Goal: Task Accomplishment & Management: Manage account settings

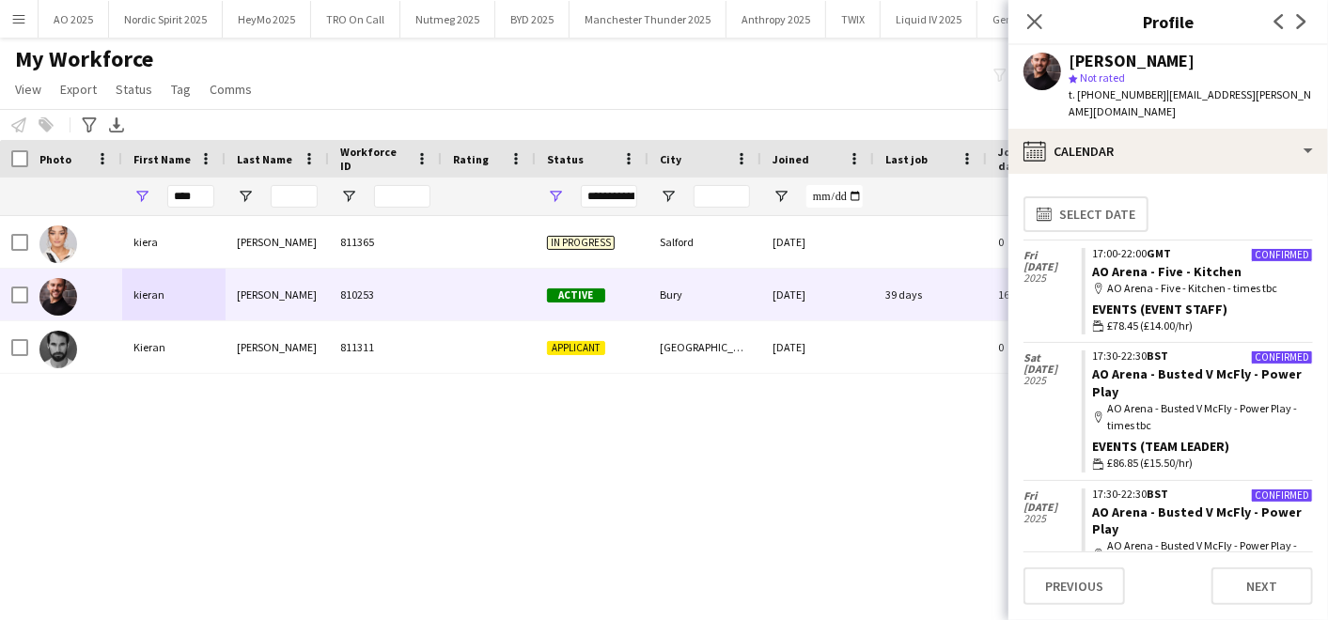
scroll to position [940, 0]
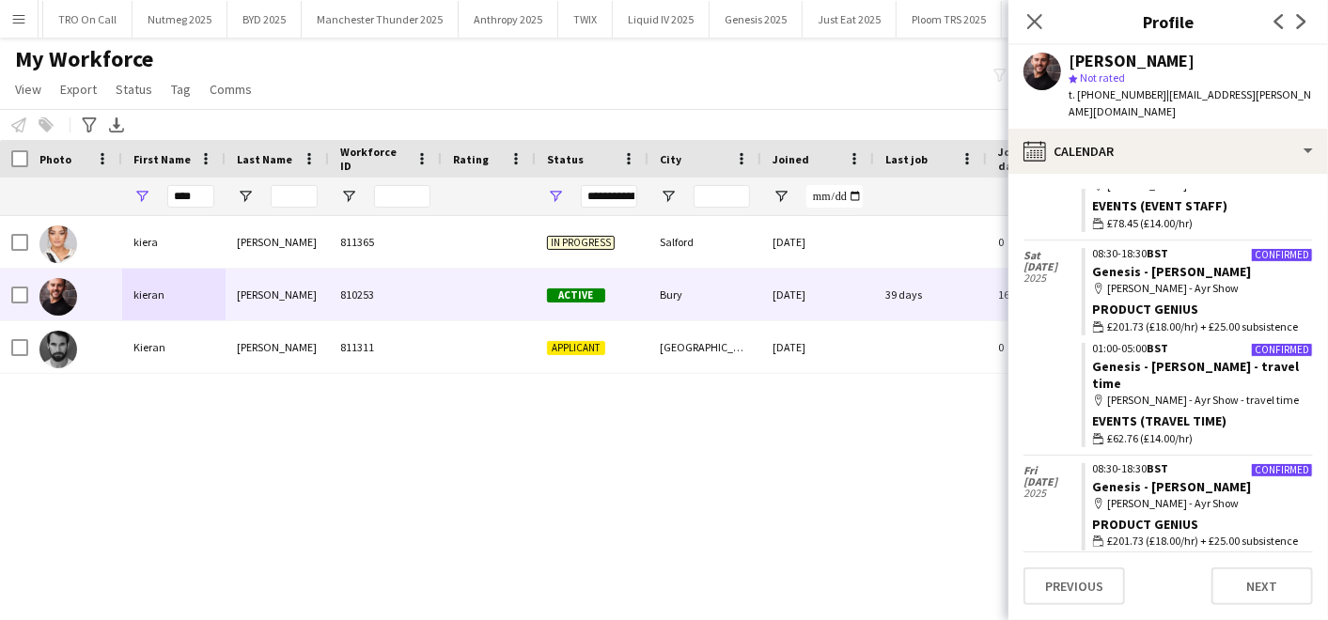
click at [333, 483] on div "[PERSON_NAME] 811365 In progress [GEOGRAPHIC_DATA] [DATE] 0 [EMAIL_ADDRESS][DOM…" at bounding box center [635, 393] width 1271 height 355
click at [1027, 13] on icon at bounding box center [1034, 21] width 18 height 18
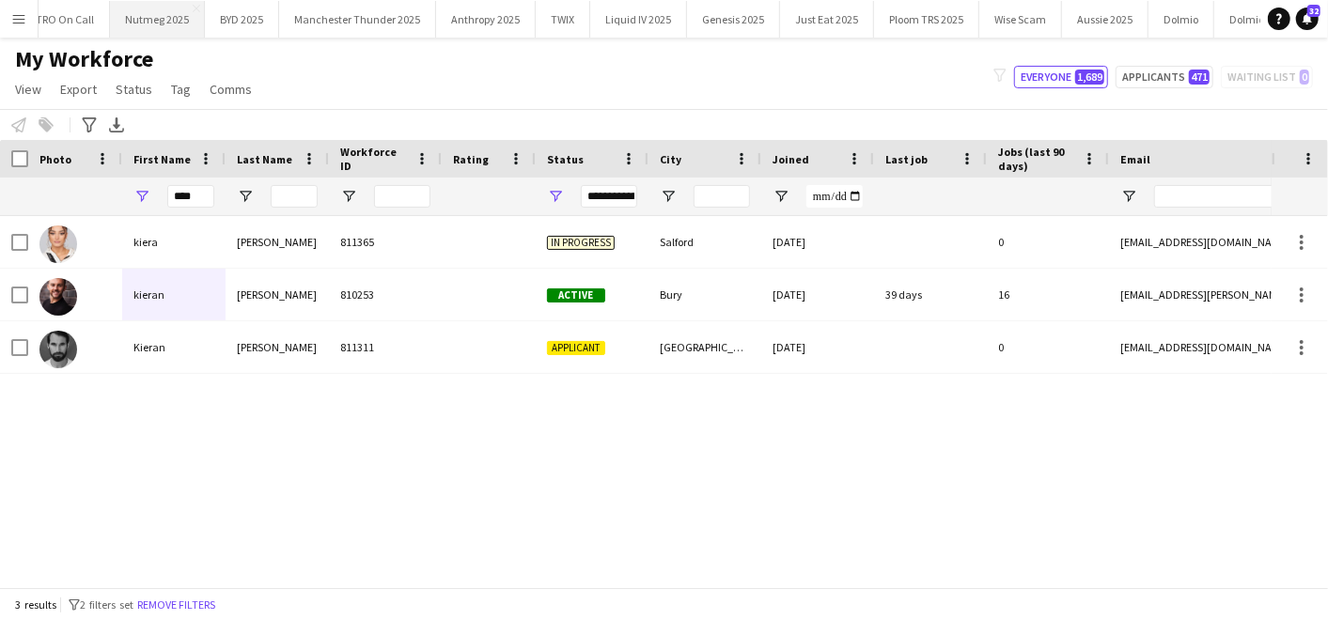
scroll to position [0, 0]
click at [163, 13] on button "Nordic Spirit 2025 Close" at bounding box center [166, 19] width 114 height 37
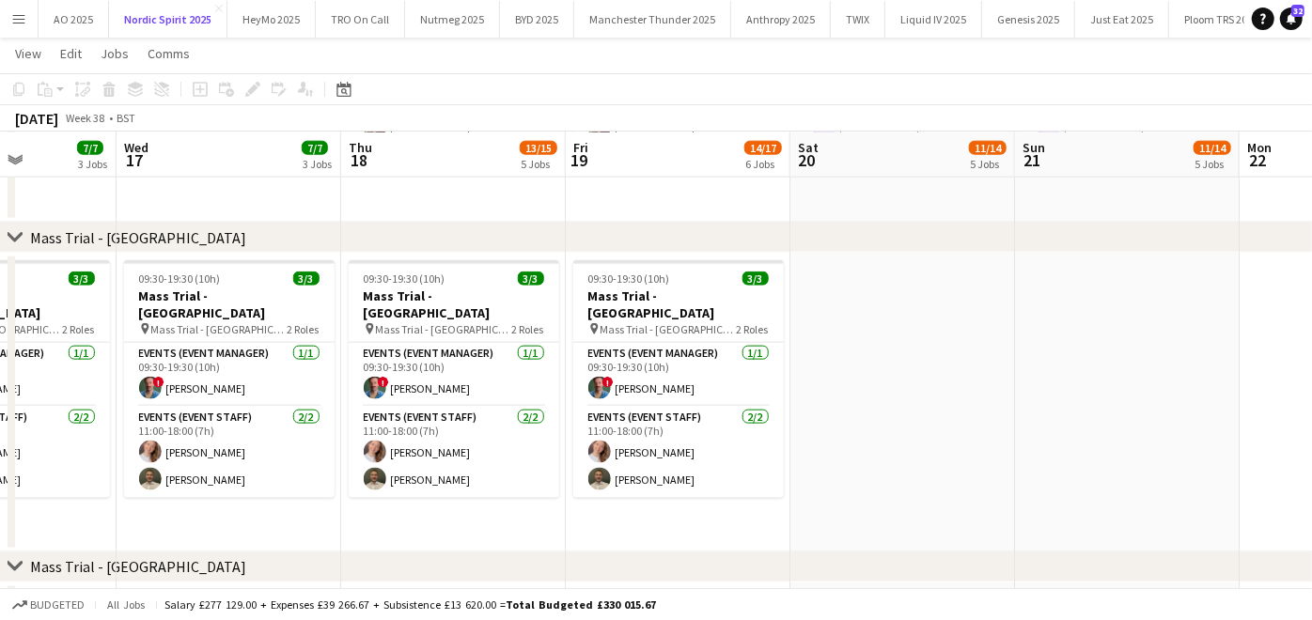
scroll to position [0, 511]
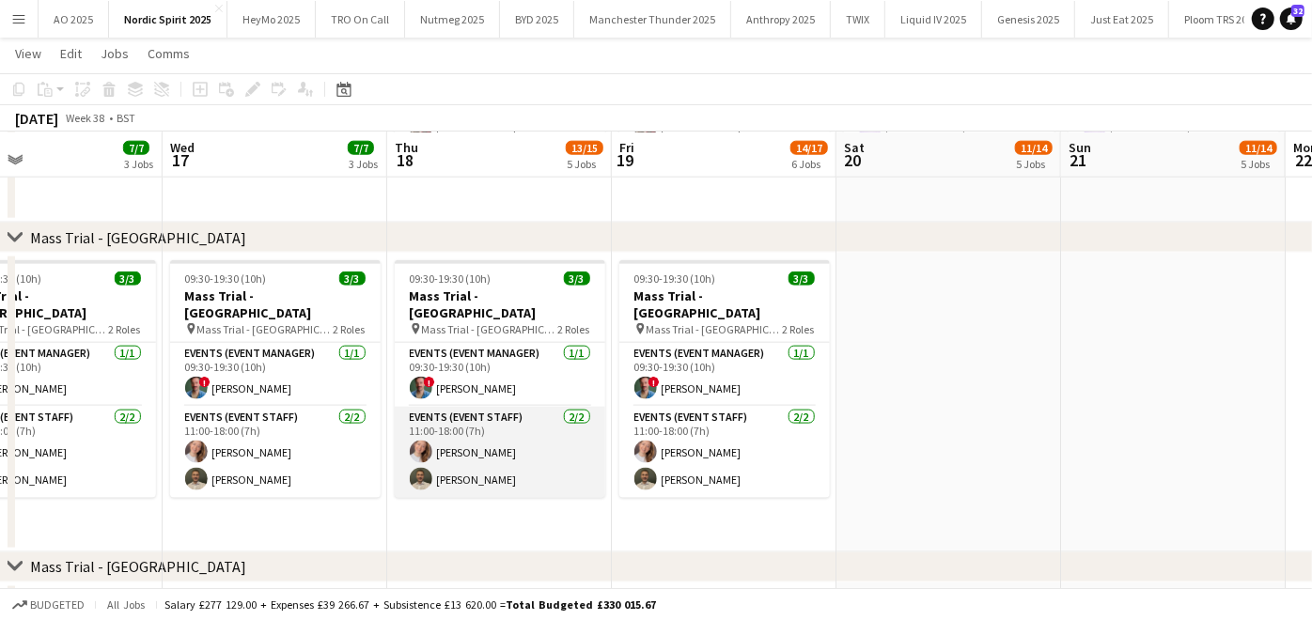
click at [537, 464] on app-card-role "Events (Event Staff) [DATE] 11:00-18:00 (7h) [PERSON_NAME] [PERSON_NAME]" at bounding box center [500, 452] width 210 height 91
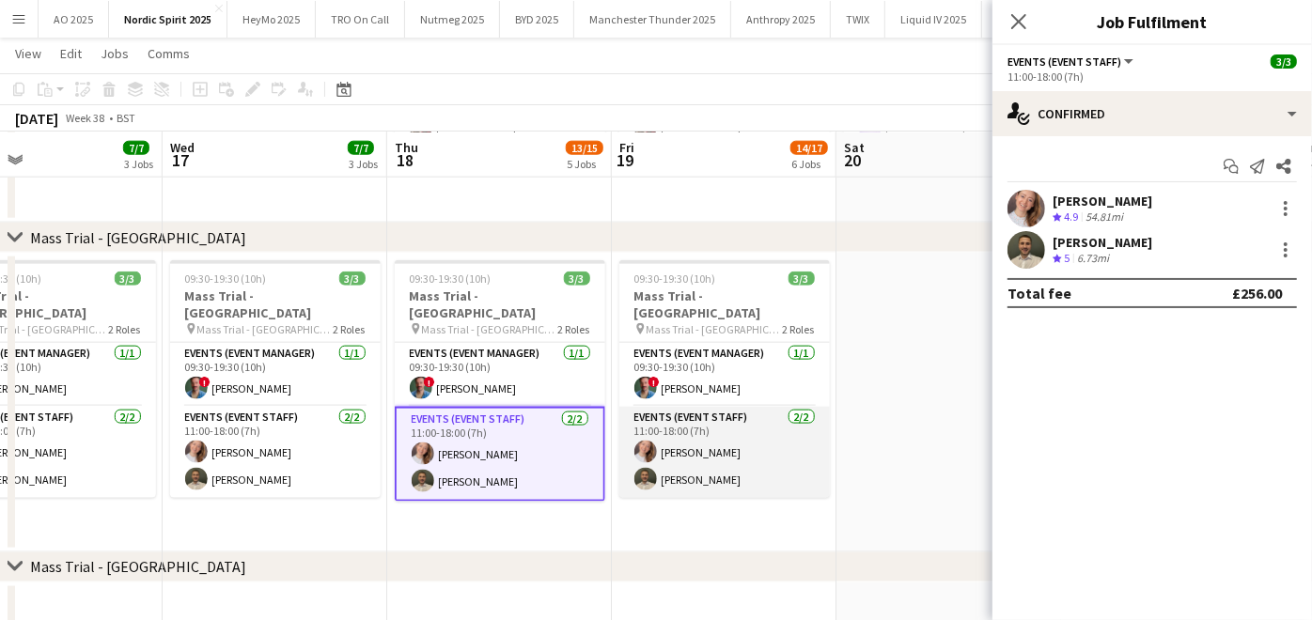
click at [673, 457] on app-card-role "Events (Event Staff) [DATE] 11:00-18:00 (7h) [PERSON_NAME] [PERSON_NAME]" at bounding box center [724, 452] width 210 height 91
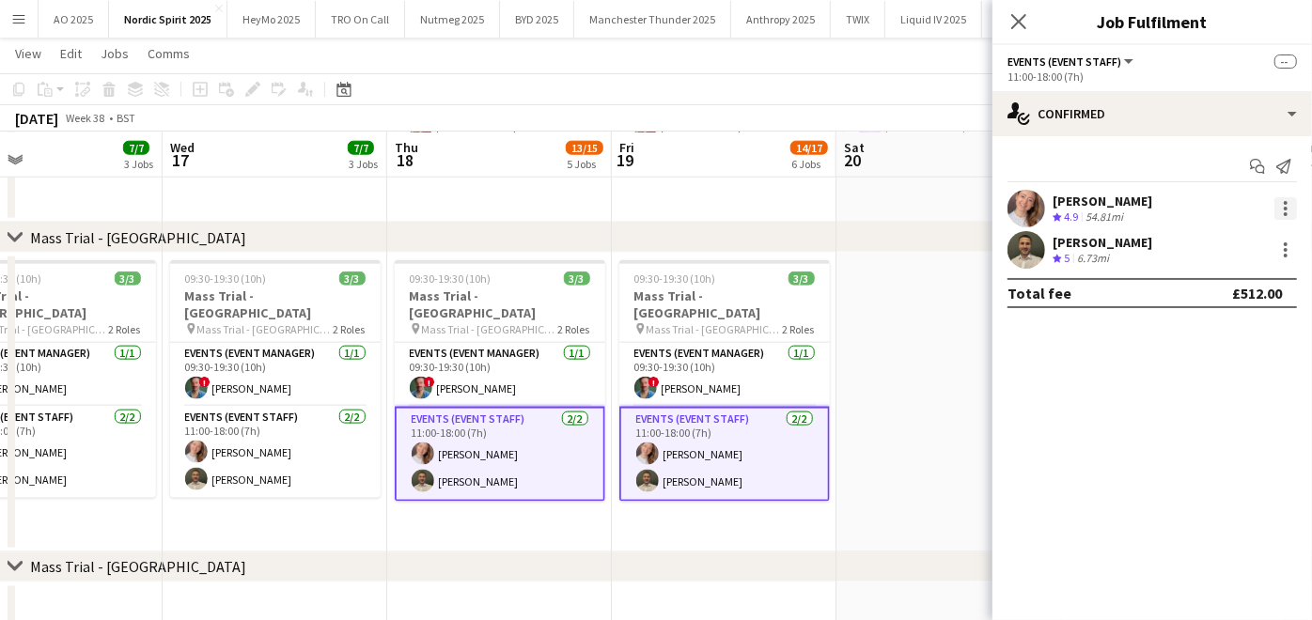
click at [1280, 207] on div at bounding box center [1285, 208] width 23 height 23
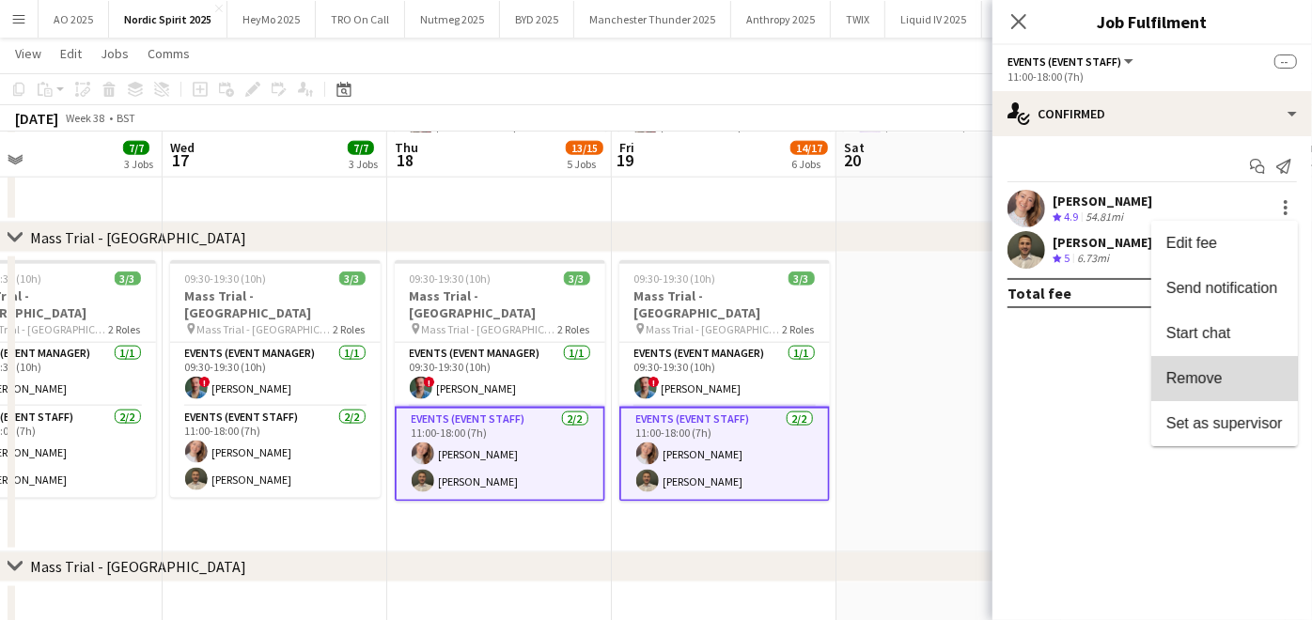
click at [1200, 393] on button "Remove" at bounding box center [1224, 378] width 147 height 45
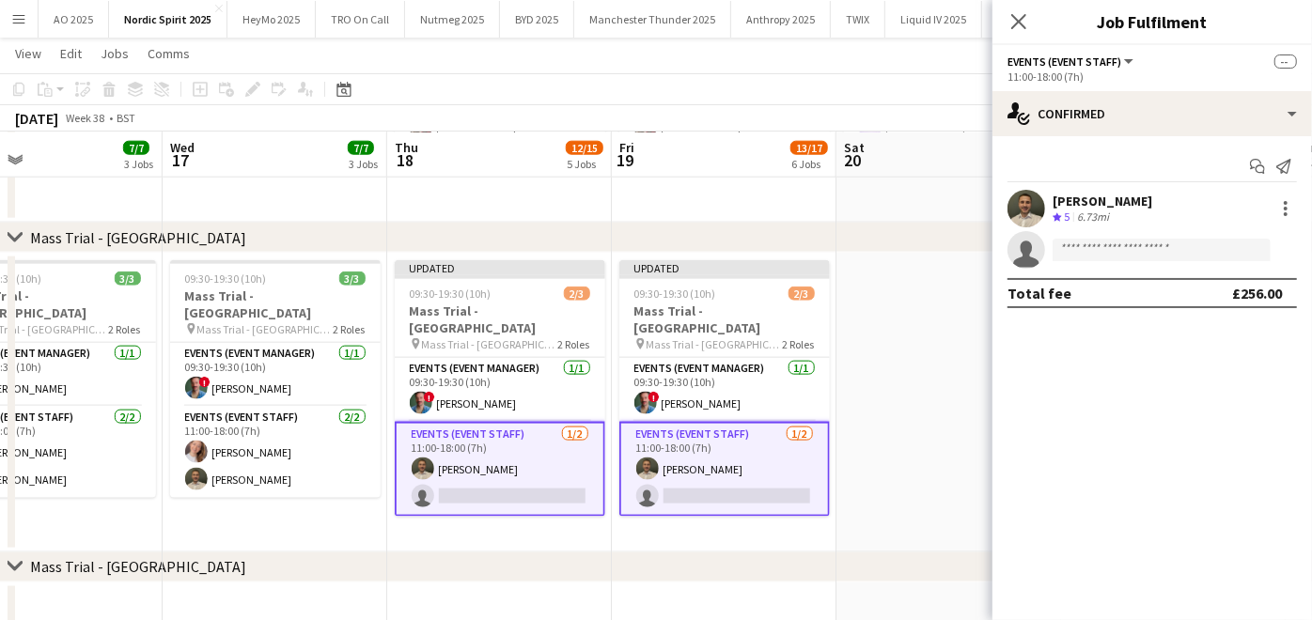
click at [965, 392] on app-date-cell at bounding box center [948, 403] width 225 height 300
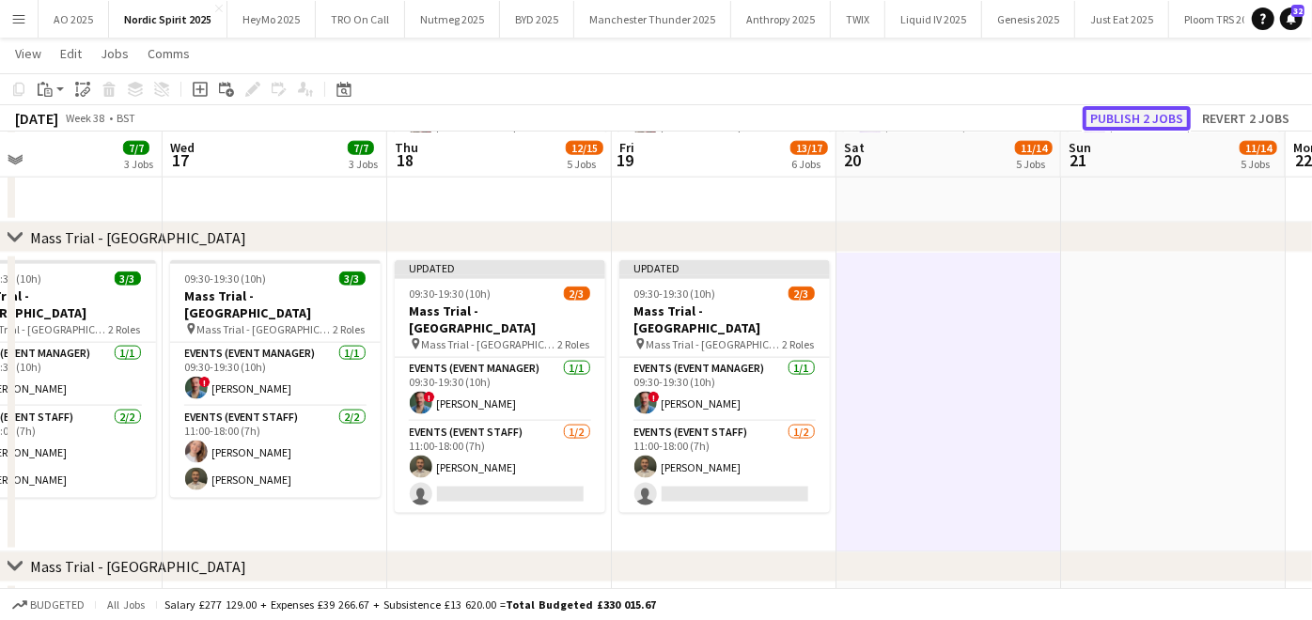
click at [1125, 110] on button "Publish 2 jobs" at bounding box center [1136, 118] width 108 height 24
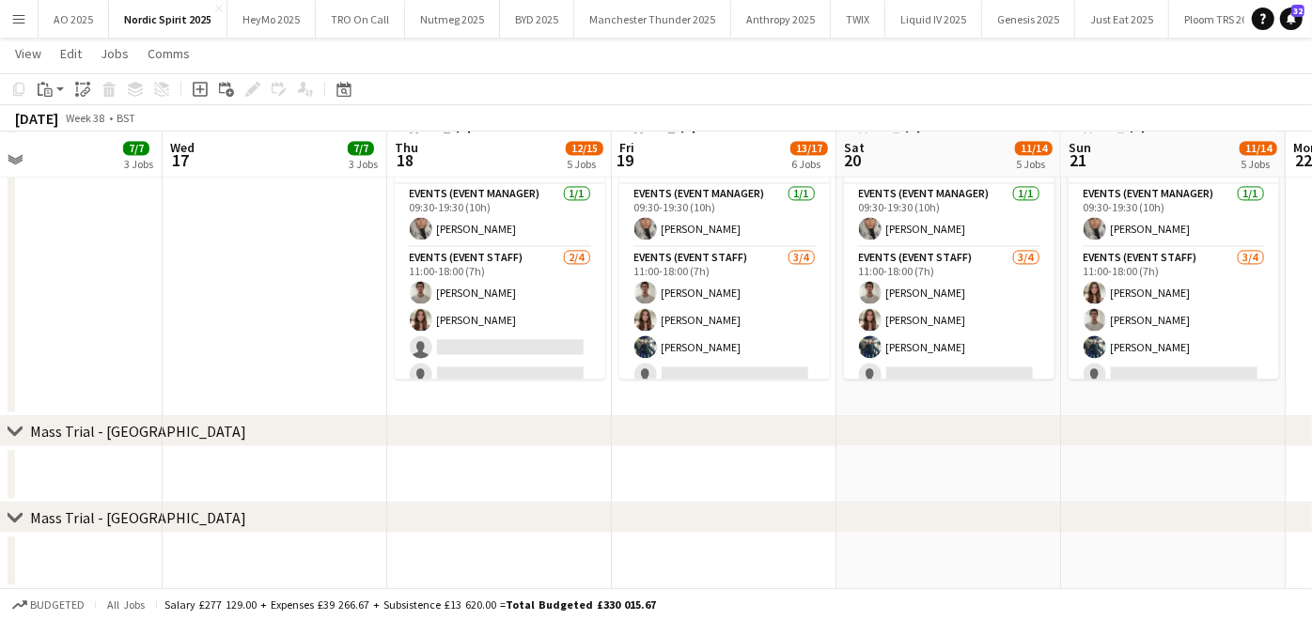
scroll to position [2426, 0]
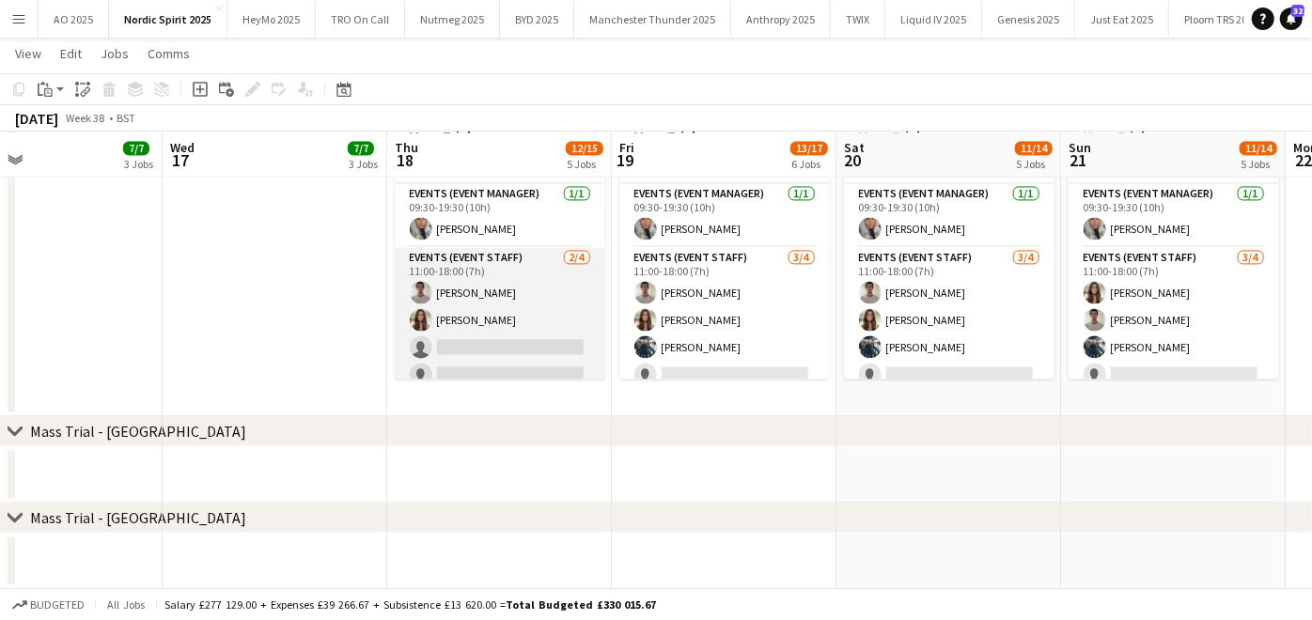
click at [547, 318] on app-card-role "Events (Event Staff) [DATE] 11:00-18:00 (7h) [PERSON_NAME] [PERSON_NAME] single…" at bounding box center [500, 320] width 210 height 146
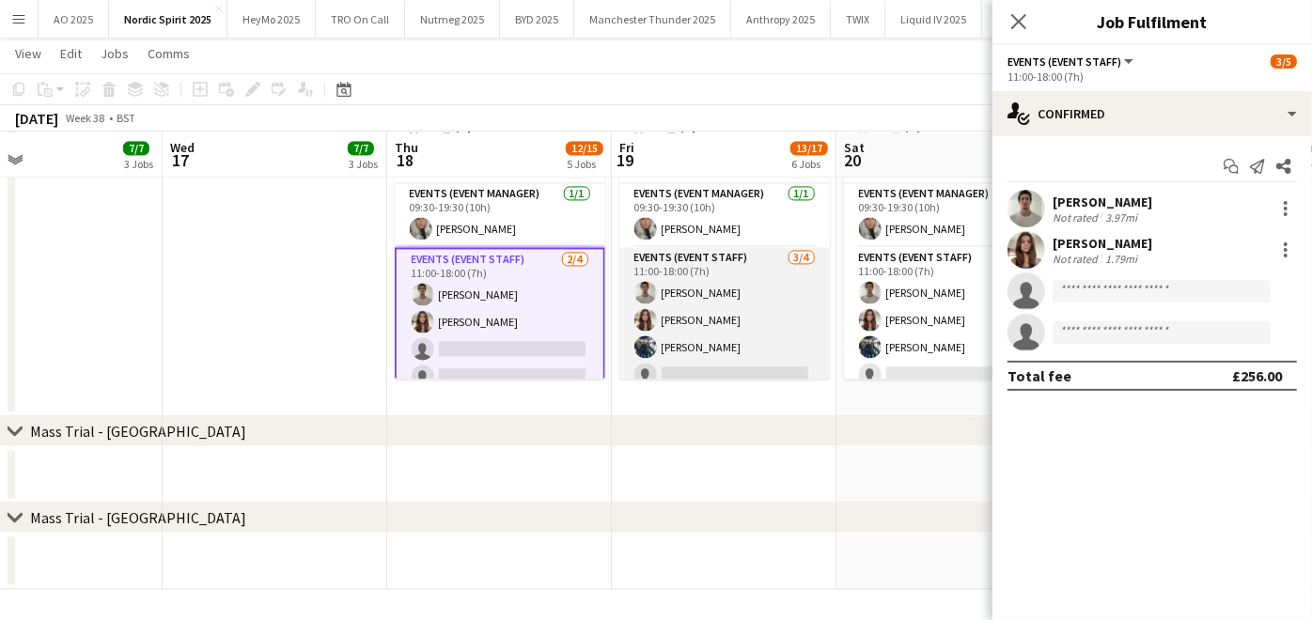
click at [641, 314] on app-user-avatar at bounding box center [645, 319] width 23 height 23
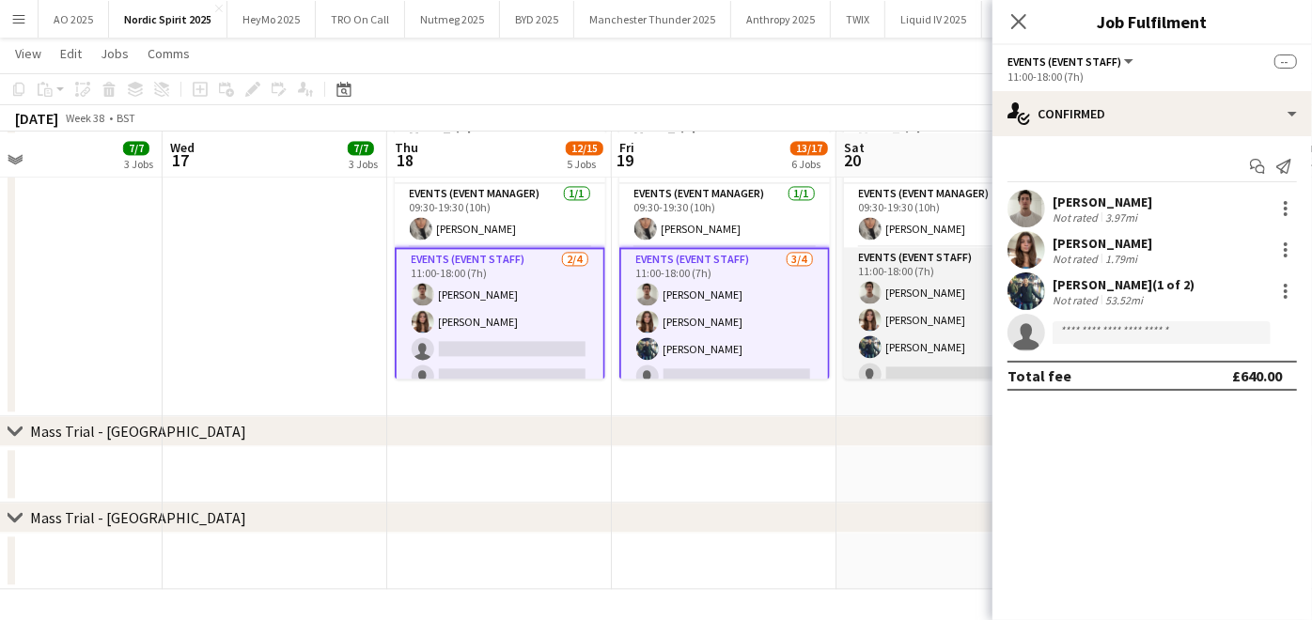
click at [875, 328] on app-card-role "Events (Event Staff) [DATE] 11:00-18:00 (7h) [PERSON_NAME] [PERSON_NAME] [PERSO…" at bounding box center [949, 320] width 210 height 146
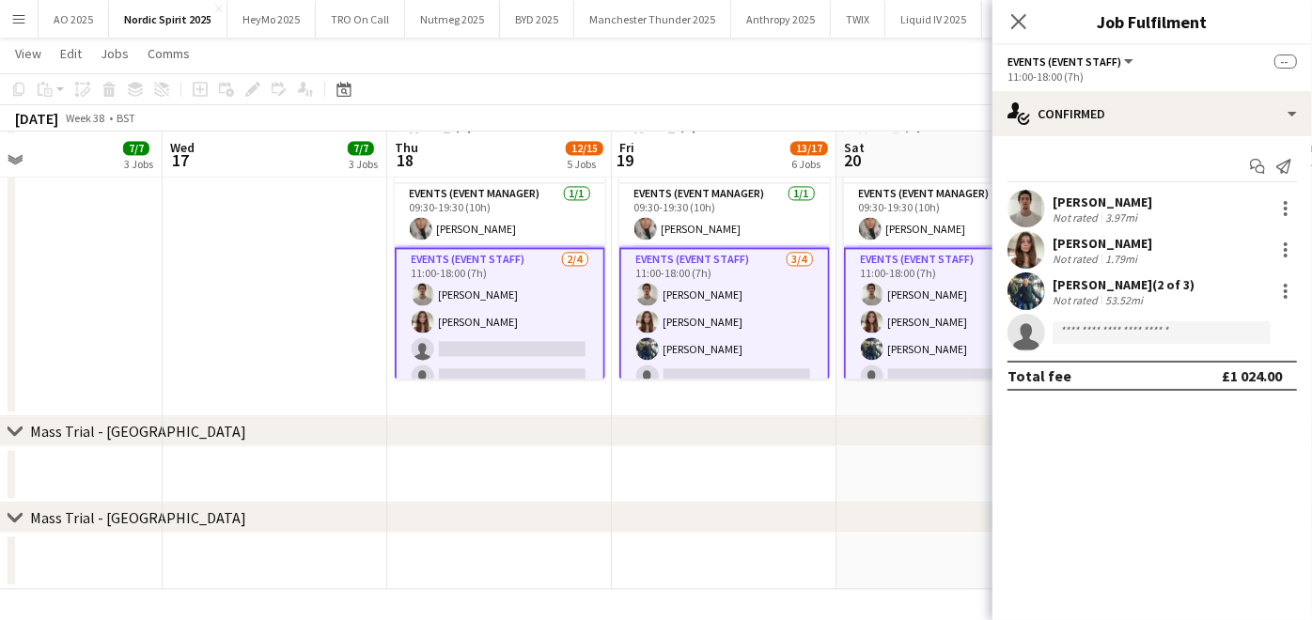
scroll to position [0, 609]
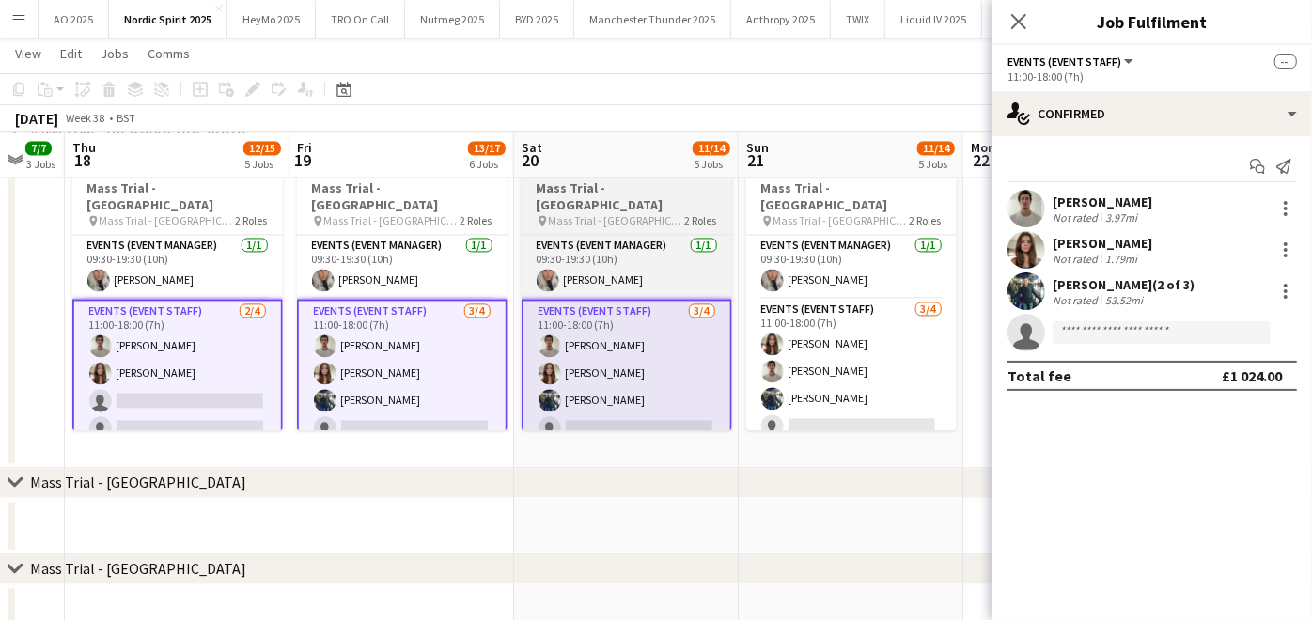
click at [875, 328] on app-card-role "Events (Event Staff) [DATE] 11:00-18:00 (7h) [PERSON_NAME] [PERSON_NAME] [PERSO…" at bounding box center [851, 372] width 210 height 146
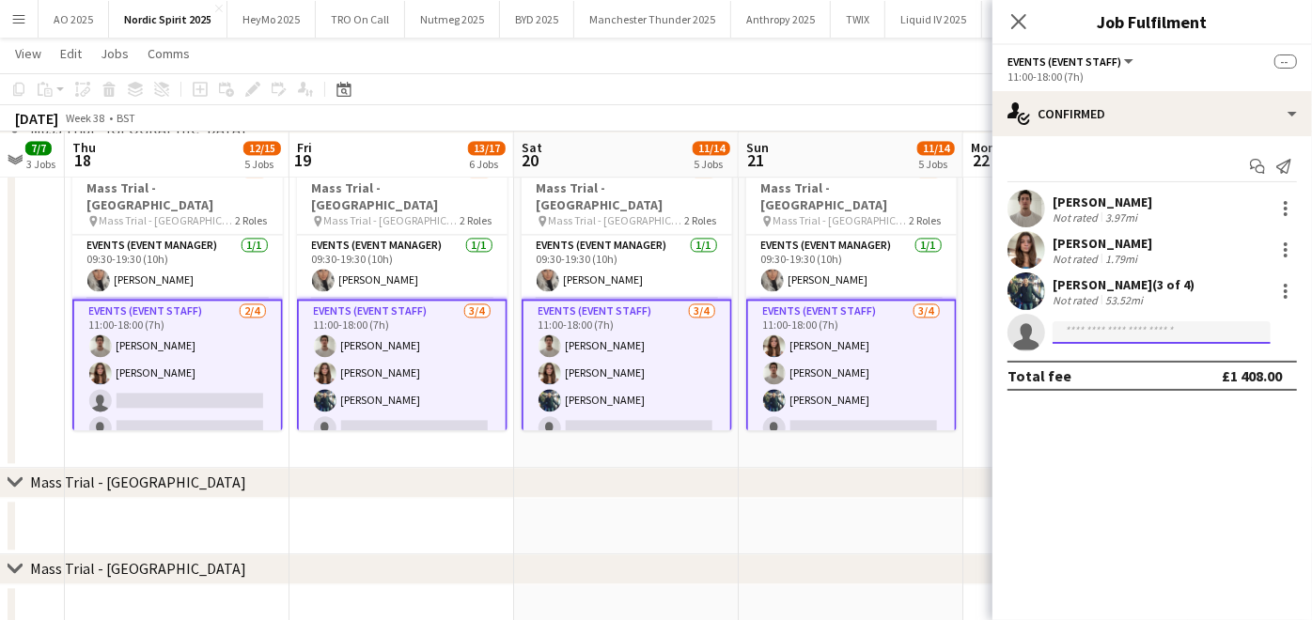
click at [1080, 330] on input at bounding box center [1161, 332] width 218 height 23
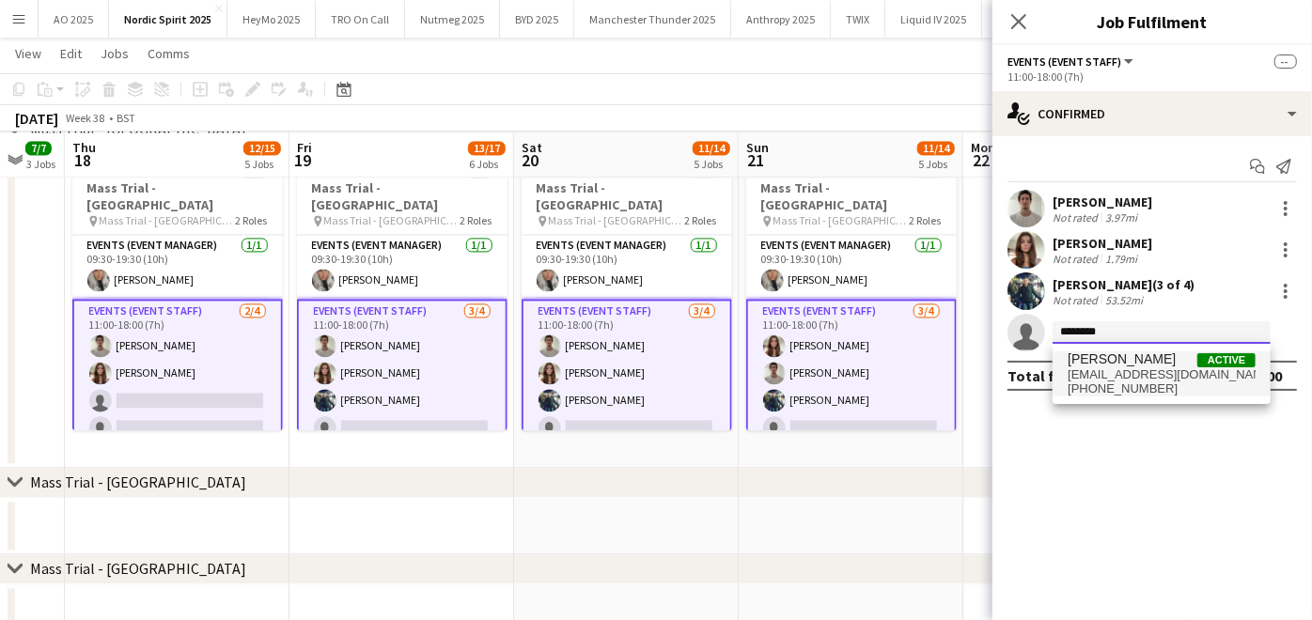
type input "********"
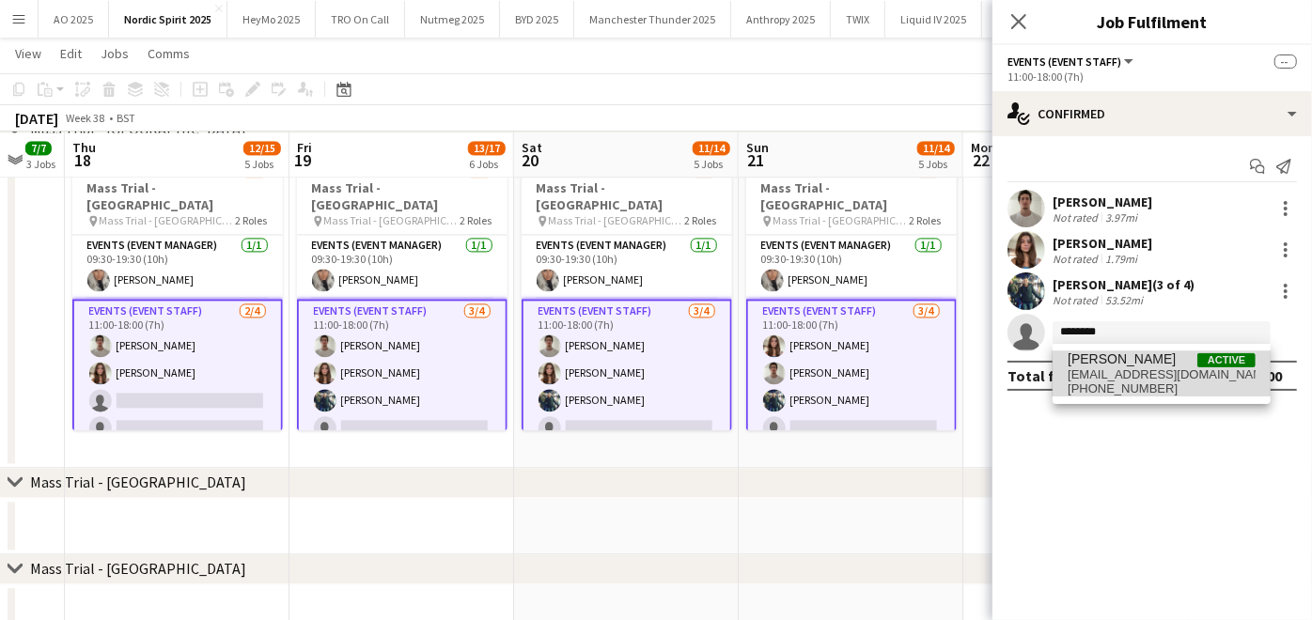
click at [1098, 368] on span "[EMAIL_ADDRESS][DOMAIN_NAME]" at bounding box center [1161, 374] width 188 height 15
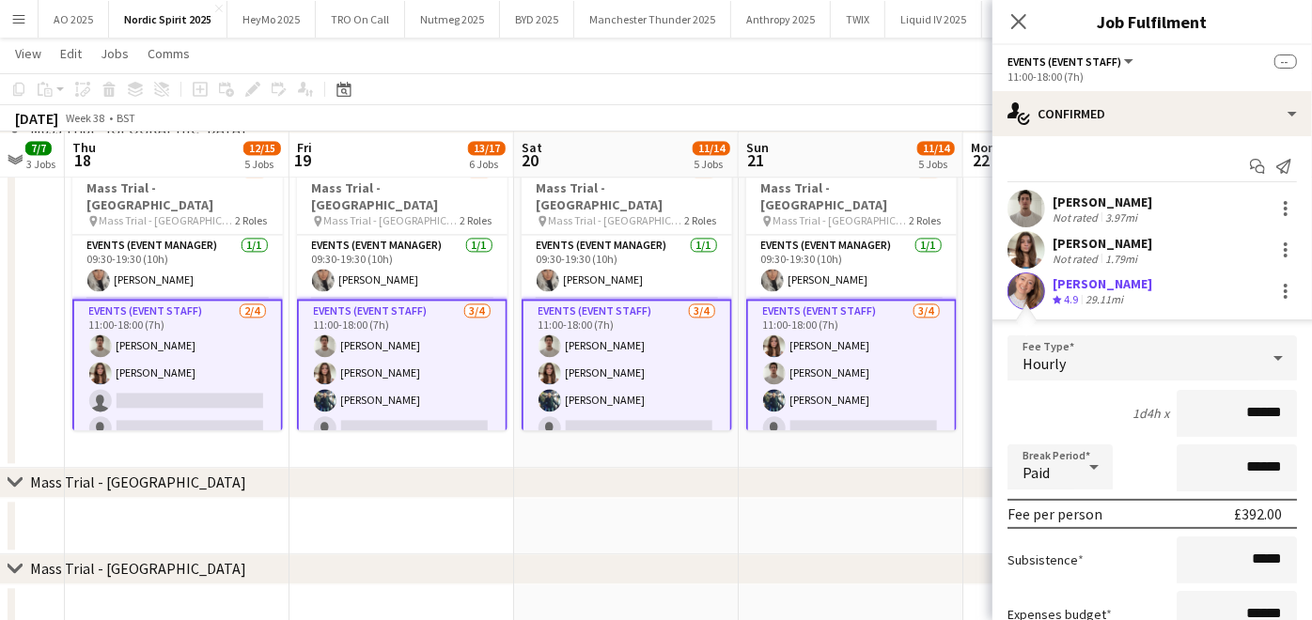
scroll to position [209, 0]
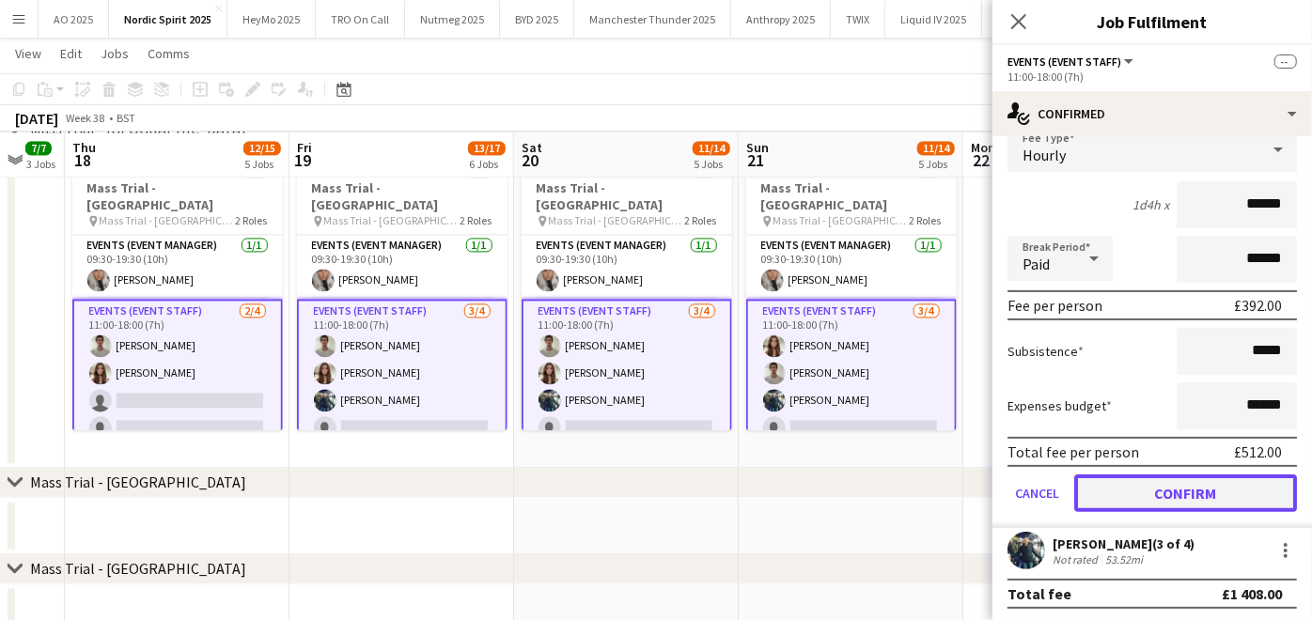
click at [1116, 481] on button "Confirm" at bounding box center [1185, 494] width 223 height 38
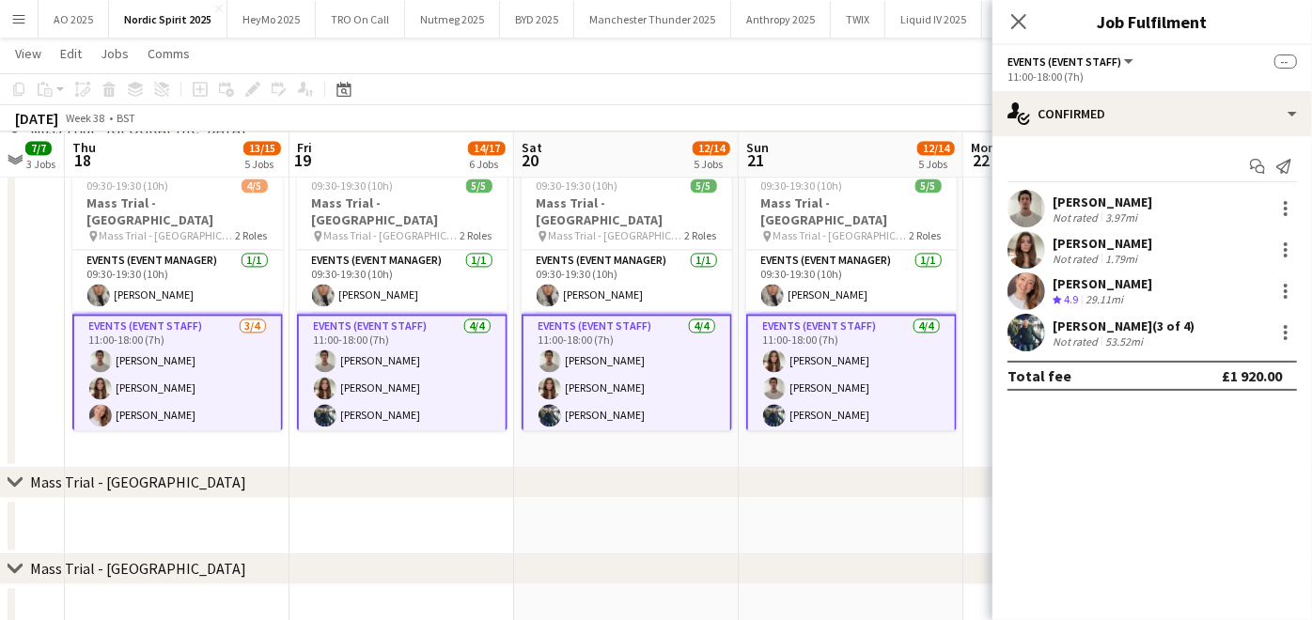
scroll to position [0, 0]
click at [932, 508] on app-date-cell at bounding box center [851, 526] width 225 height 56
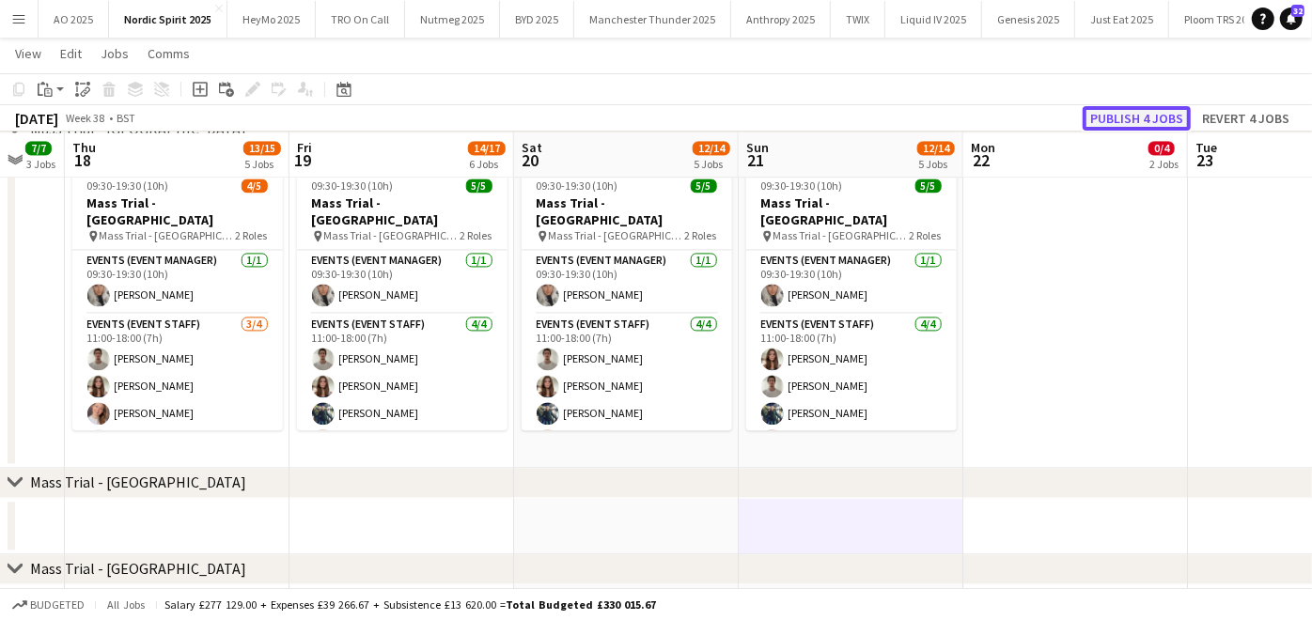
click at [1111, 109] on button "Publish 4 jobs" at bounding box center [1136, 118] width 108 height 24
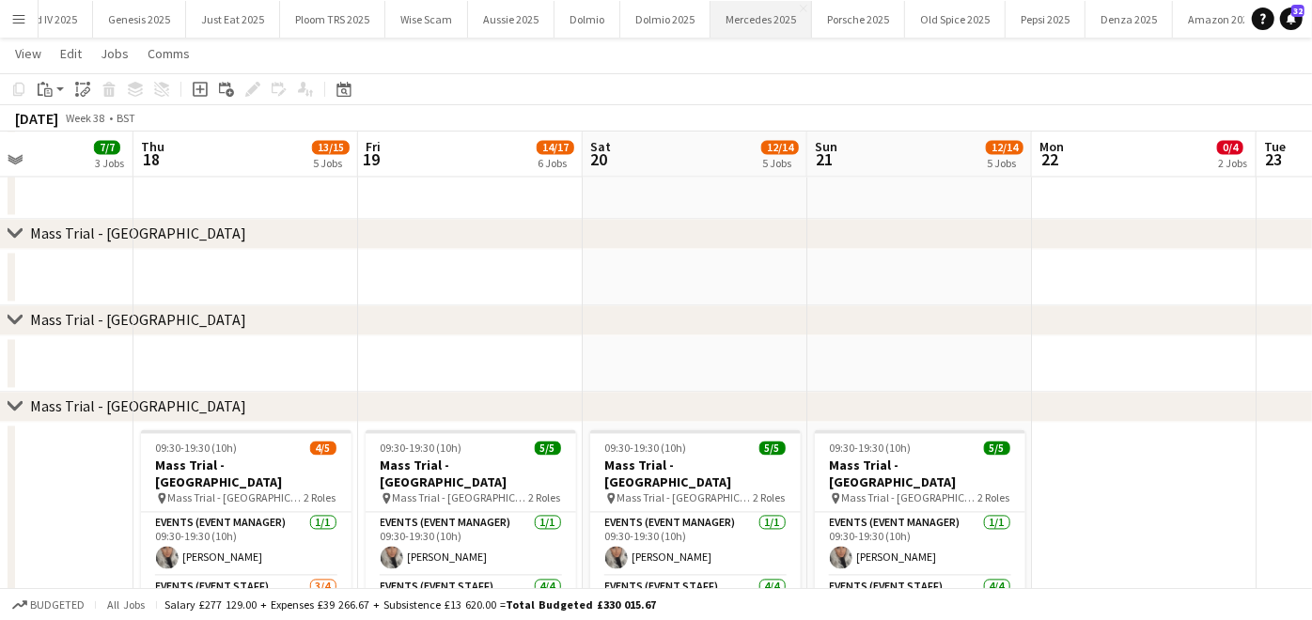
scroll to position [0, 1006]
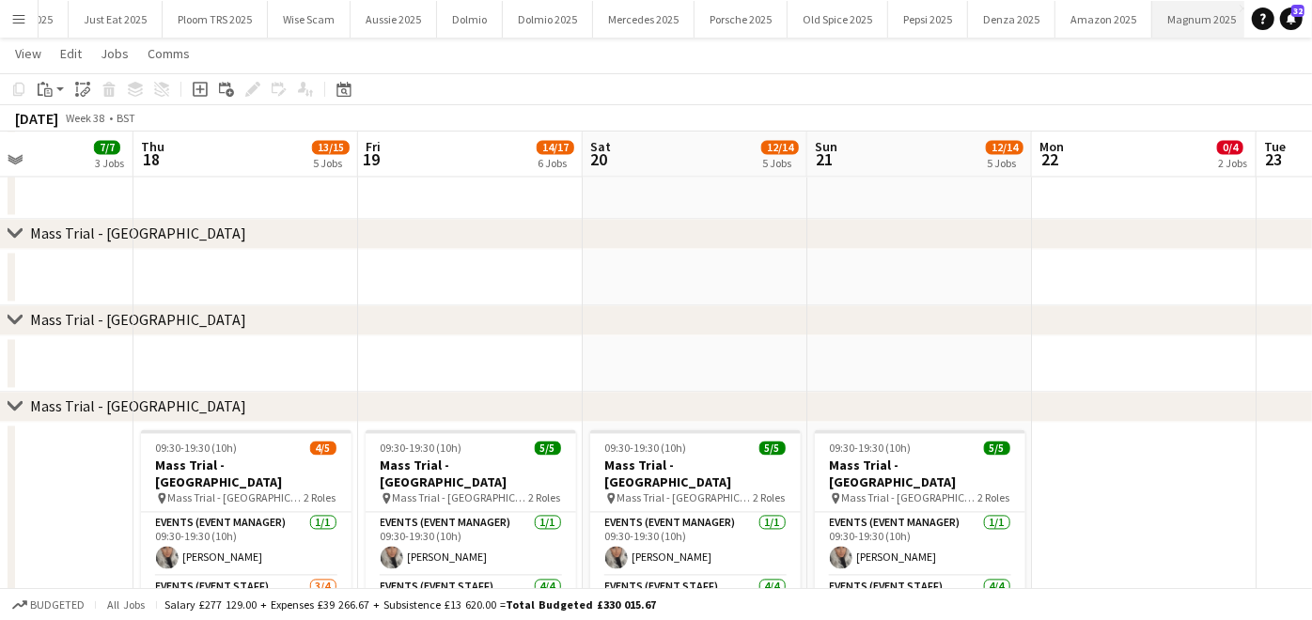
click at [1157, 23] on button "Magnum 2025 Close" at bounding box center [1202, 19] width 100 height 37
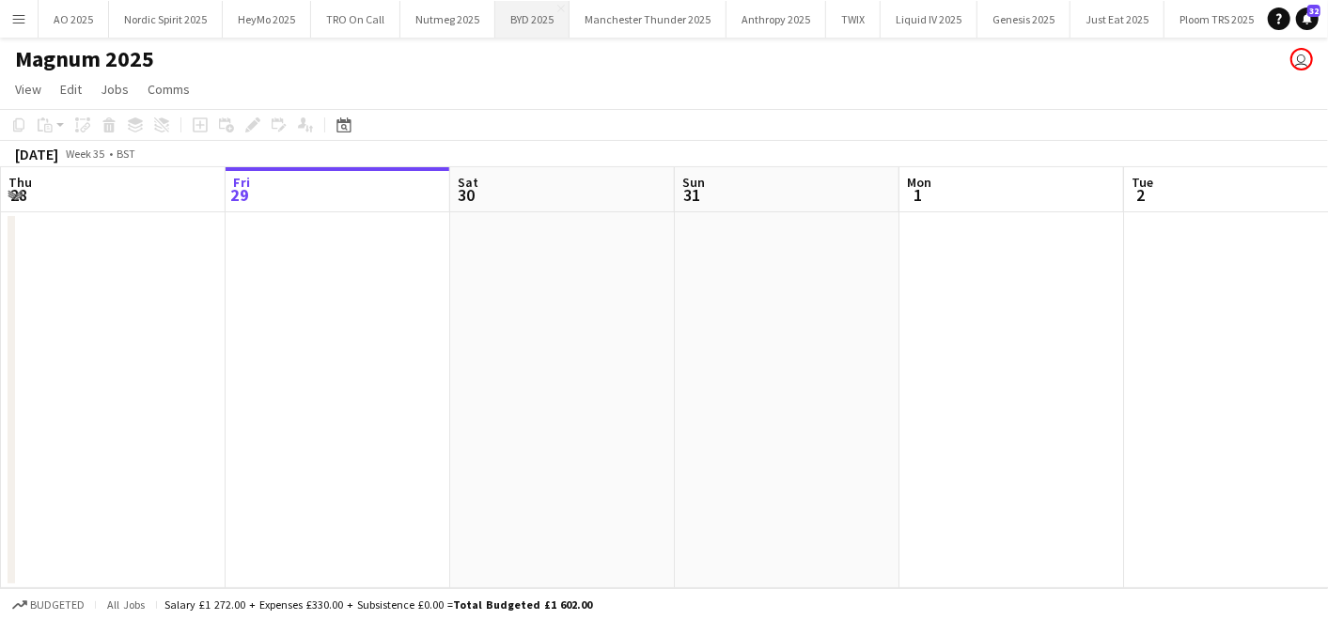
click at [534, 16] on button "BYD 2025 Close" at bounding box center [532, 19] width 74 height 37
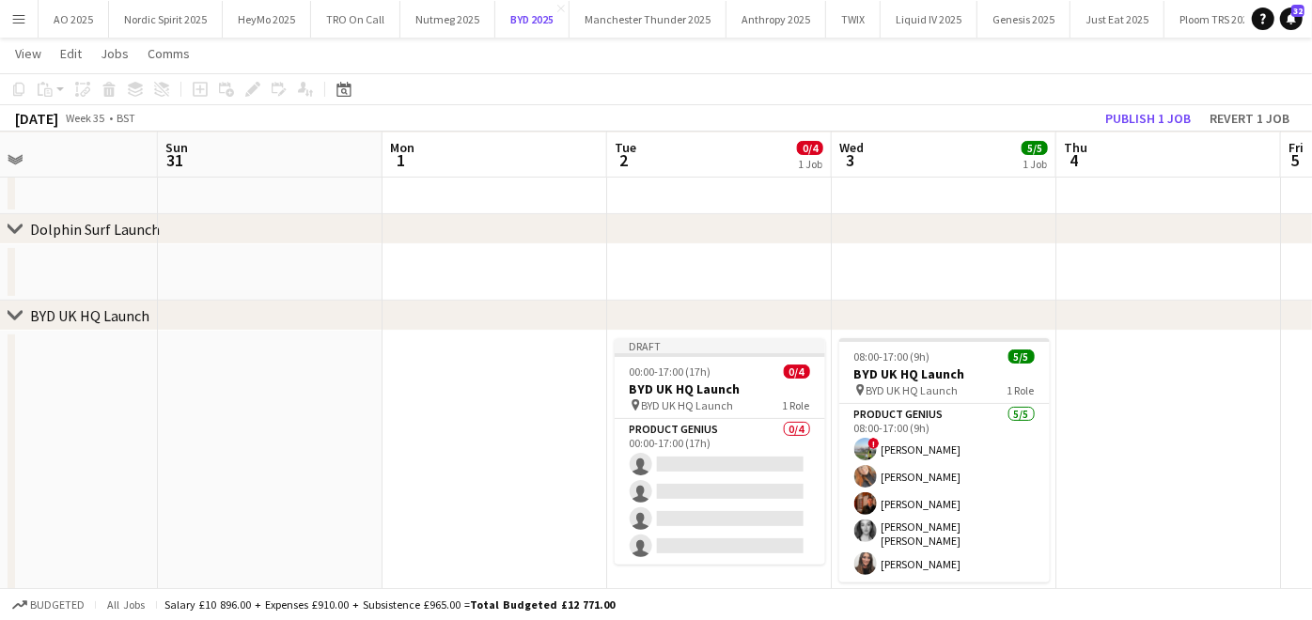
scroll to position [0, 741]
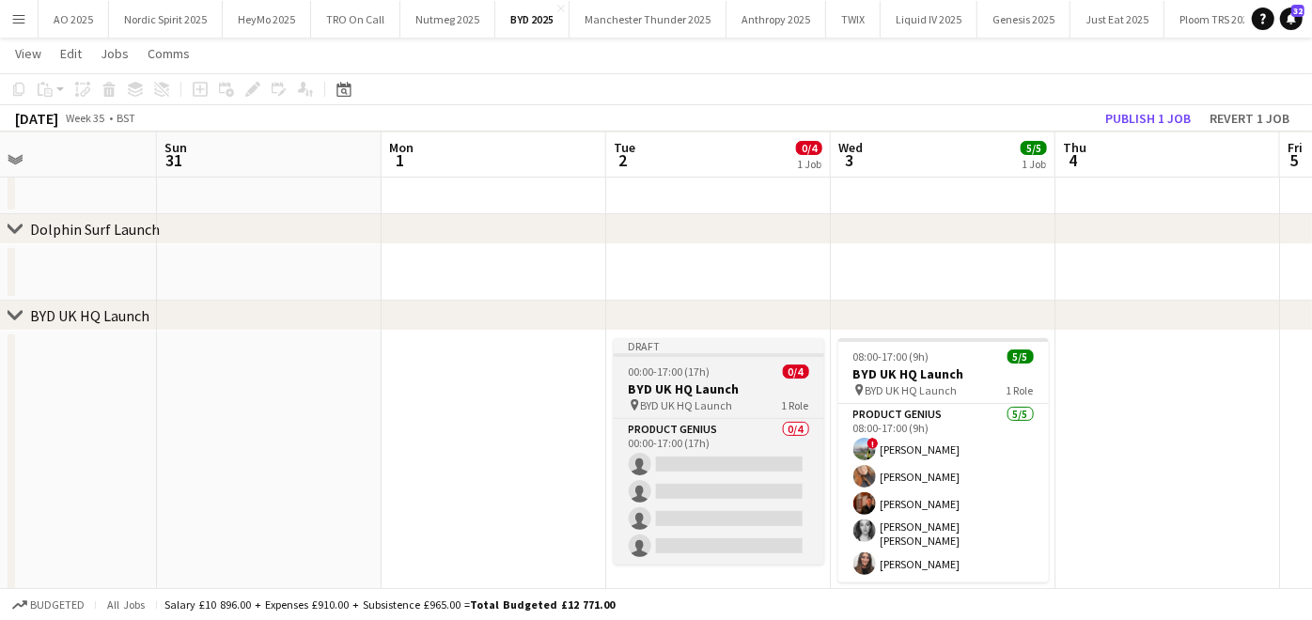
click at [722, 354] on div at bounding box center [719, 355] width 210 height 4
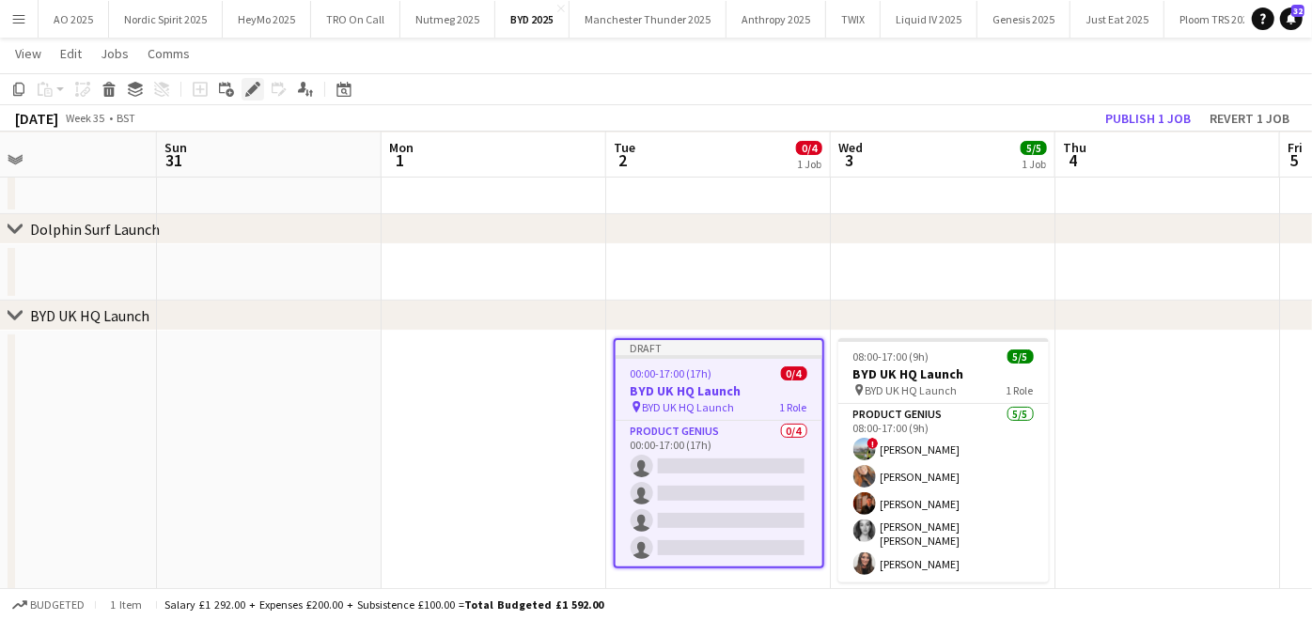
click at [245, 89] on icon "Edit" at bounding box center [252, 89] width 15 height 15
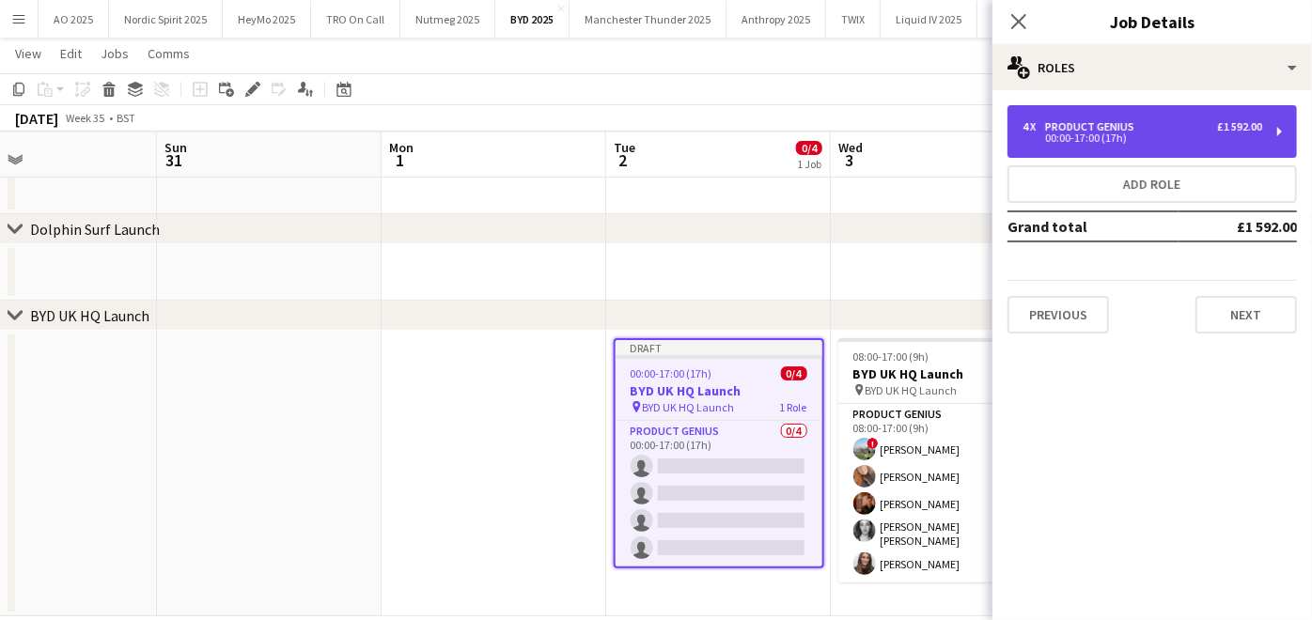
click at [1061, 136] on div "00:00-17:00 (17h)" at bounding box center [1142, 137] width 240 height 9
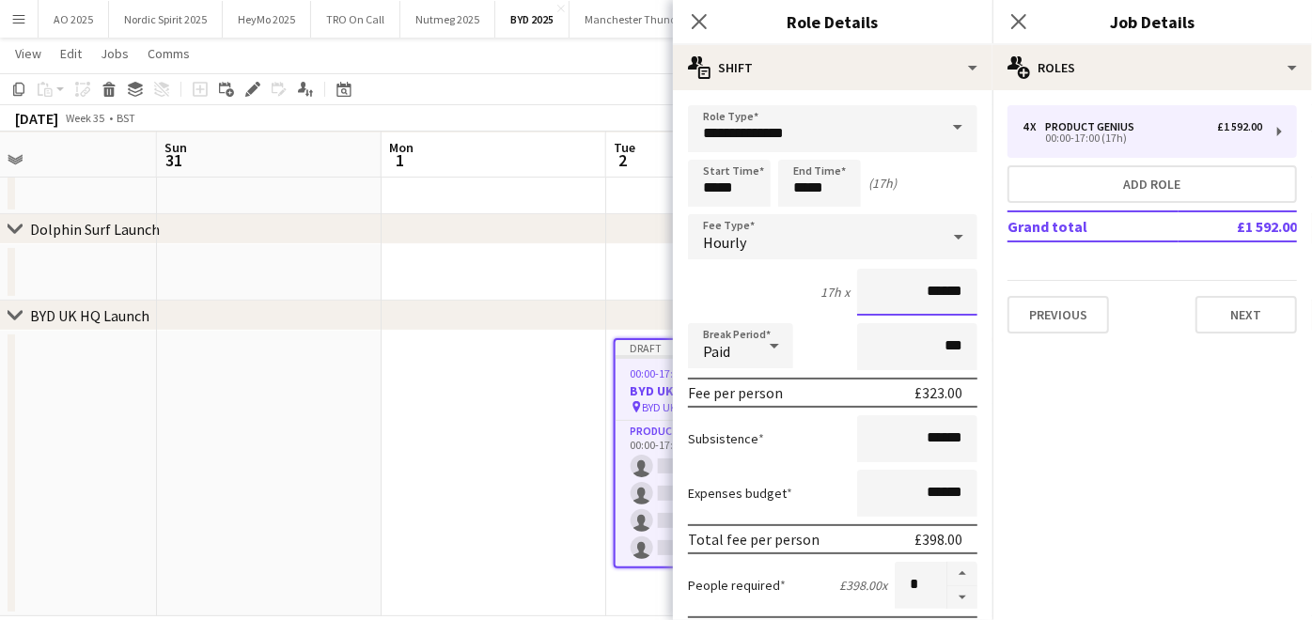
click at [927, 295] on input "******" at bounding box center [917, 292] width 120 height 47
type input "******"
click at [749, 196] on input "*****" at bounding box center [729, 183] width 83 height 47
type input "*****"
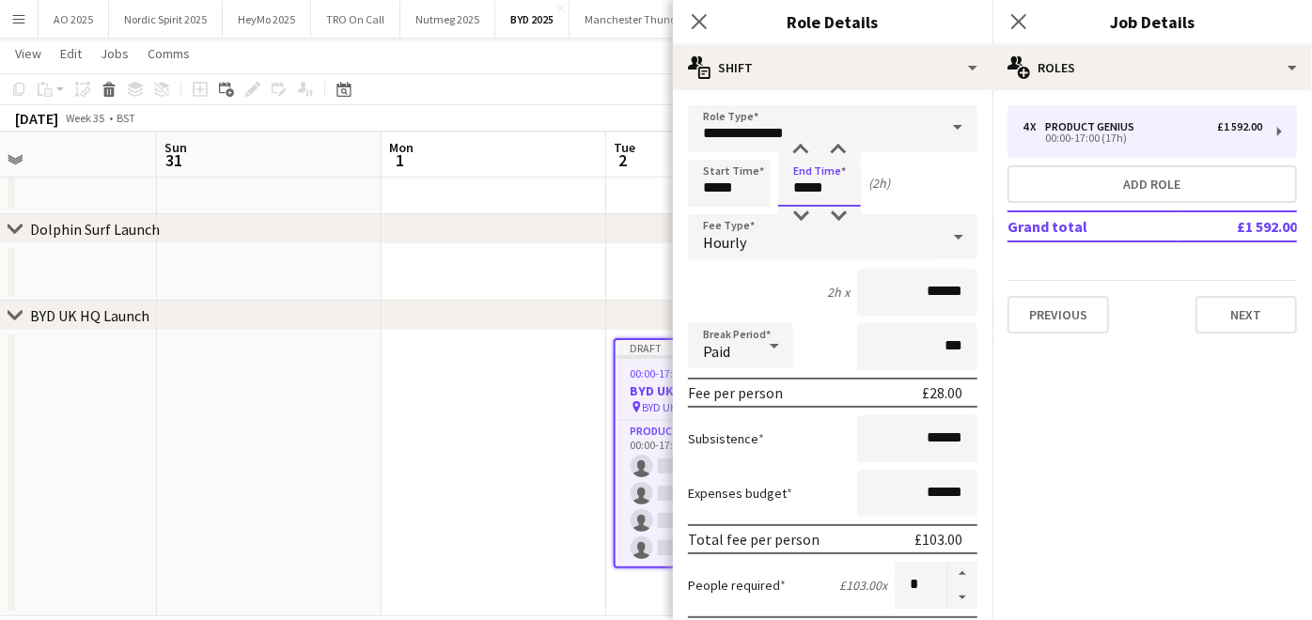
type input "*****"
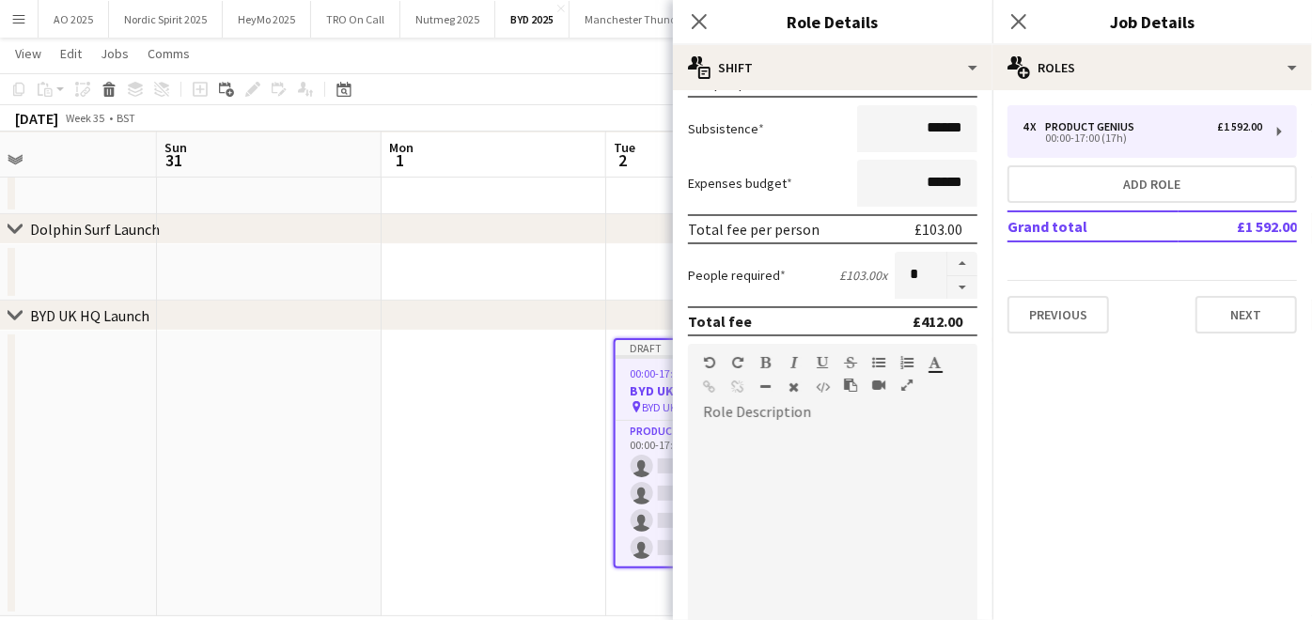
scroll to position [134, 0]
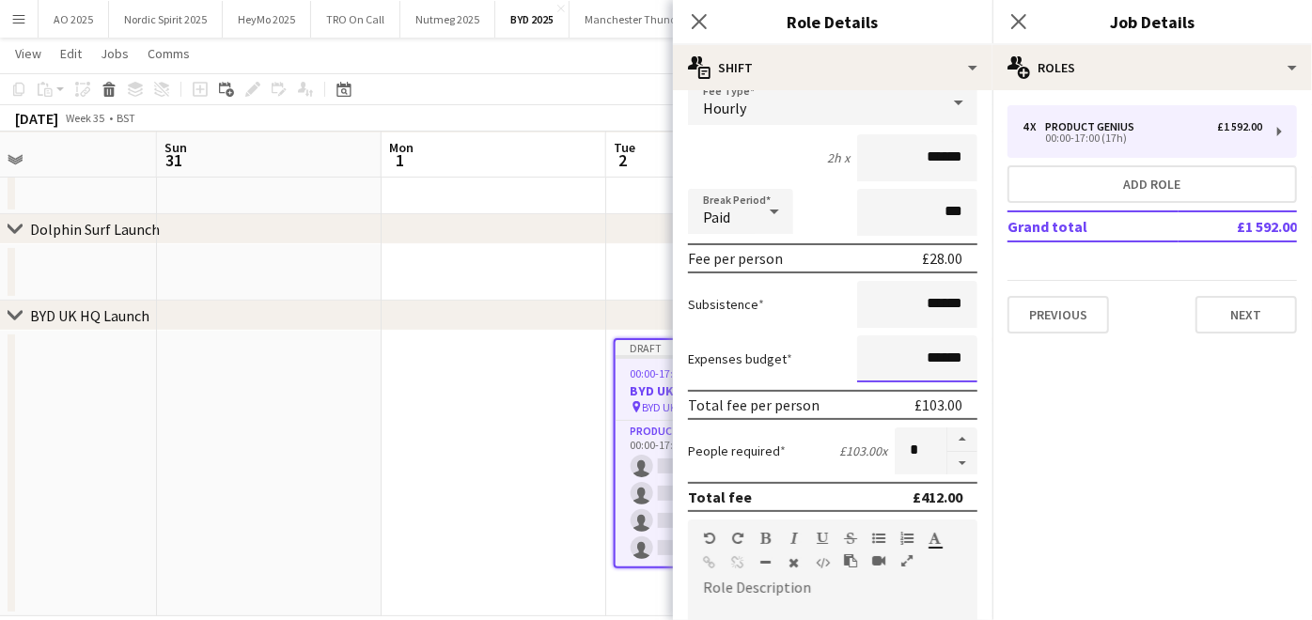
click at [918, 349] on input "******" at bounding box center [917, 358] width 120 height 47
click at [821, 317] on div "Subsistence ******" at bounding box center [832, 304] width 289 height 47
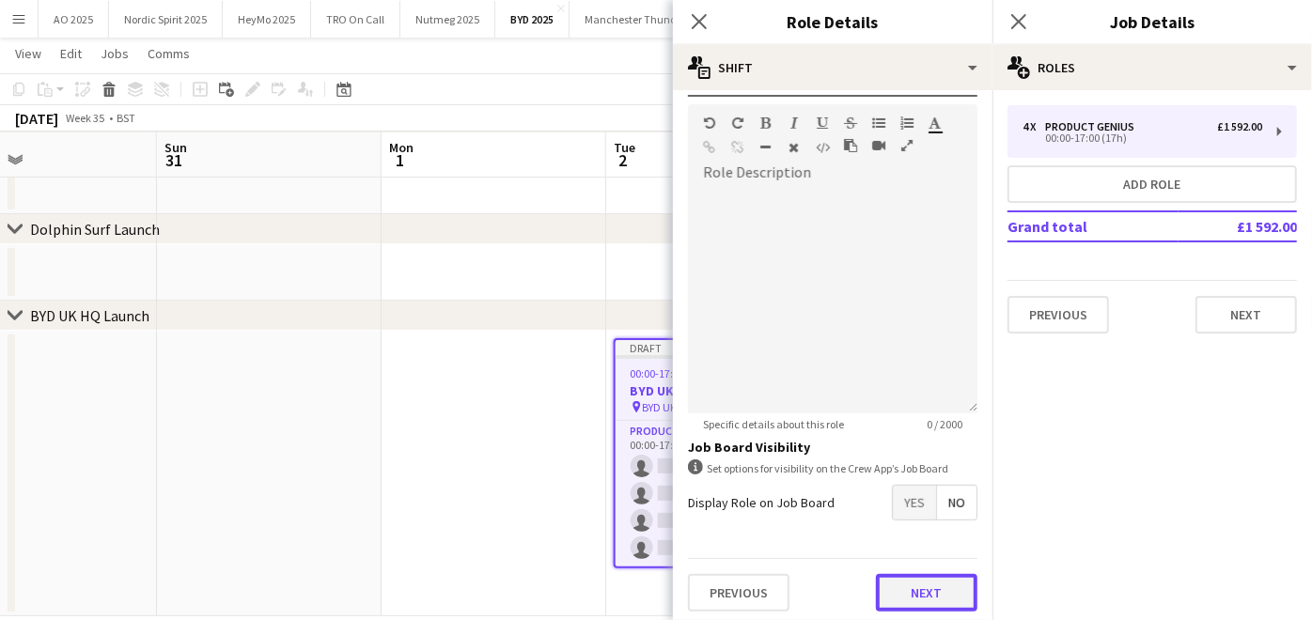
click at [906, 593] on button "Next" at bounding box center [926, 593] width 101 height 38
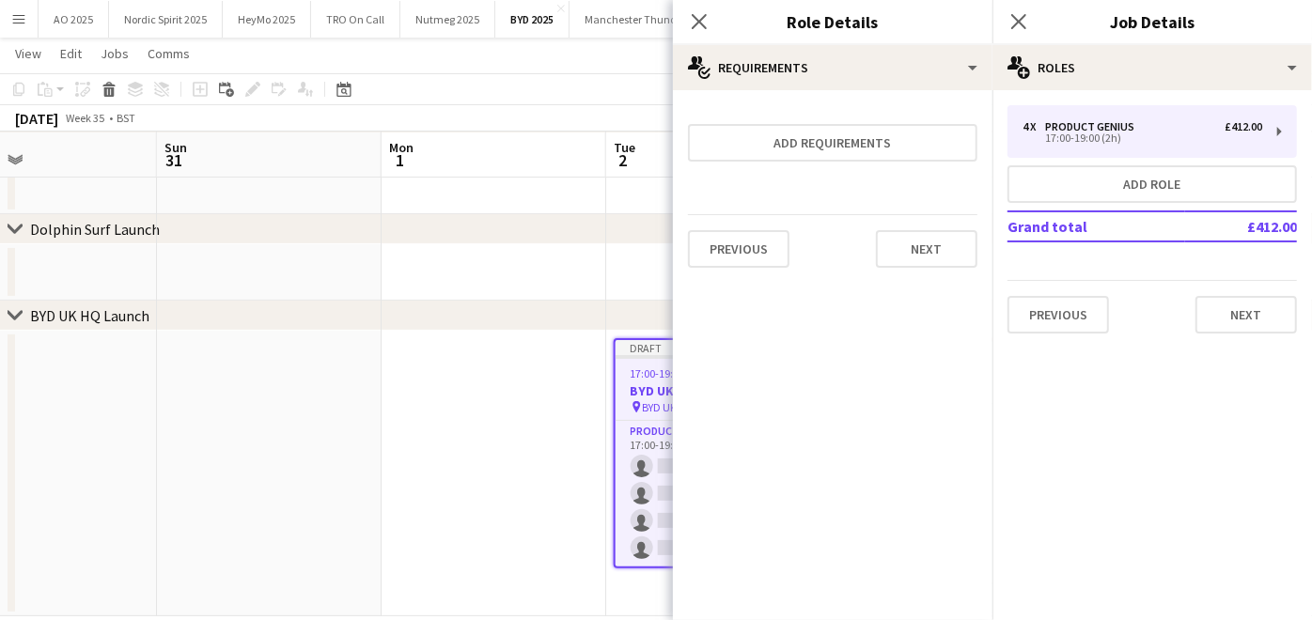
scroll to position [0, 0]
click at [909, 237] on button "Next" at bounding box center [926, 249] width 101 height 38
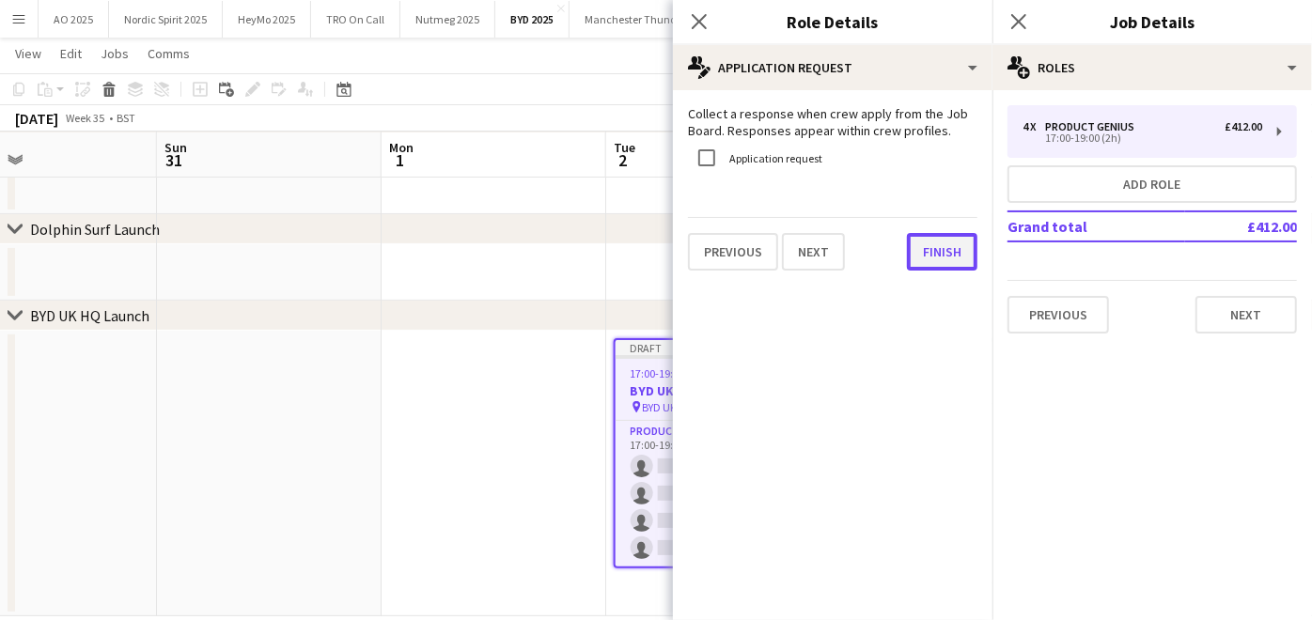
click at [921, 241] on button "Finish" at bounding box center [942, 252] width 70 height 38
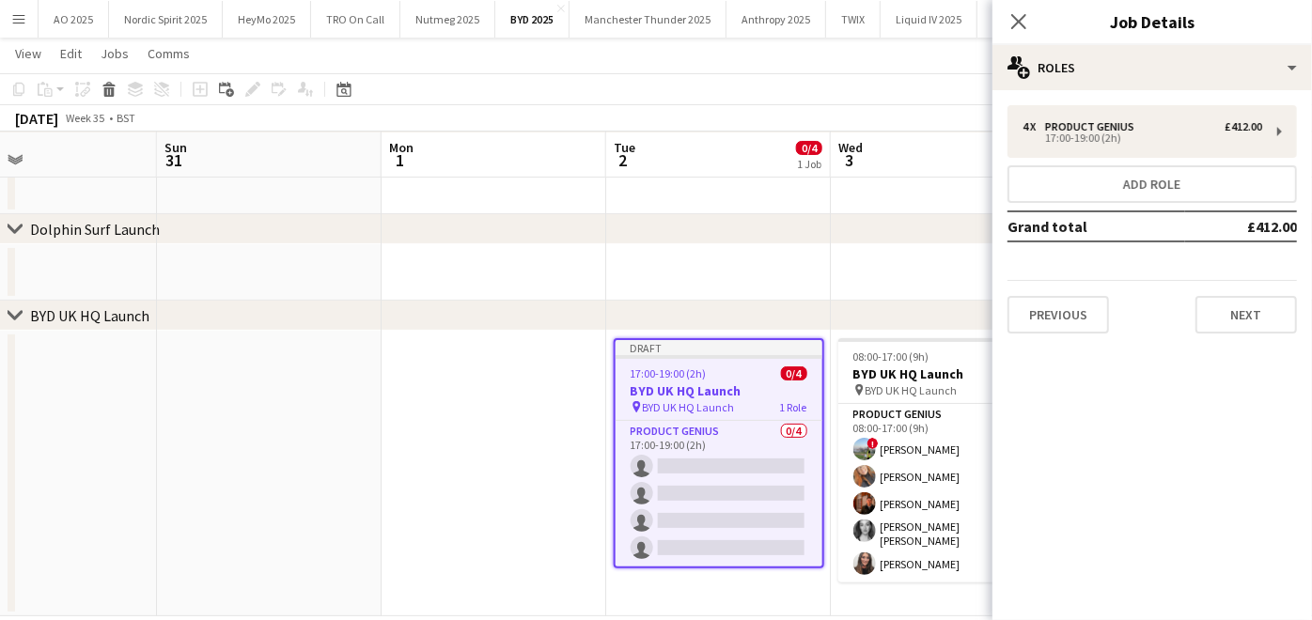
click at [681, 378] on span "17:00-19:00 (2h)" at bounding box center [669, 373] width 76 height 14
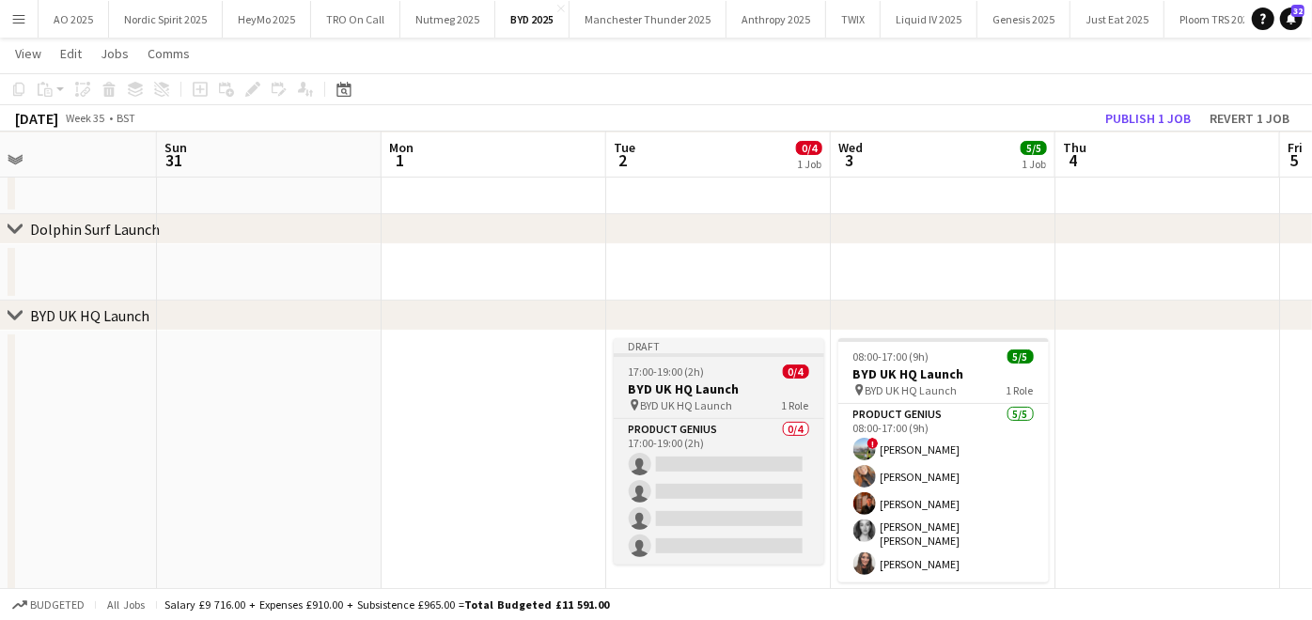
click at [681, 378] on app-job-card "Draft 17:00-19:00 (2h) 0/4 BYD UK HQ Launch pin BYD UK HQ Launch 1 Role Product…" at bounding box center [719, 451] width 210 height 226
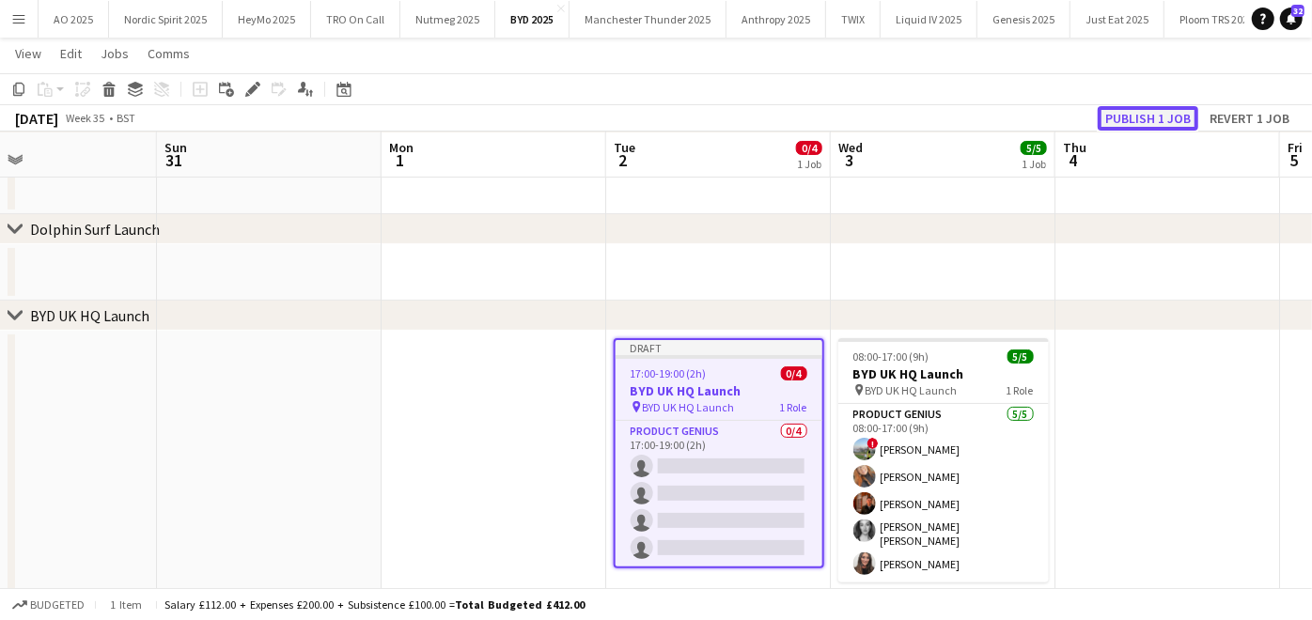
click at [1125, 112] on button "Publish 1 job" at bounding box center [1148, 118] width 101 height 24
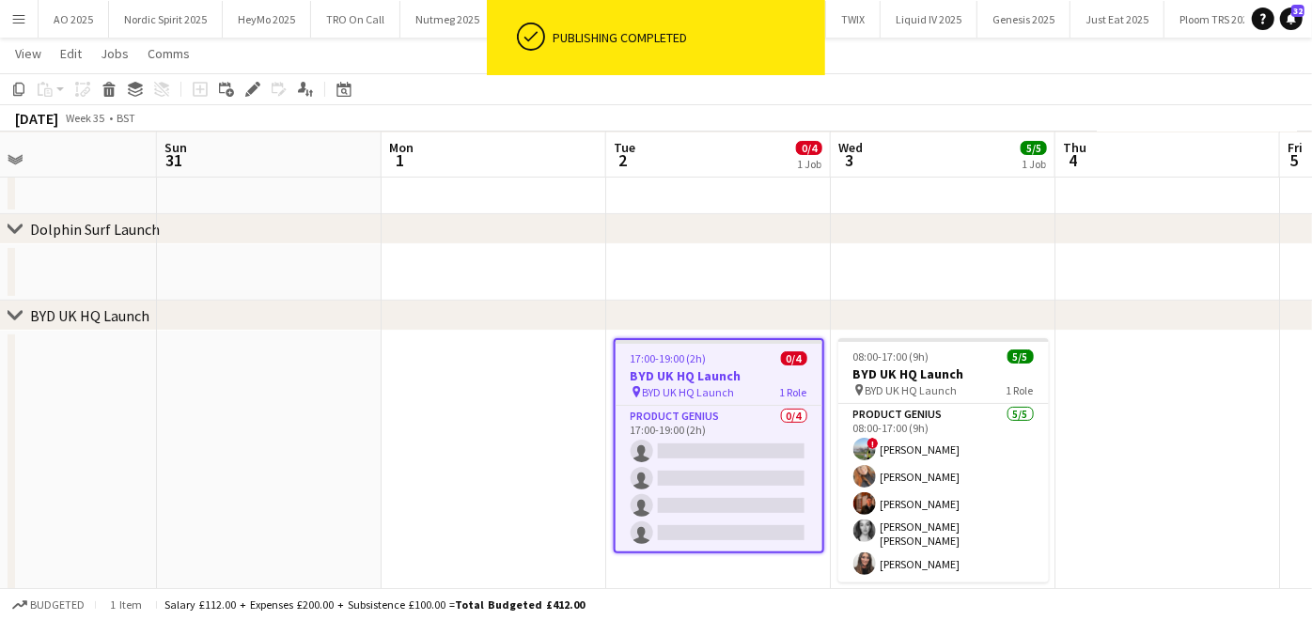
click at [744, 474] on app-card-role "Product Genius 0/4 17:00-19:00 (2h) single-neutral-actions single-neutral-actio…" at bounding box center [718, 479] width 207 height 146
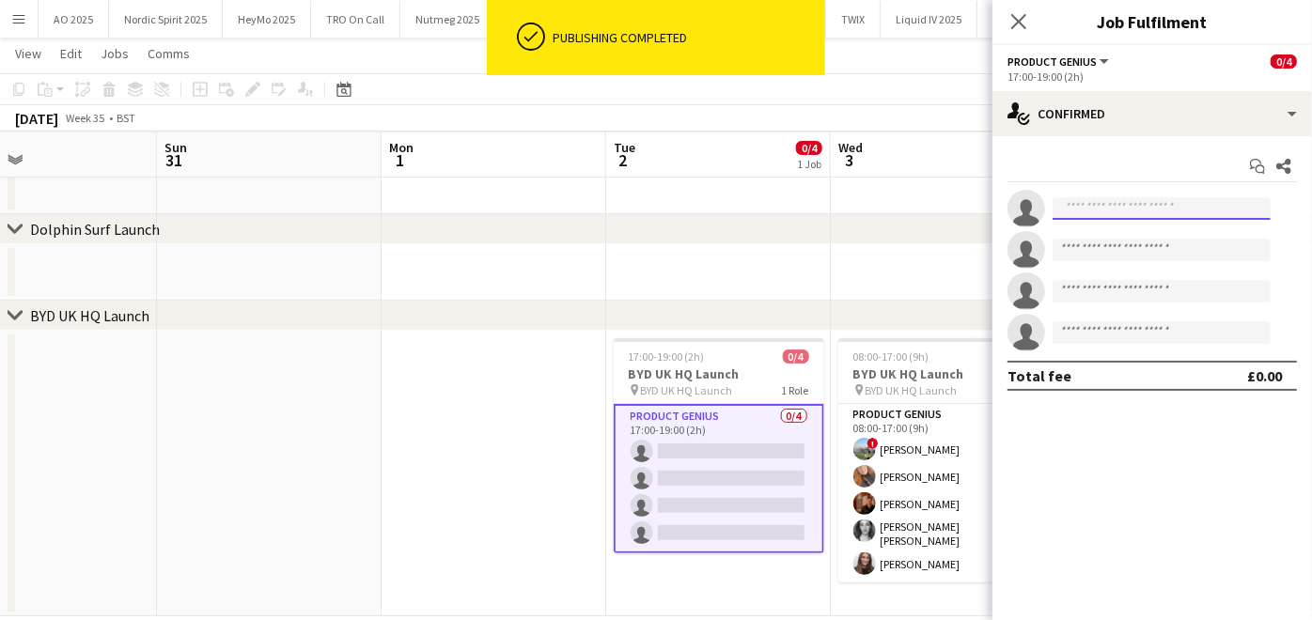
click at [1132, 211] on input at bounding box center [1161, 208] width 218 height 23
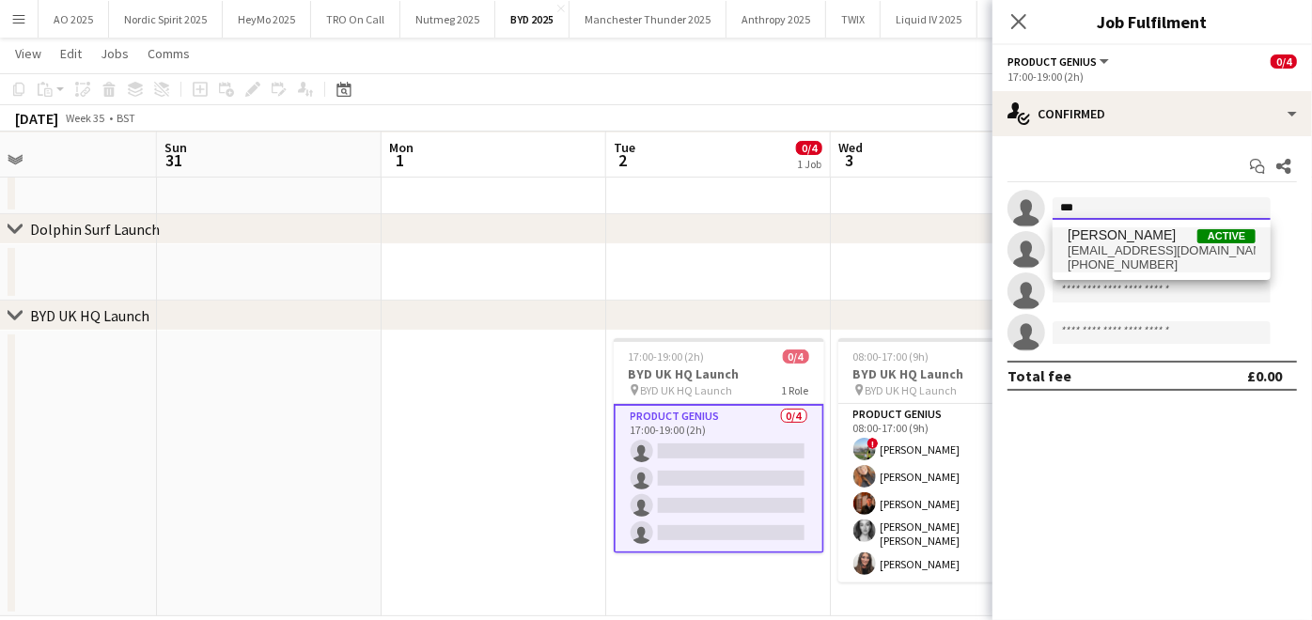
type input "***"
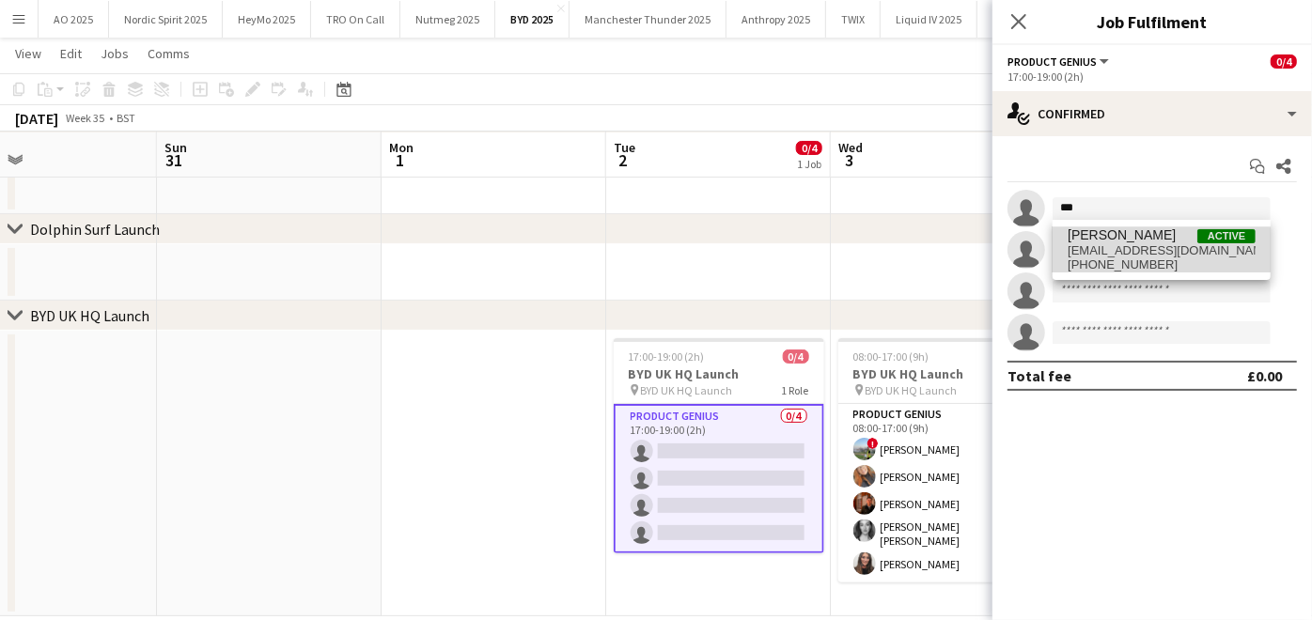
click at [1115, 265] on span "[PHONE_NUMBER]" at bounding box center [1161, 264] width 188 height 15
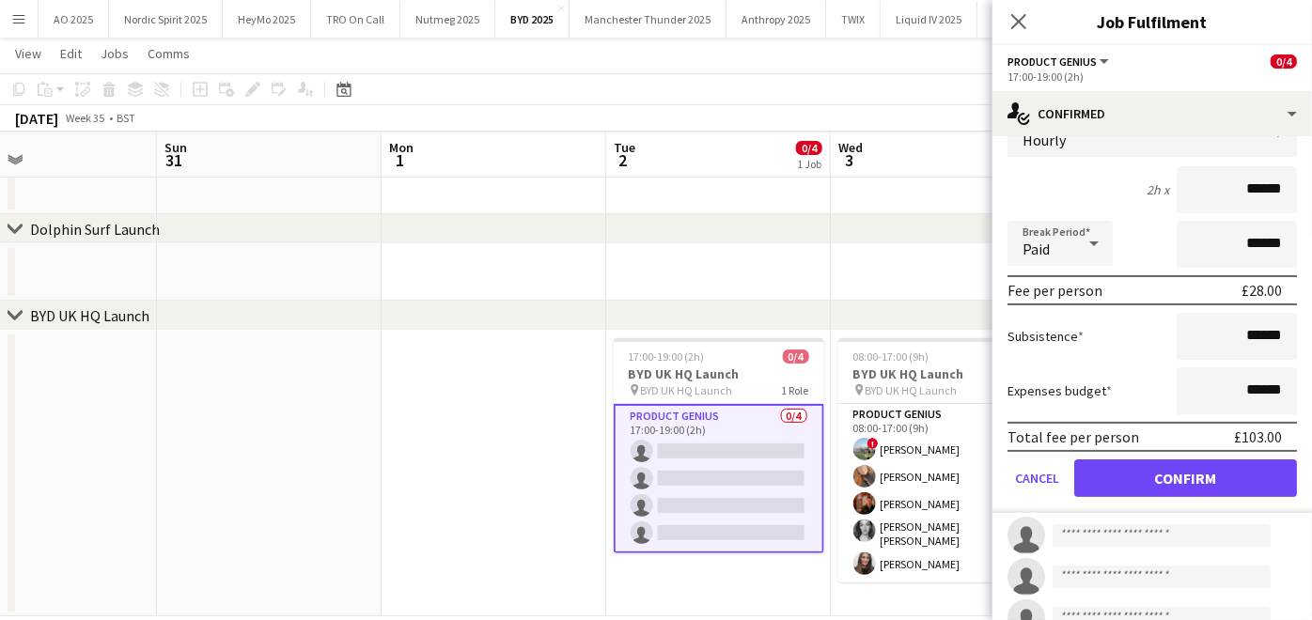
scroll to position [145, 0]
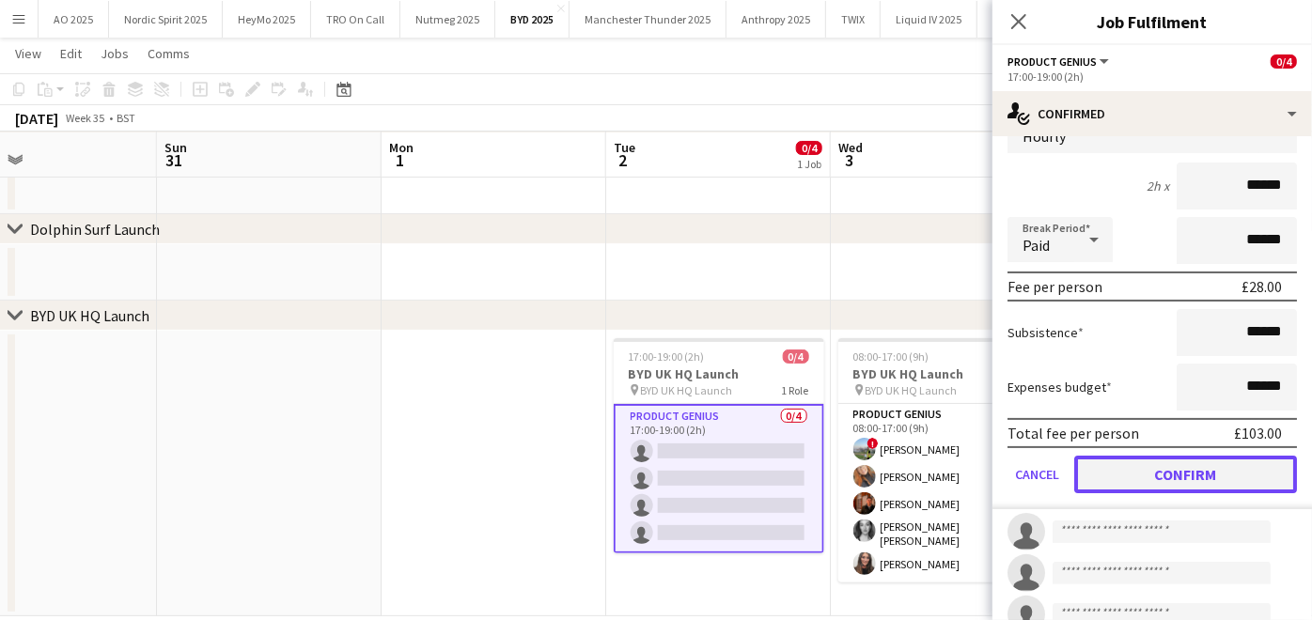
click at [1114, 458] on button "Confirm" at bounding box center [1185, 475] width 223 height 38
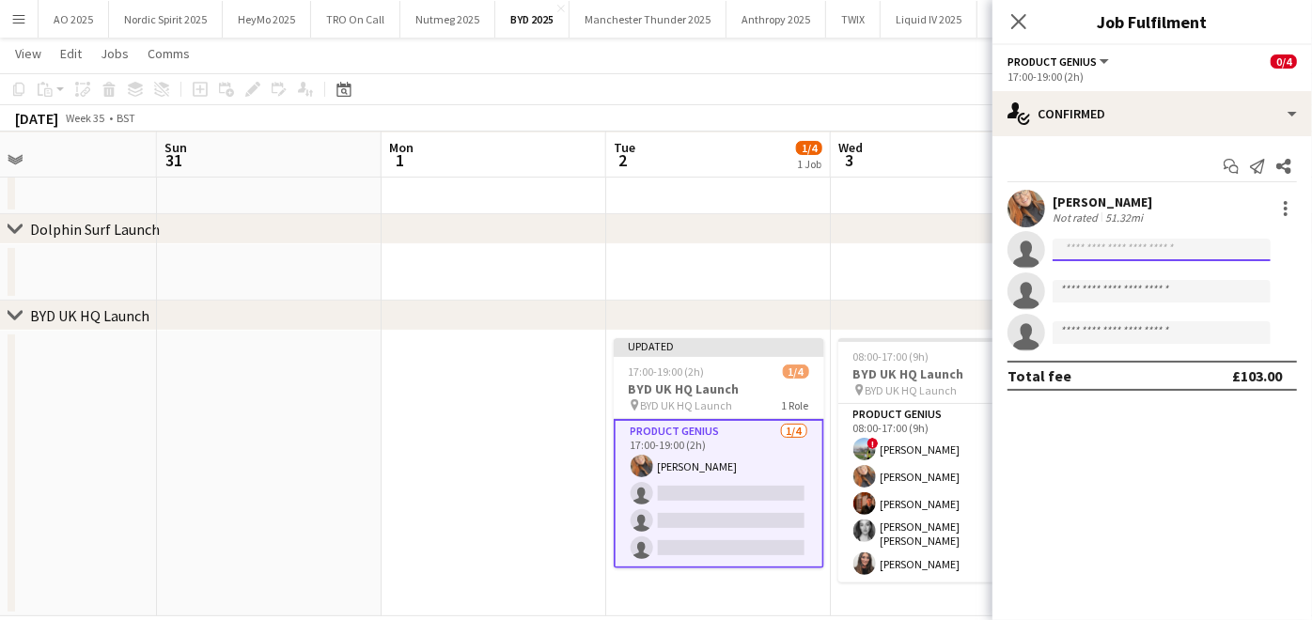
click at [1082, 249] on input at bounding box center [1161, 250] width 218 height 23
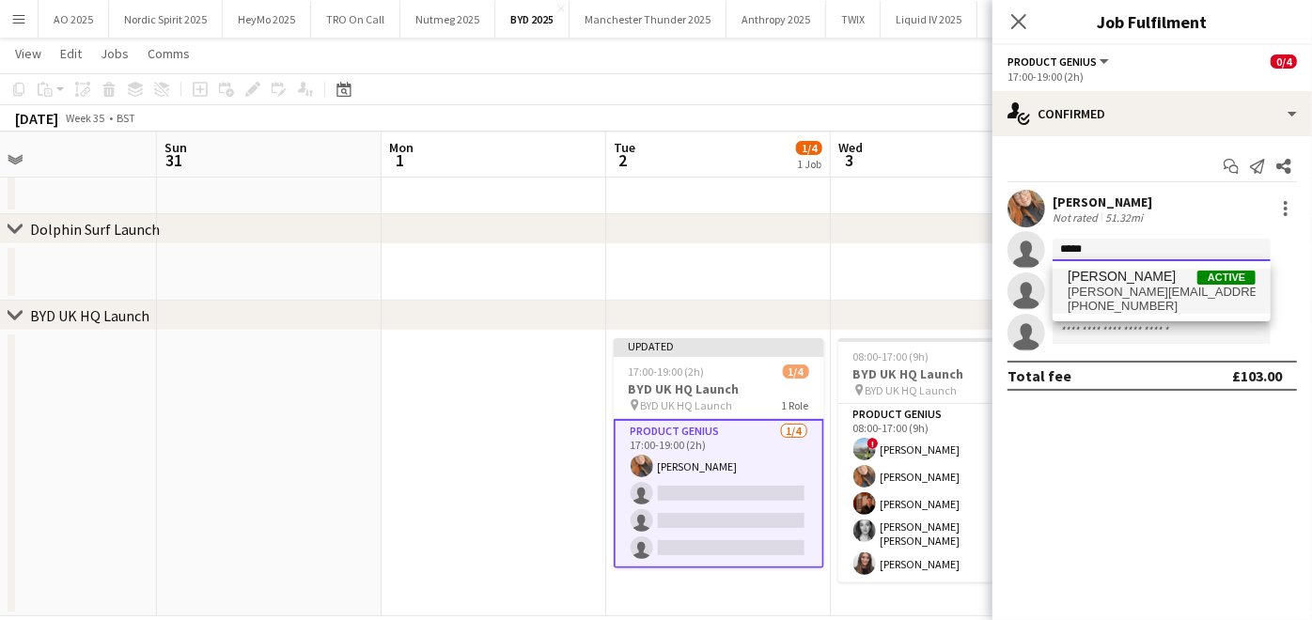
type input "*****"
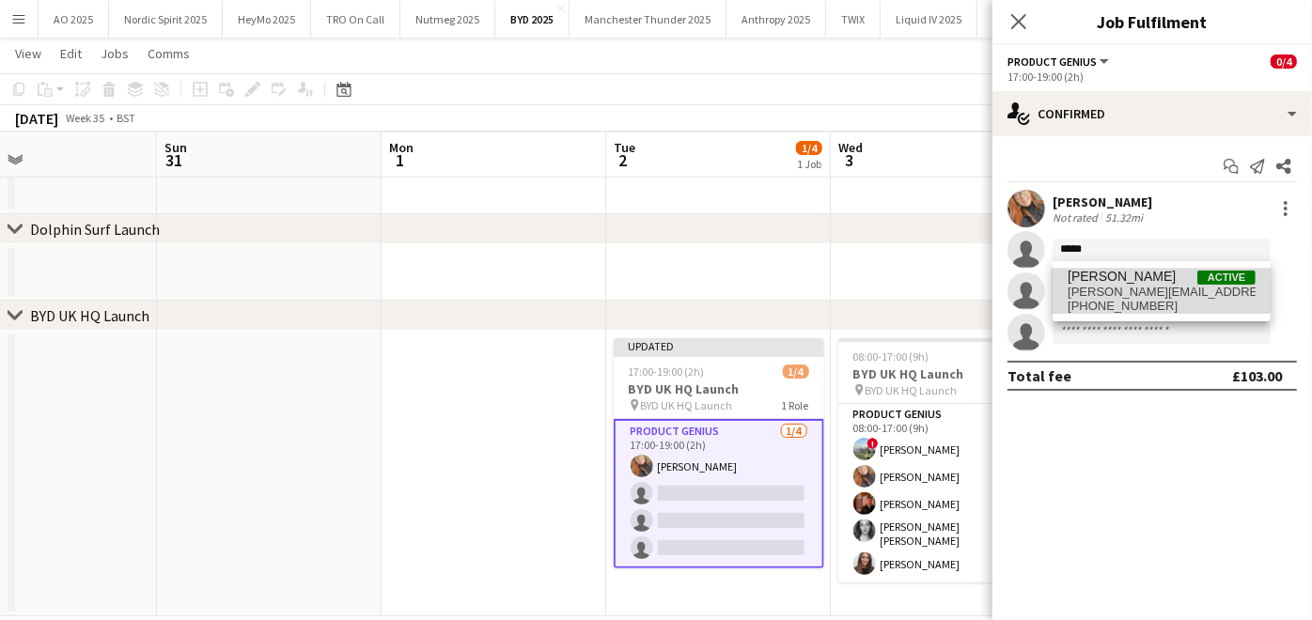
click at [1086, 281] on span "[PERSON_NAME]" at bounding box center [1121, 277] width 108 height 16
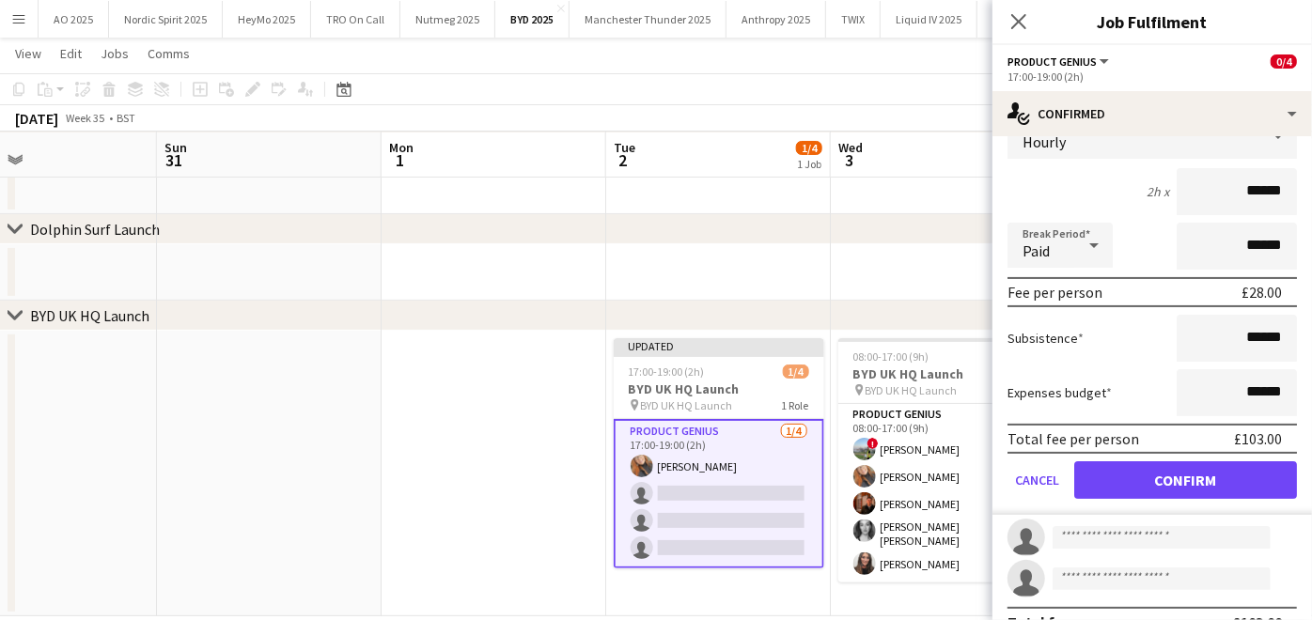
scroll to position [181, 0]
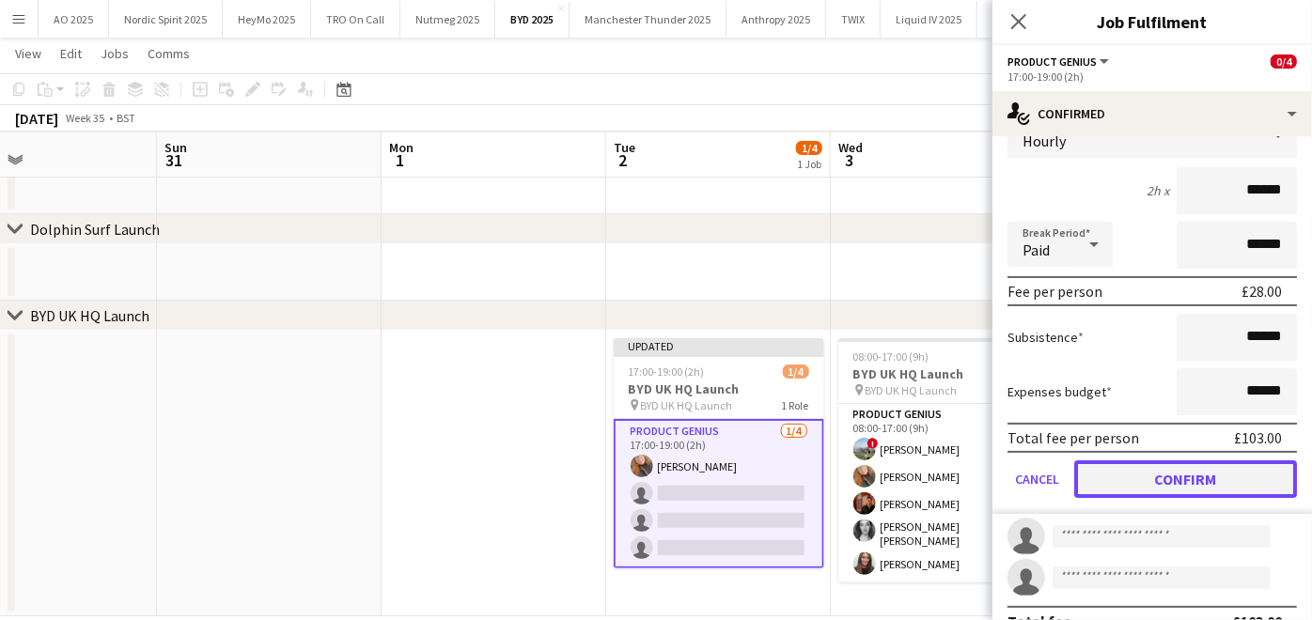
click at [1125, 466] on button "Confirm" at bounding box center [1185, 479] width 223 height 38
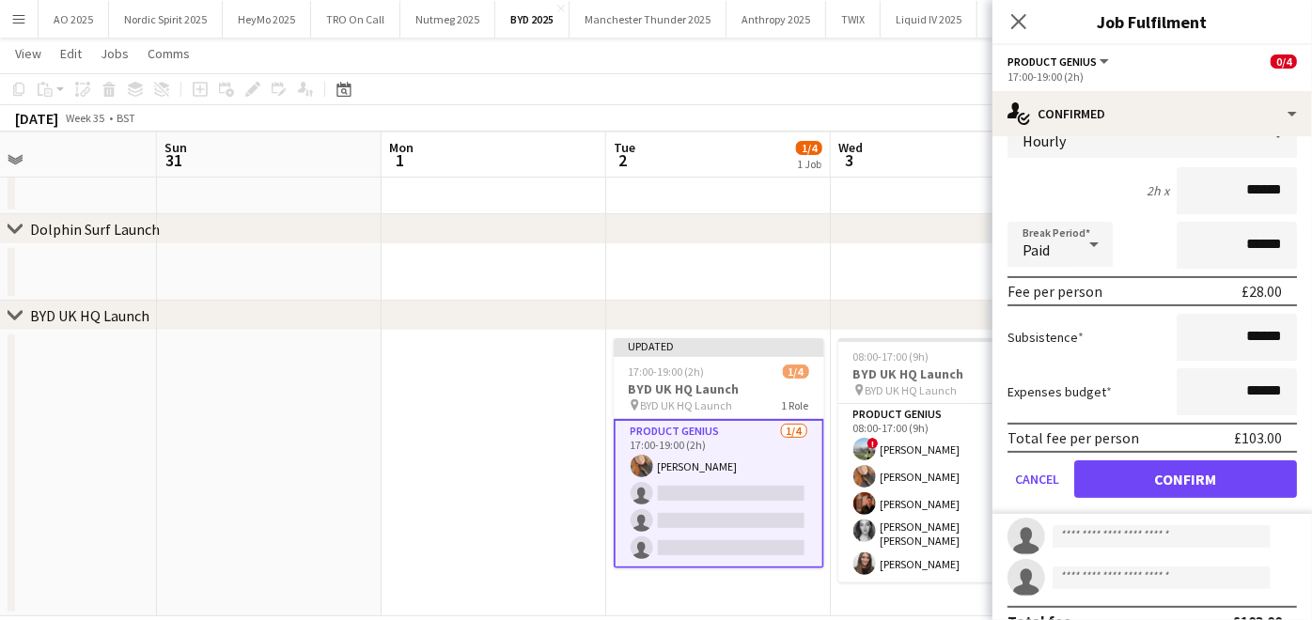
scroll to position [0, 0]
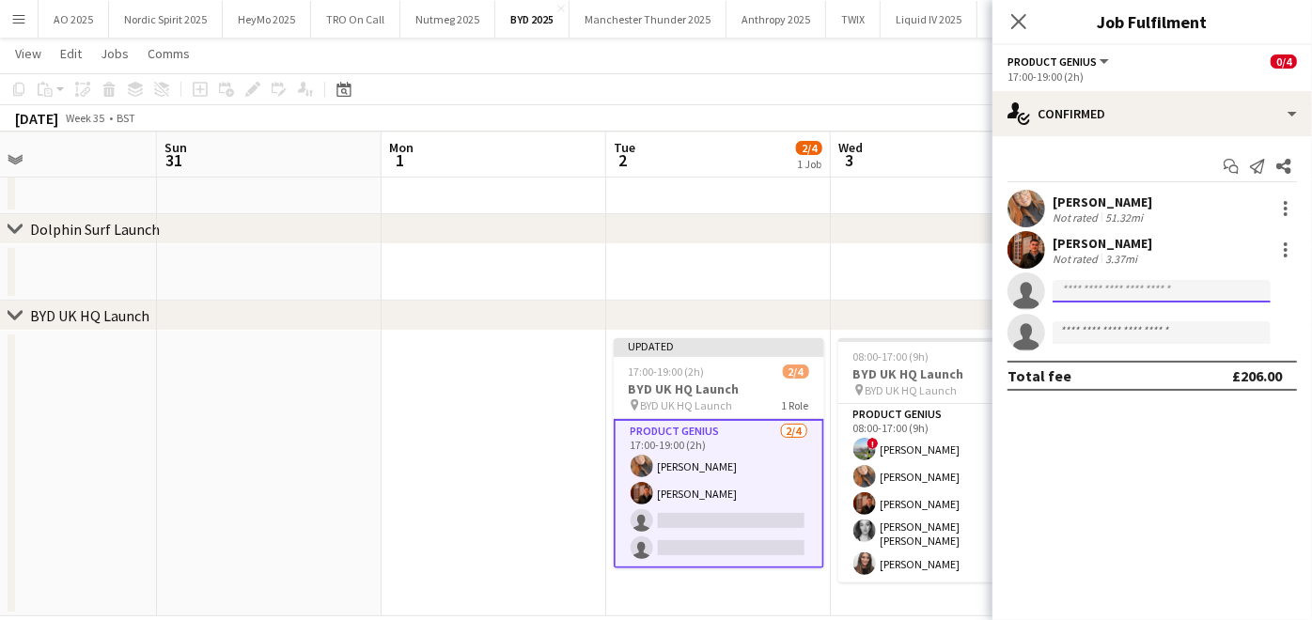
click at [1094, 282] on input at bounding box center [1161, 291] width 218 height 23
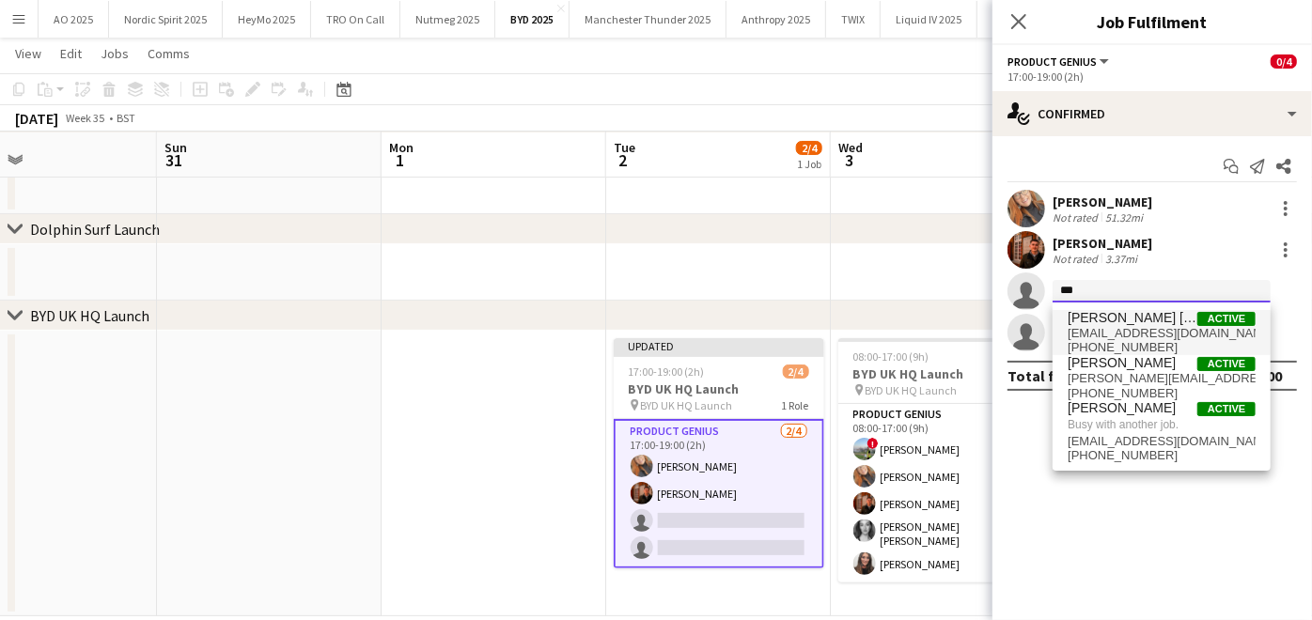
type input "***"
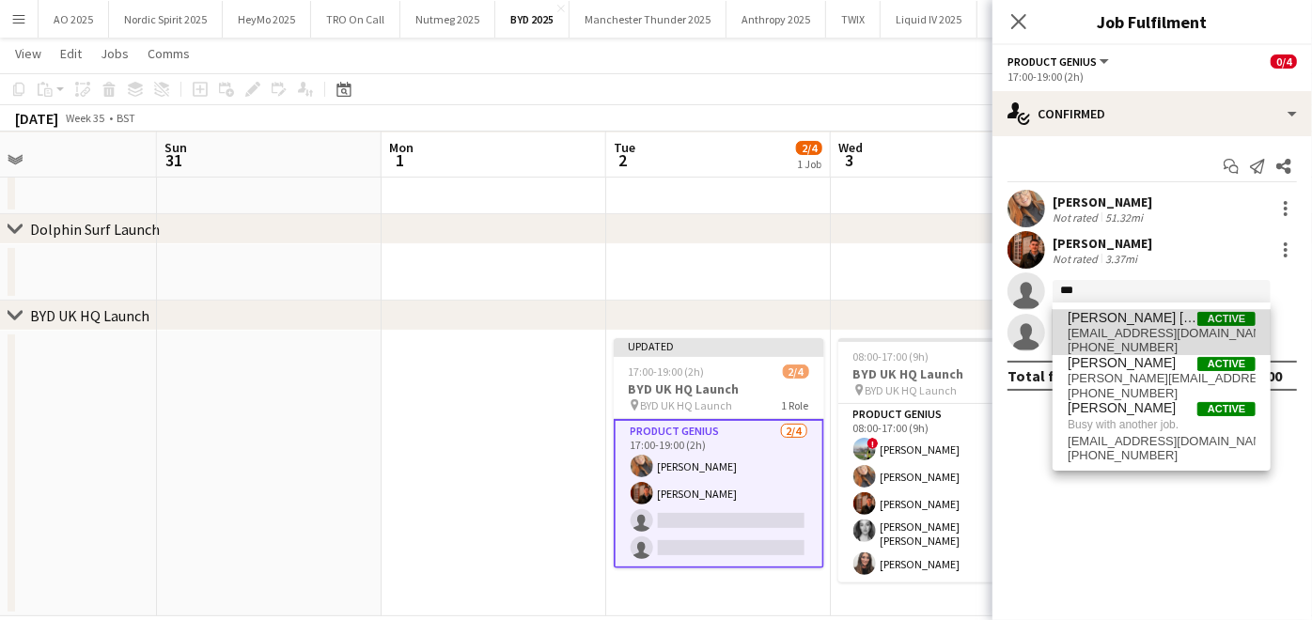
click at [1098, 327] on span "[EMAIL_ADDRESS][DOMAIN_NAME]" at bounding box center [1161, 333] width 188 height 15
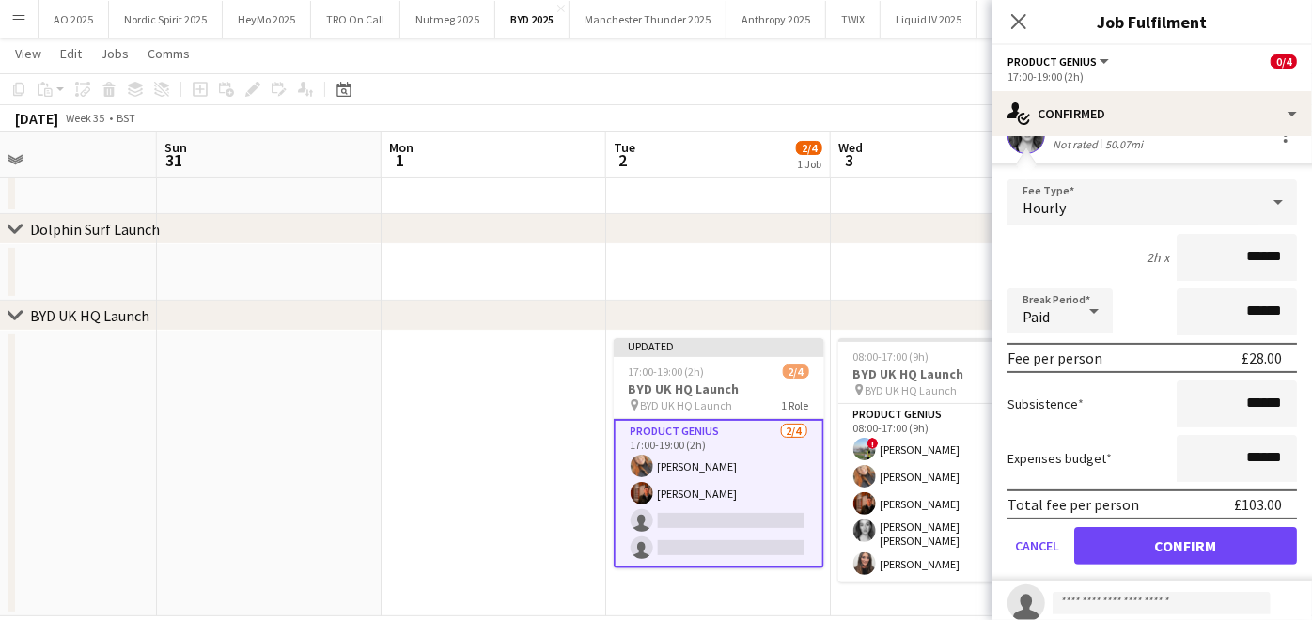
scroll to position [160, 0]
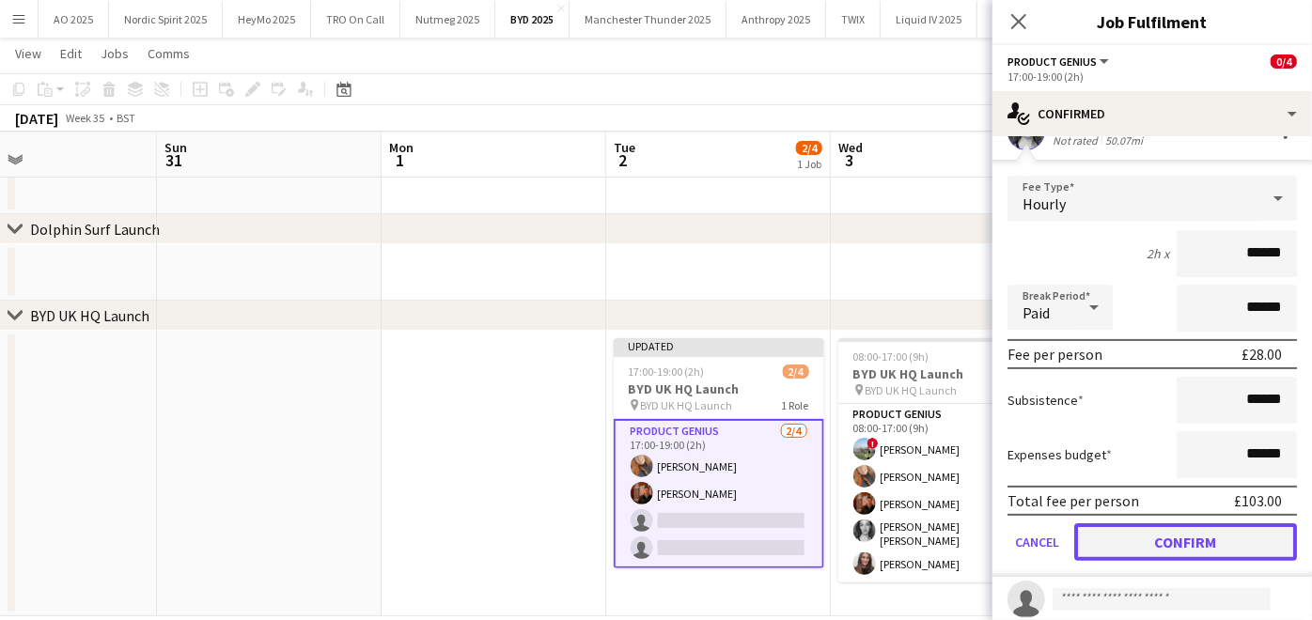
click at [1115, 538] on button "Confirm" at bounding box center [1185, 542] width 223 height 38
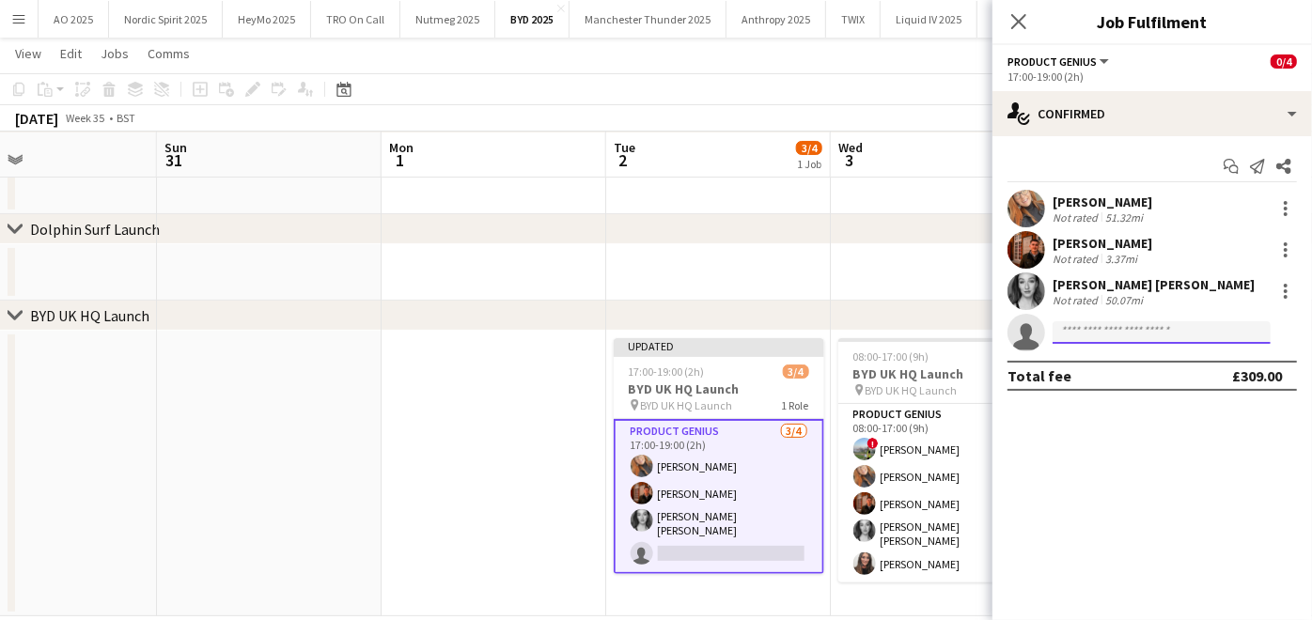
click at [1089, 330] on input at bounding box center [1161, 332] width 218 height 23
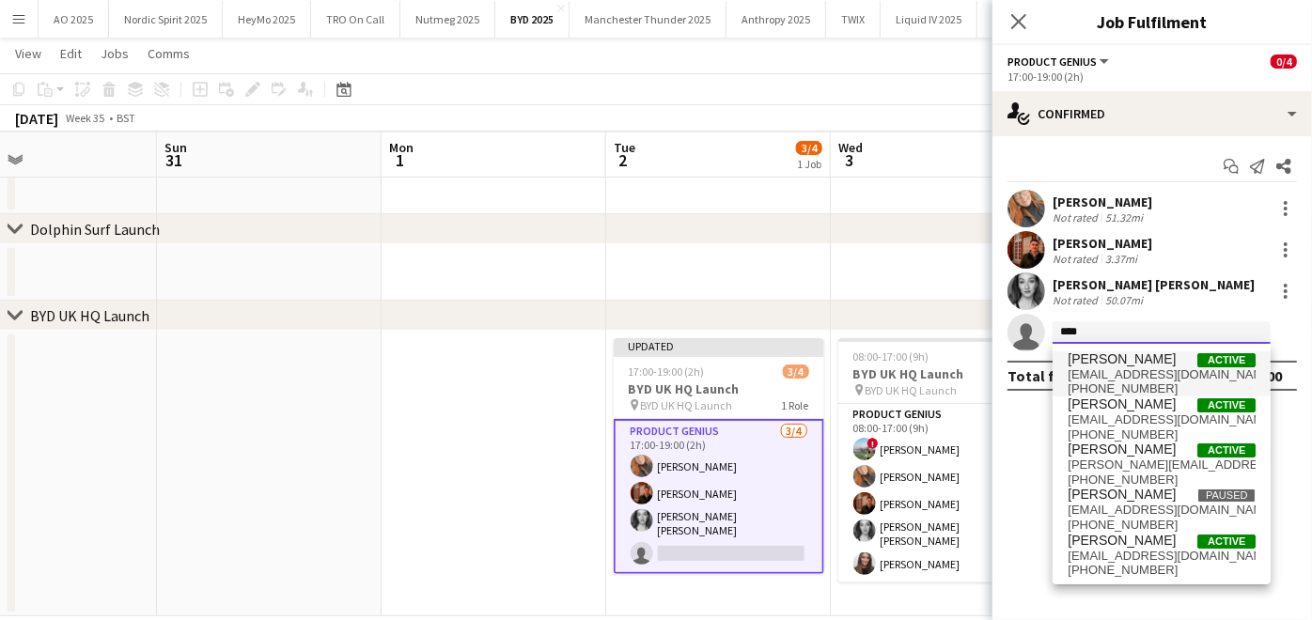
type input "****"
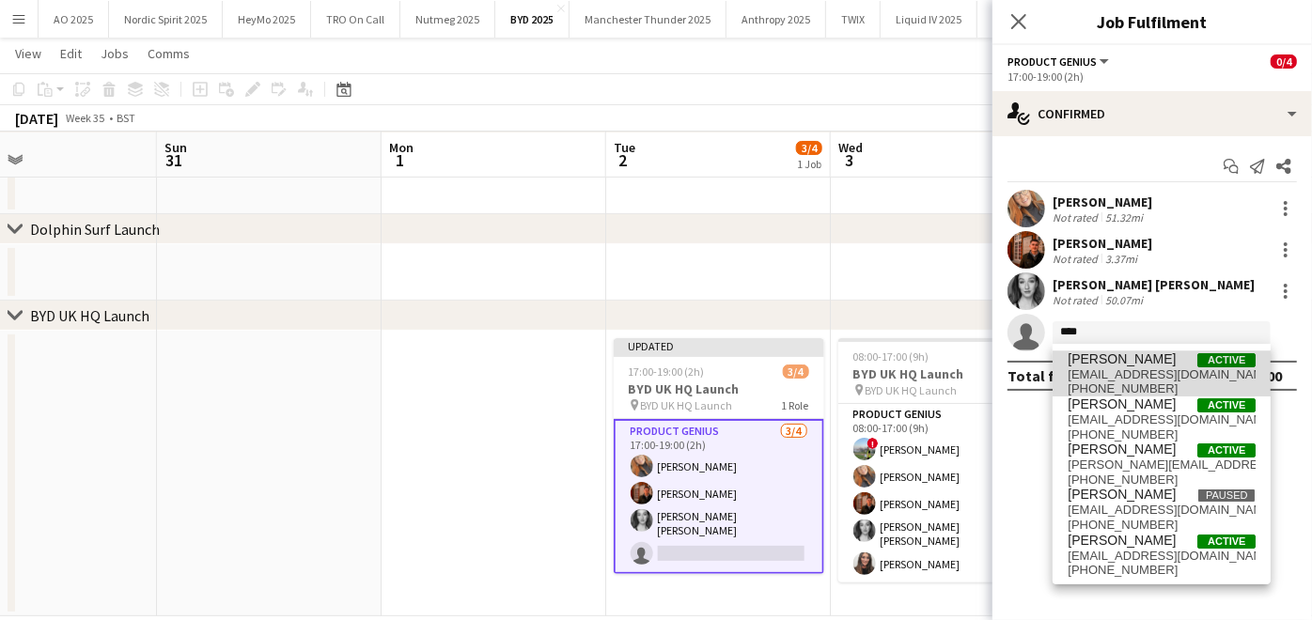
click at [1090, 356] on span "[PERSON_NAME]" at bounding box center [1121, 359] width 108 height 16
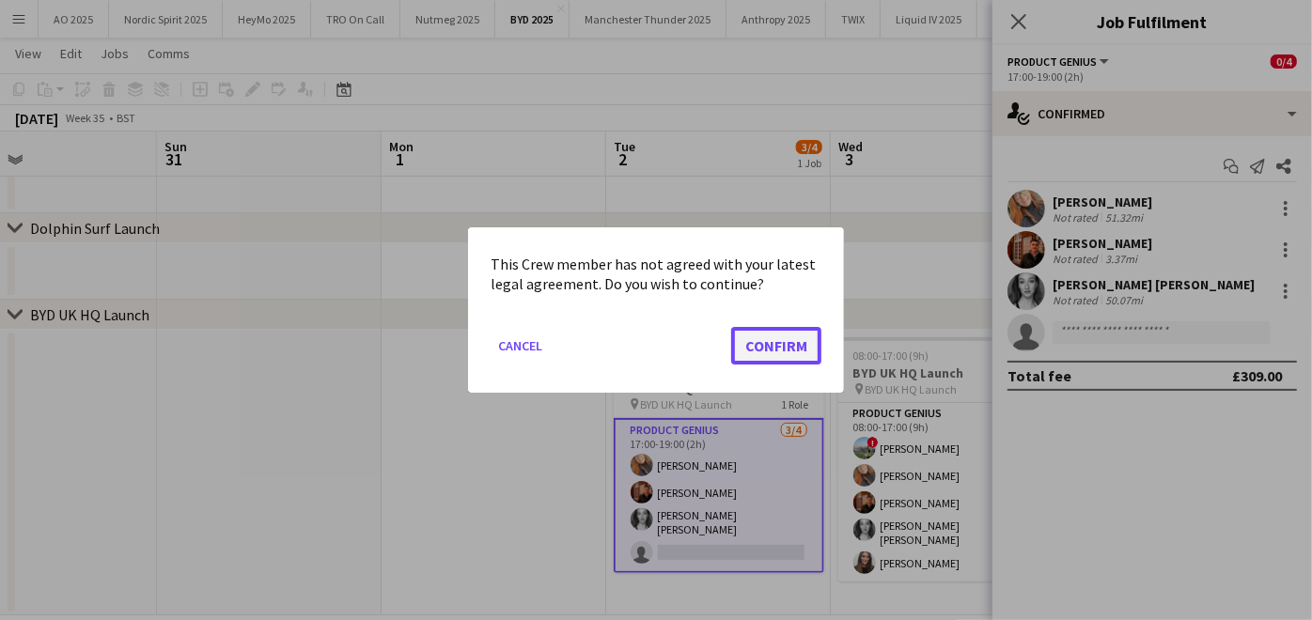
click at [796, 342] on button "Confirm" at bounding box center [776, 346] width 90 height 38
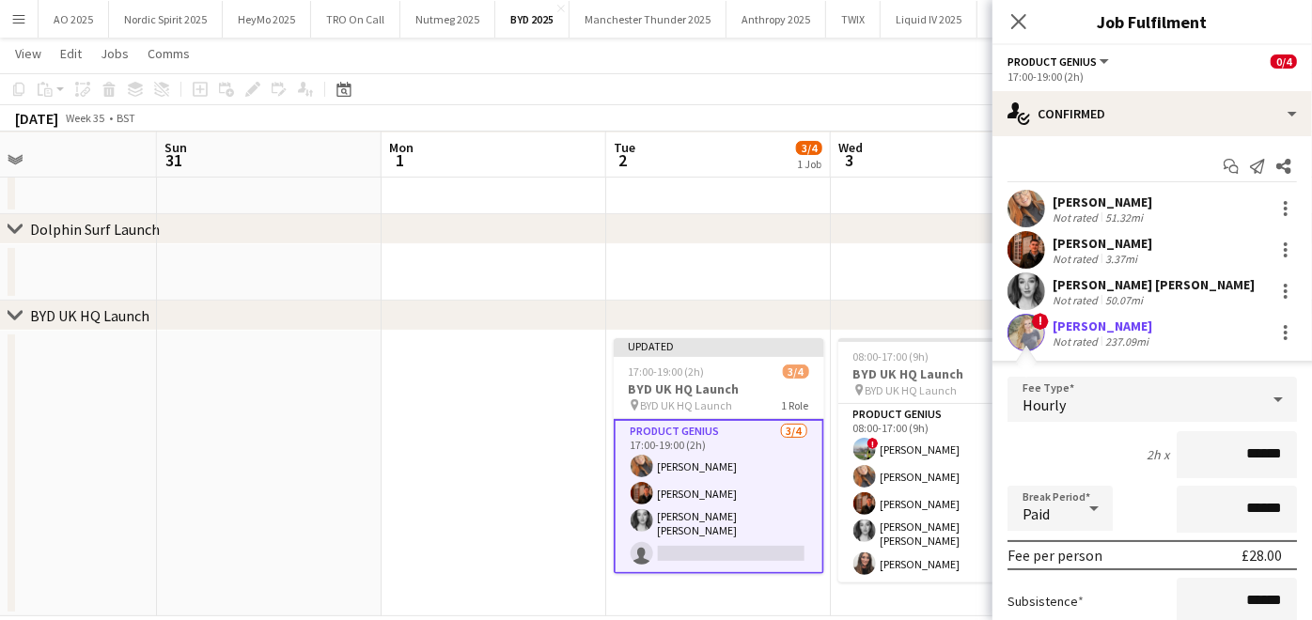
scroll to position [209, 0]
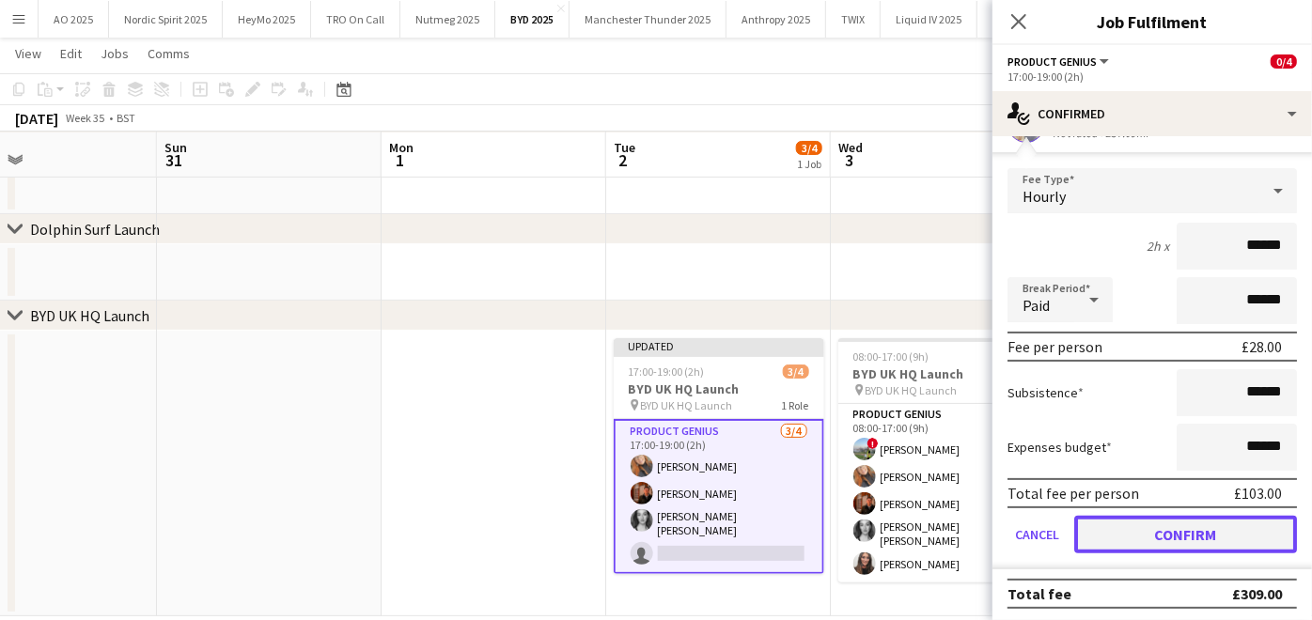
click at [1142, 531] on button "Confirm" at bounding box center [1185, 535] width 223 height 38
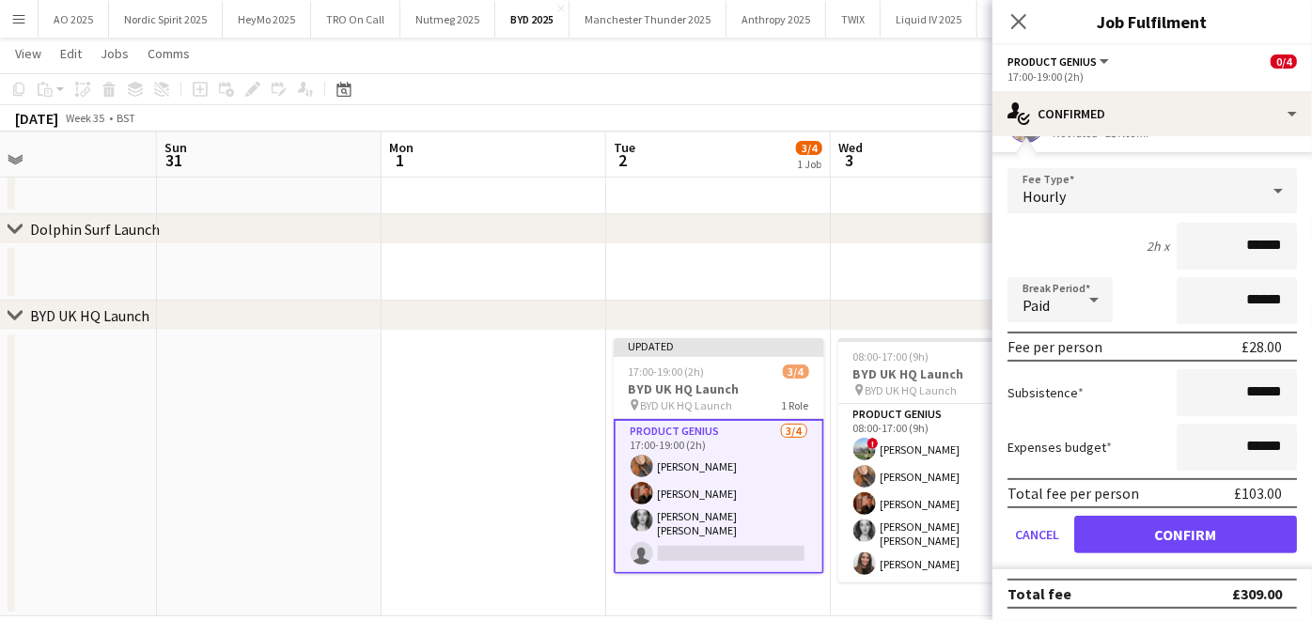
scroll to position [0, 0]
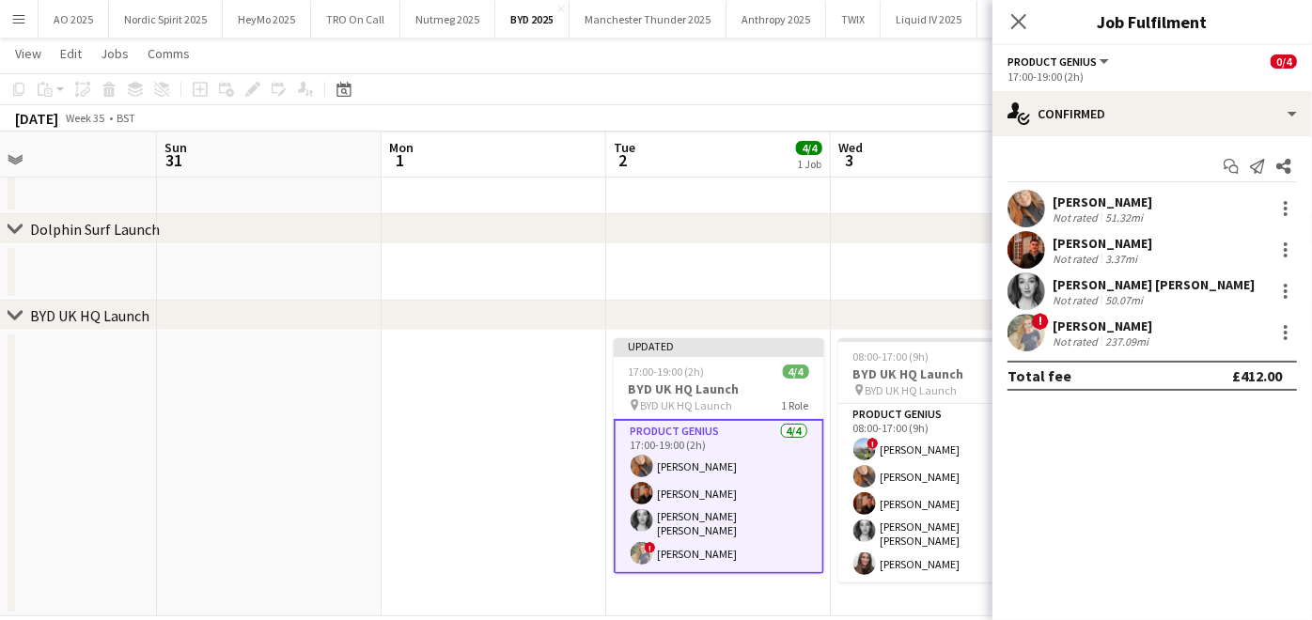
click at [515, 473] on app-date-cell at bounding box center [493, 474] width 225 height 286
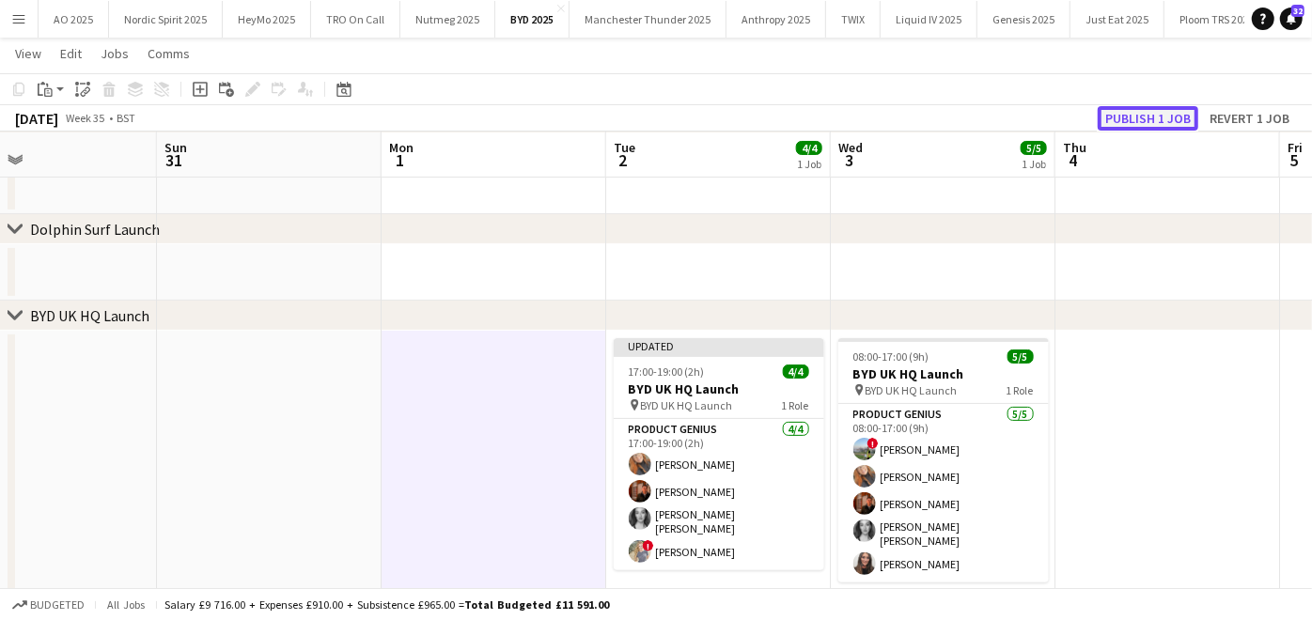
click at [1131, 115] on button "Publish 1 job" at bounding box center [1148, 118] width 101 height 24
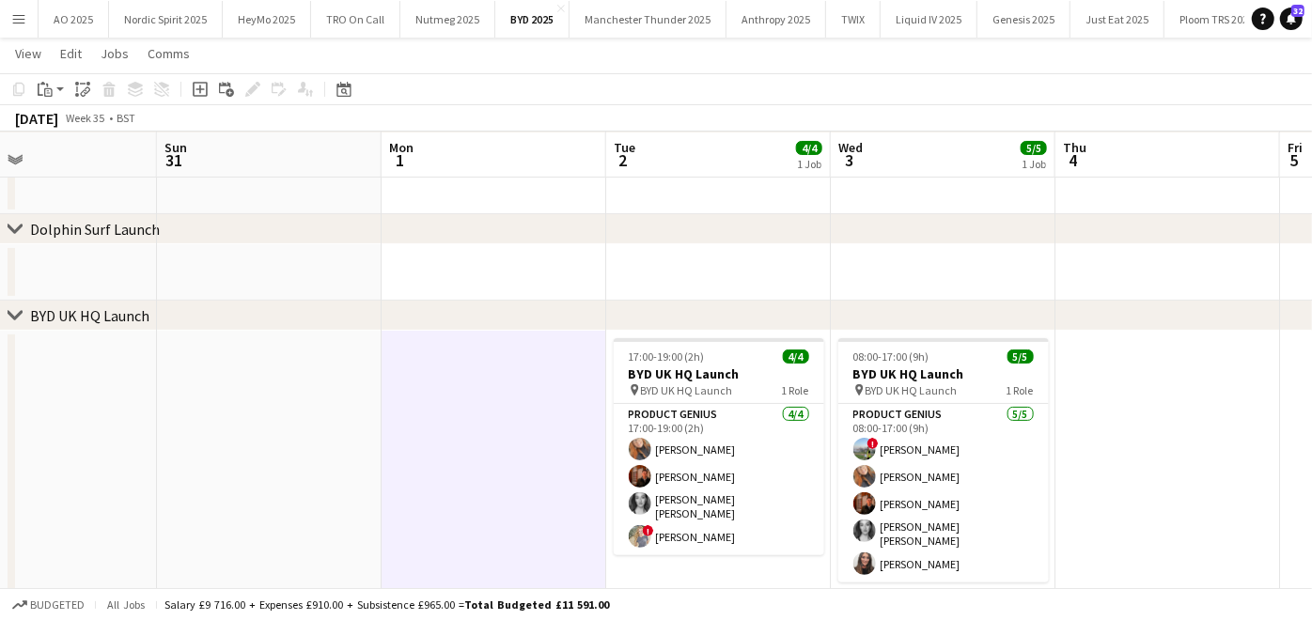
click at [11, 21] on app-icon "Menu" at bounding box center [18, 18] width 15 height 15
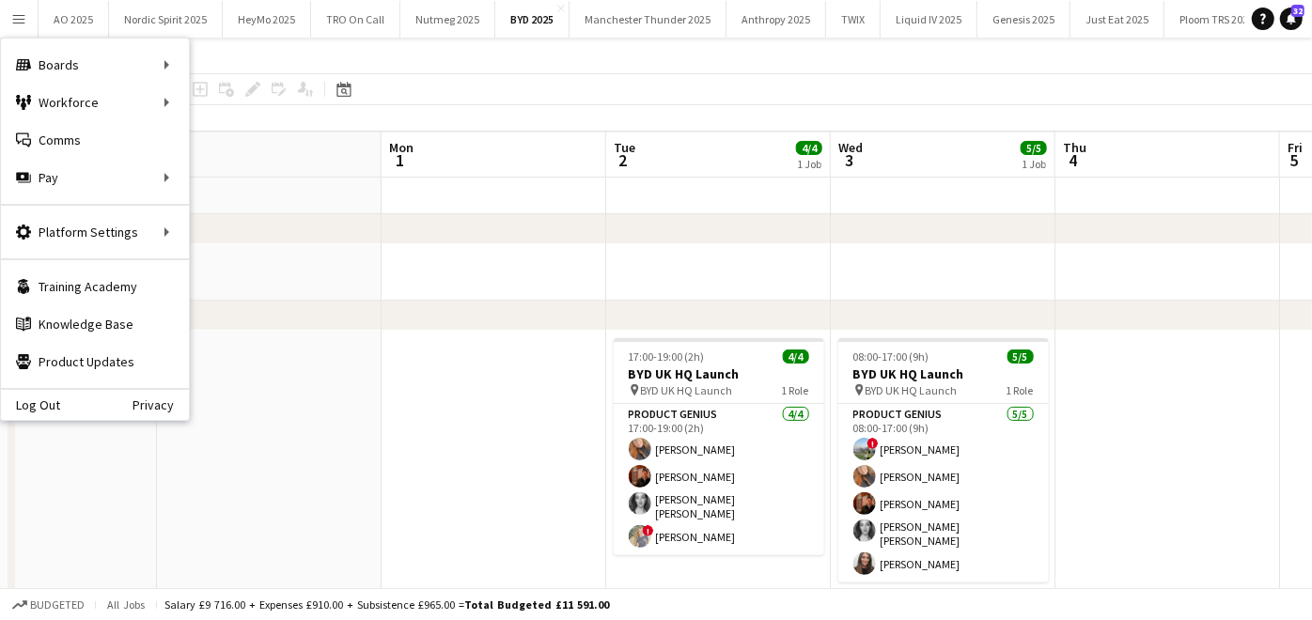
click at [228, 58] on app-page-menu "View Day view expanded Day view collapsed Month view Date picker Jump to [DATE]…" at bounding box center [656, 56] width 1312 height 36
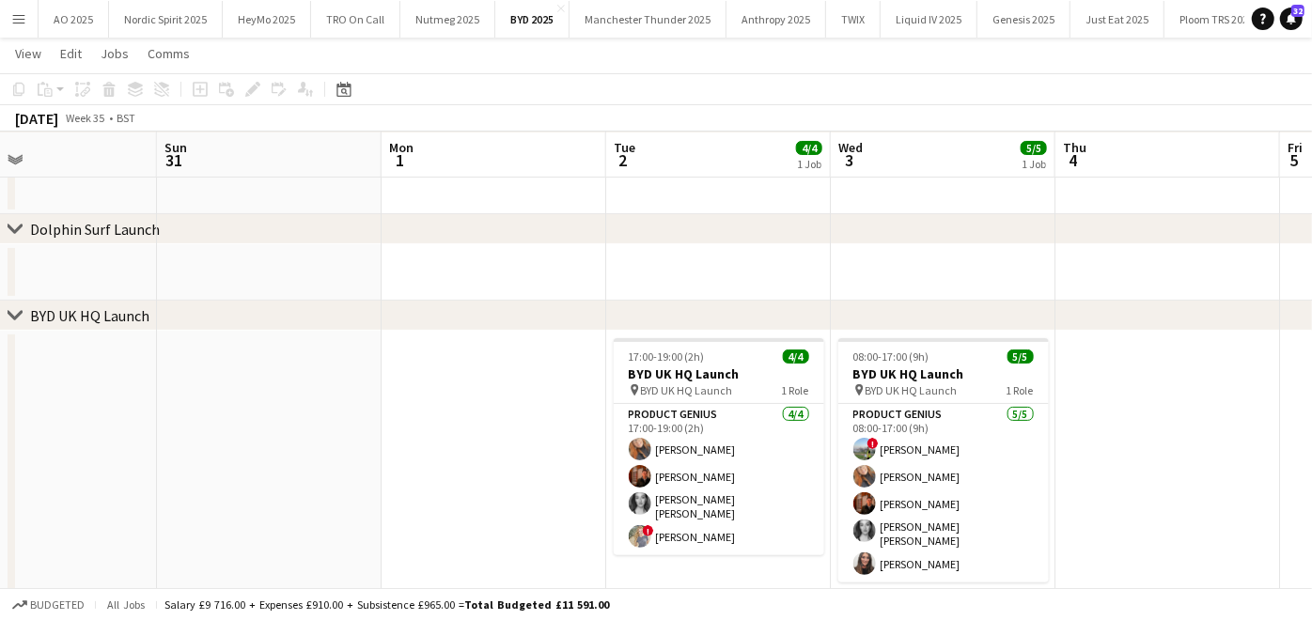
click at [10, 11] on button "Menu" at bounding box center [19, 19] width 38 height 38
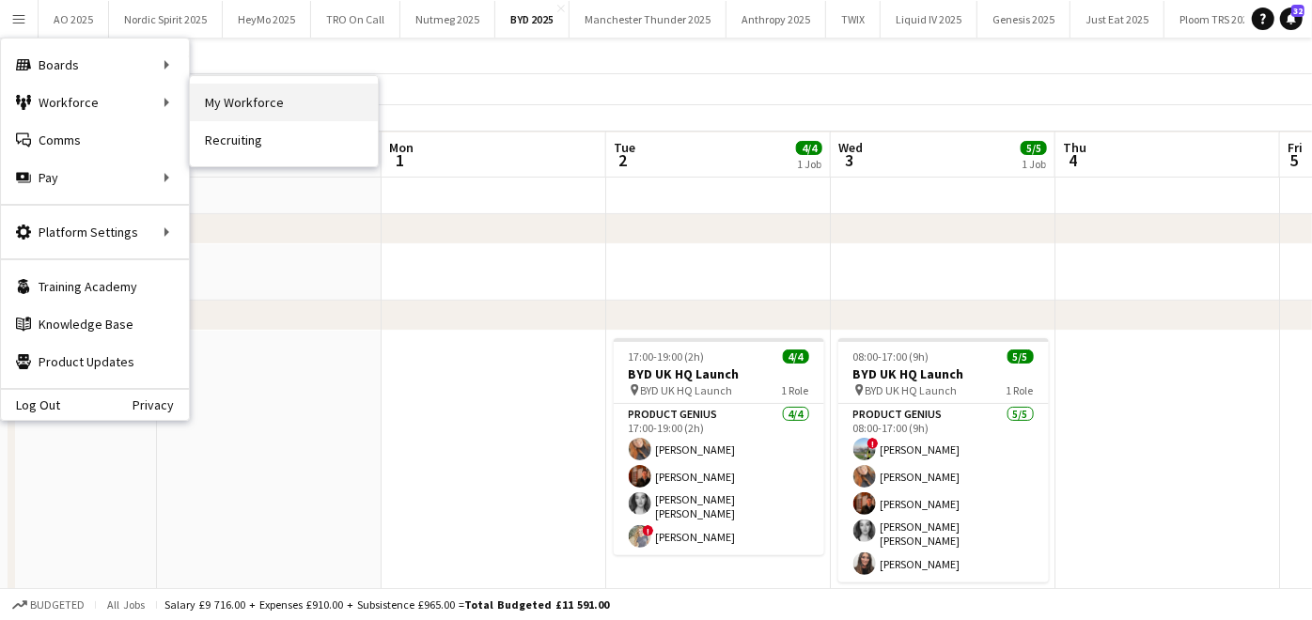
click at [227, 97] on link "My Workforce" at bounding box center [284, 103] width 188 height 38
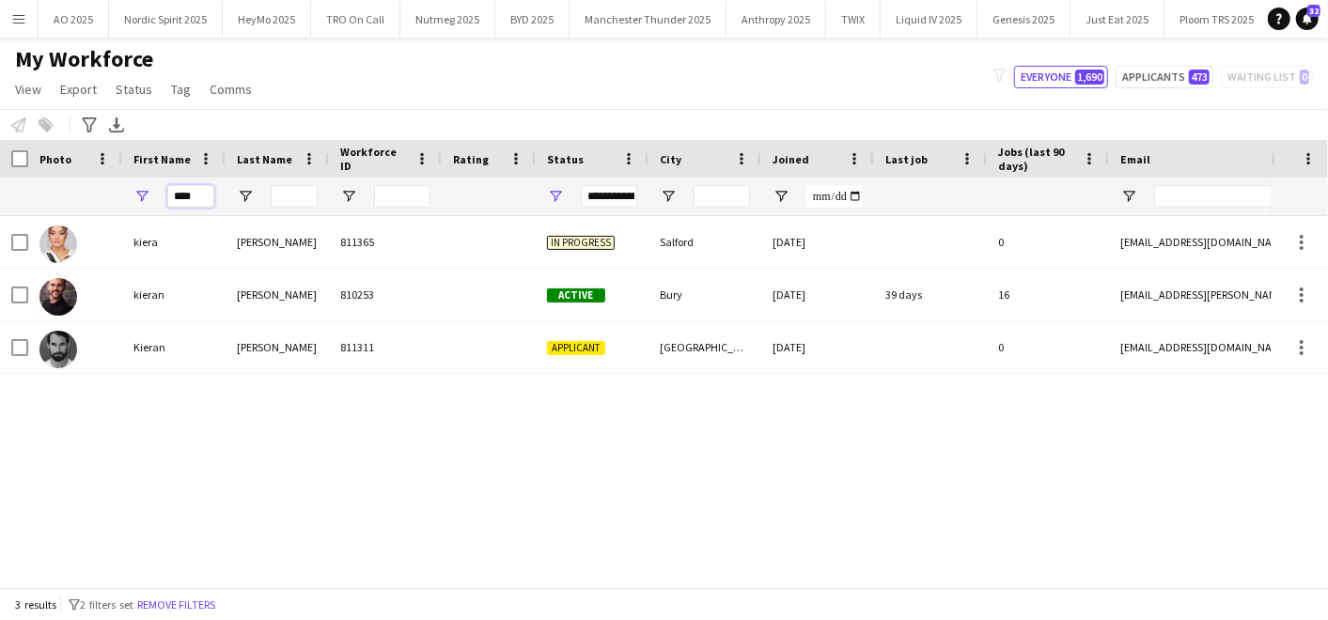
drag, startPoint x: 209, startPoint y: 188, endPoint x: 0, endPoint y: 223, distance: 211.5
click at [0, 223] on html "Menu Boards Boards Boards All jobs Status Workforce Workforce My Workforce Recr…" at bounding box center [664, 310] width 1328 height 620
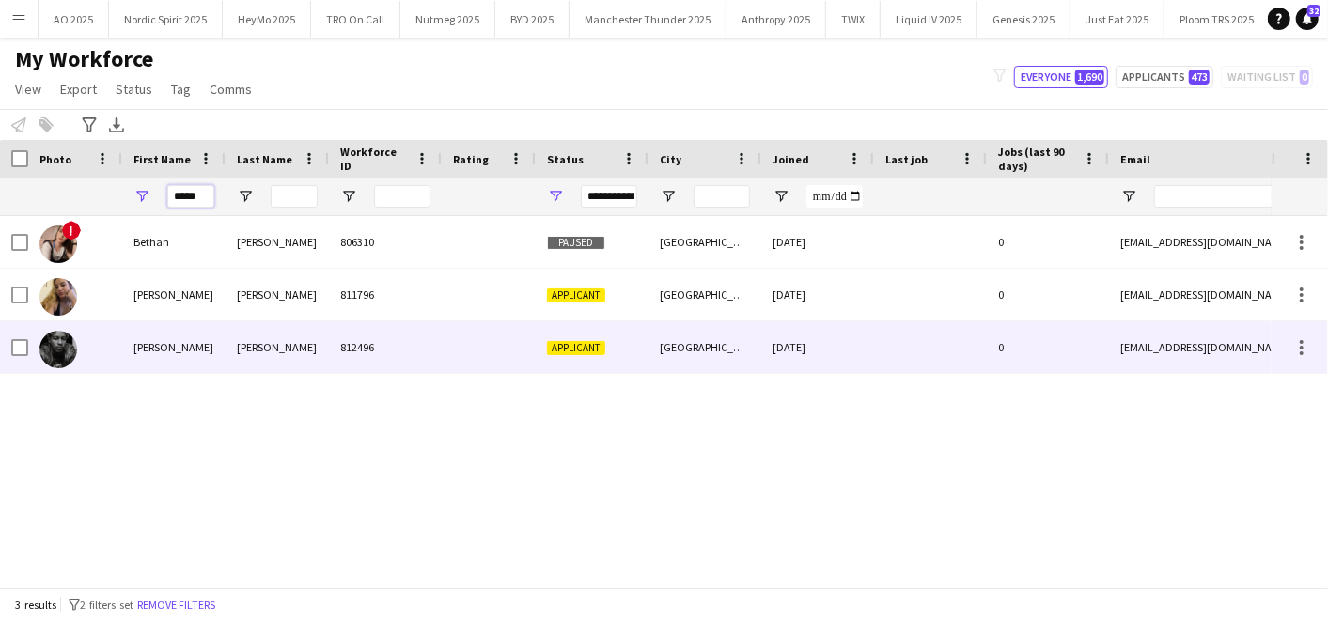
type input "*****"
click at [123, 335] on div "[PERSON_NAME]" at bounding box center [173, 347] width 103 height 52
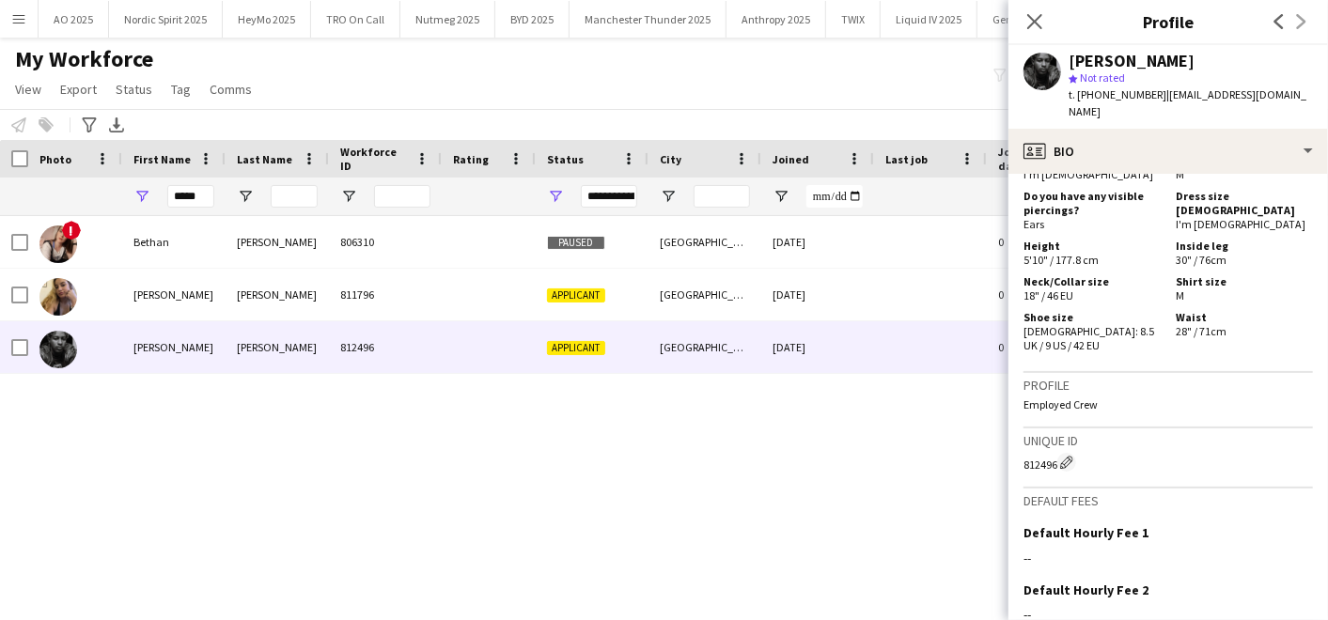
scroll to position [1307, 0]
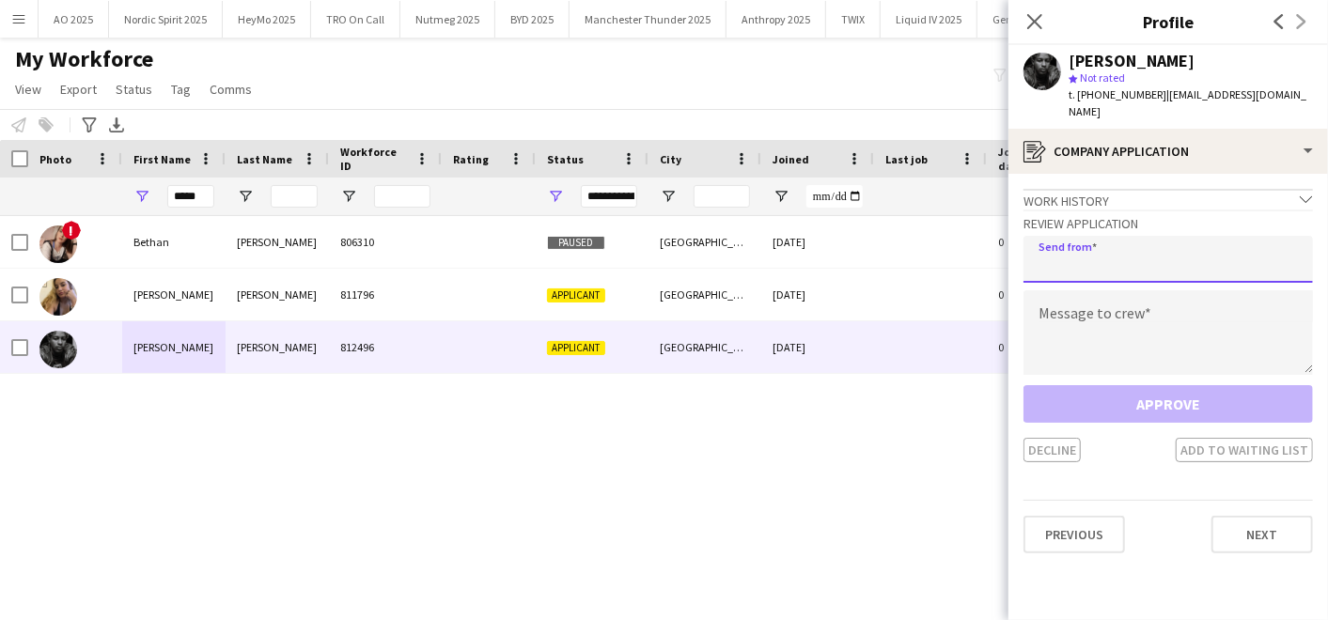
click at [1112, 241] on input "email" at bounding box center [1167, 259] width 289 height 47
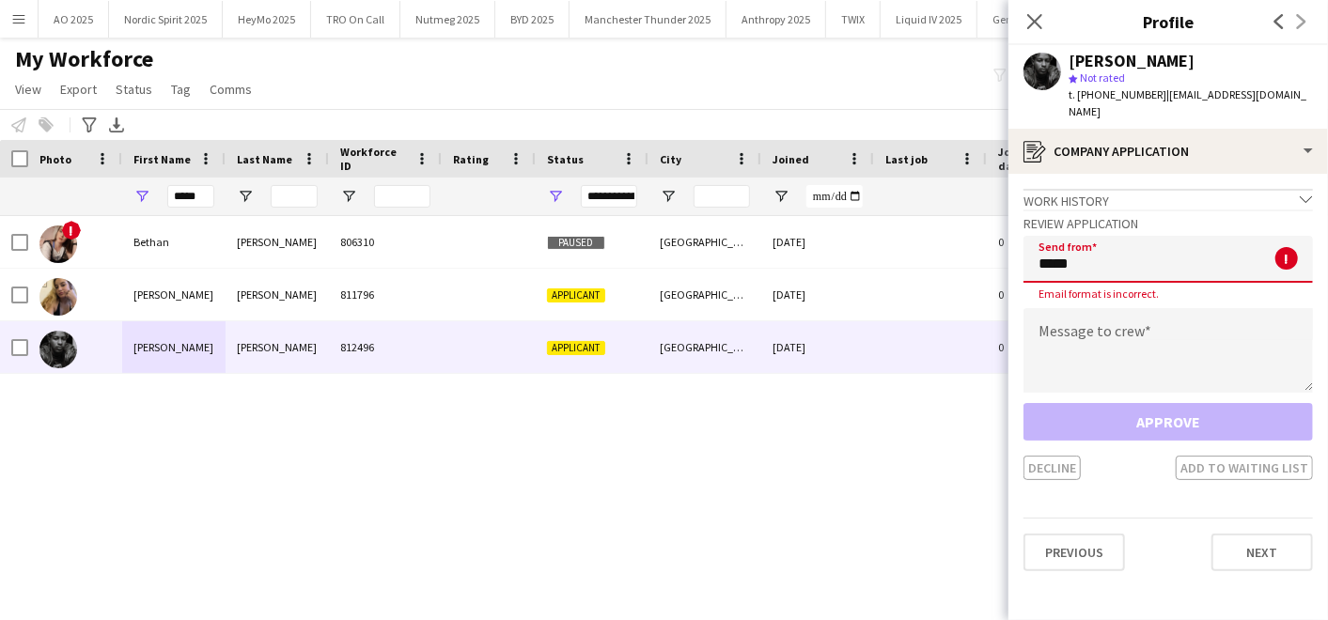
type input "**********"
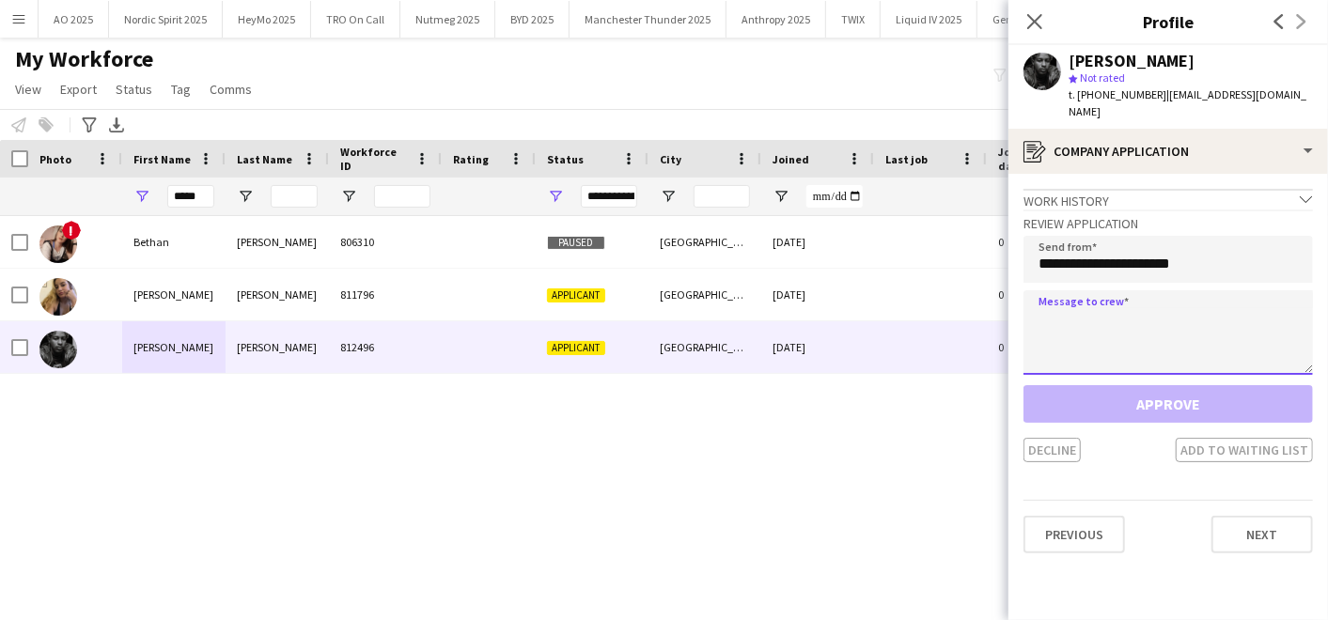
click at [1085, 335] on textarea at bounding box center [1167, 332] width 289 height 85
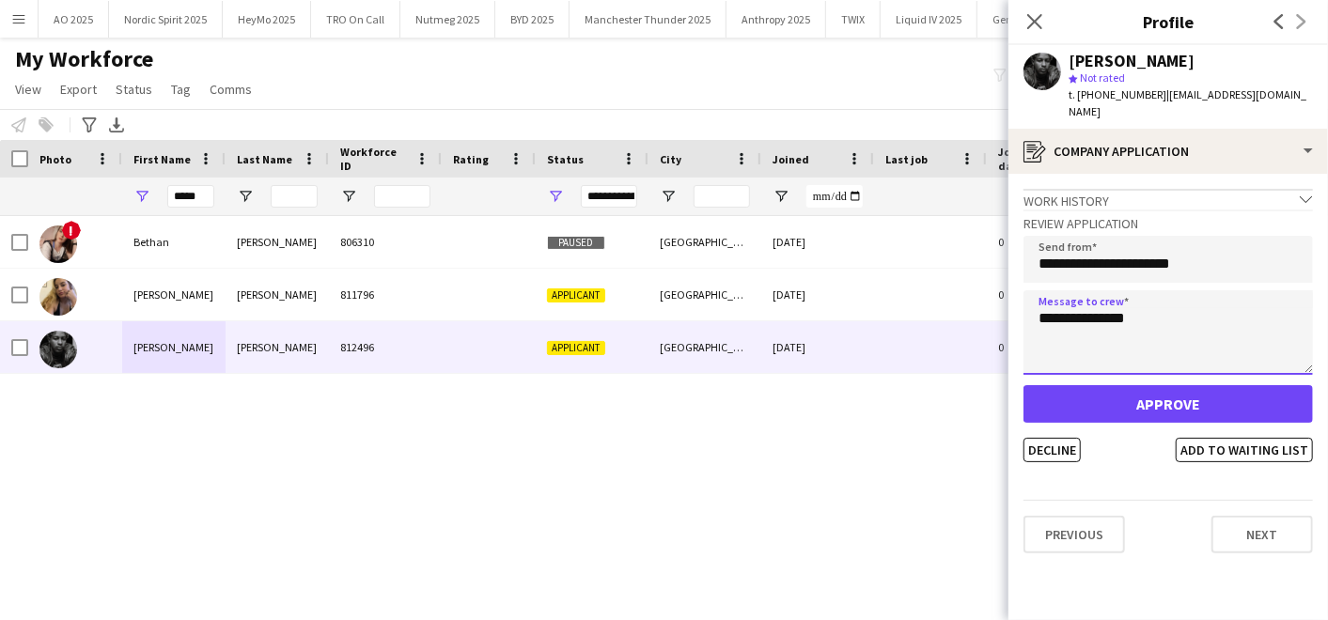
type textarea "**********"
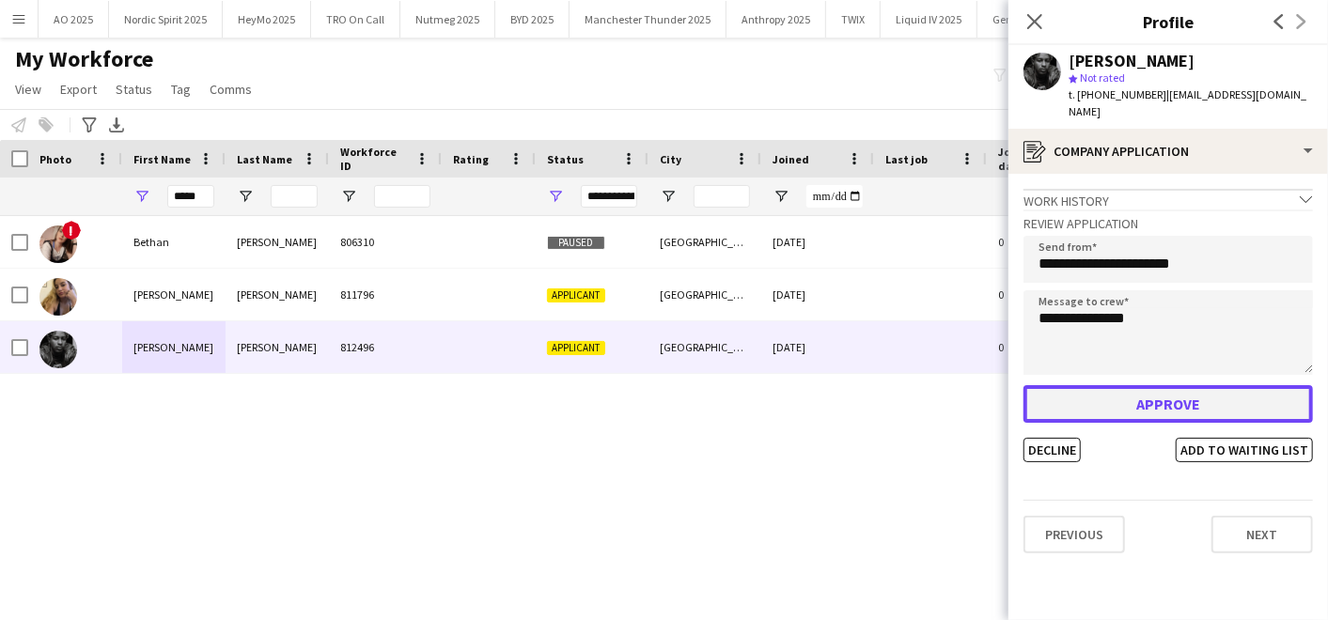
click at [1088, 385] on button "Approve" at bounding box center [1167, 404] width 289 height 38
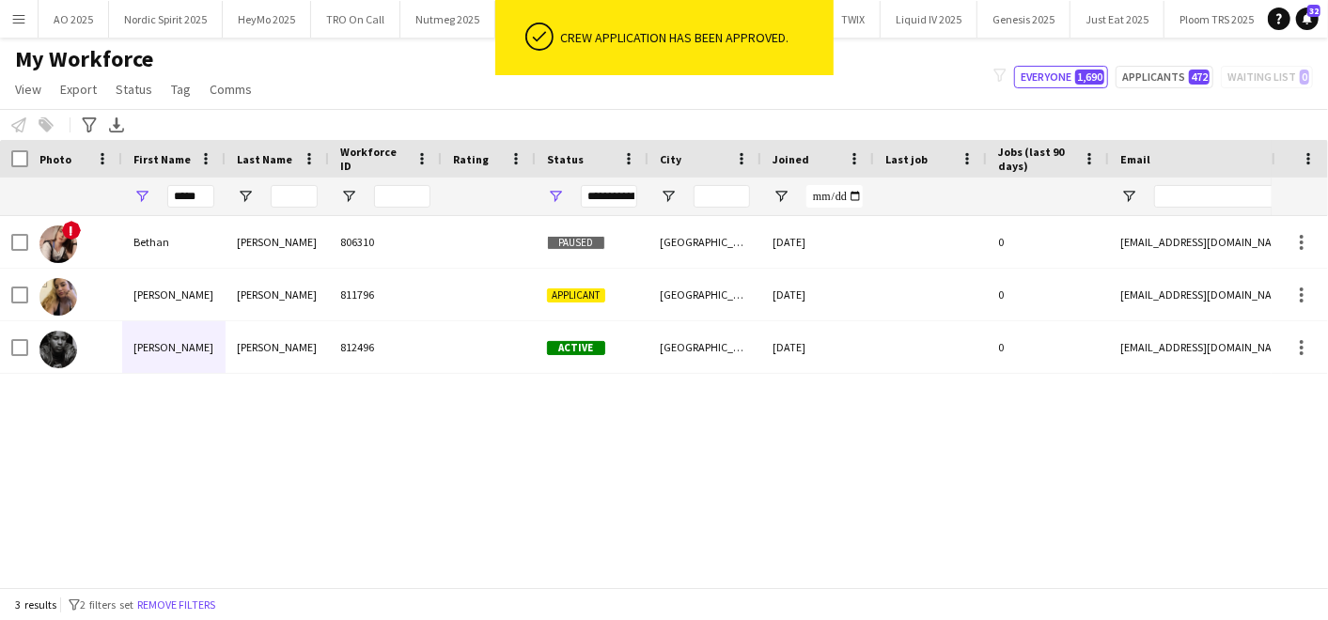
click at [483, 429] on div "! [PERSON_NAME] 806310 Paused Northwood [DATE] 0 [EMAIL_ADDRESS][DOMAIN_NAME] […" at bounding box center [635, 393] width 1271 height 355
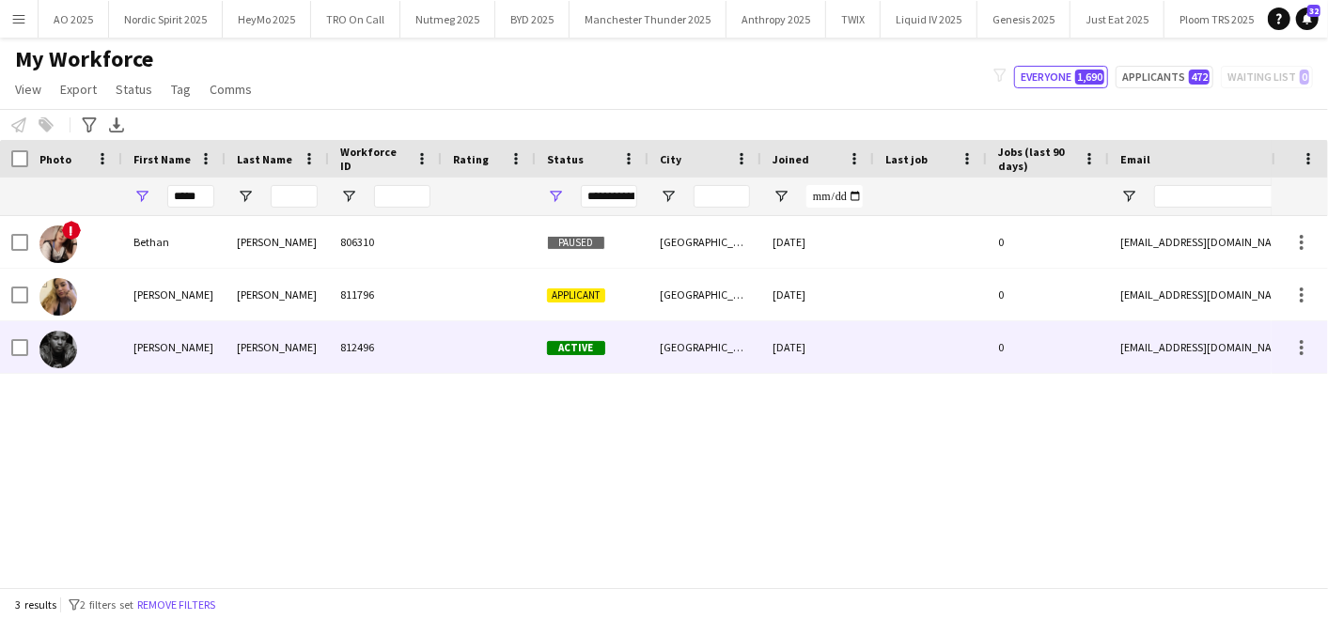
click at [412, 346] on div "812496" at bounding box center [385, 347] width 113 height 52
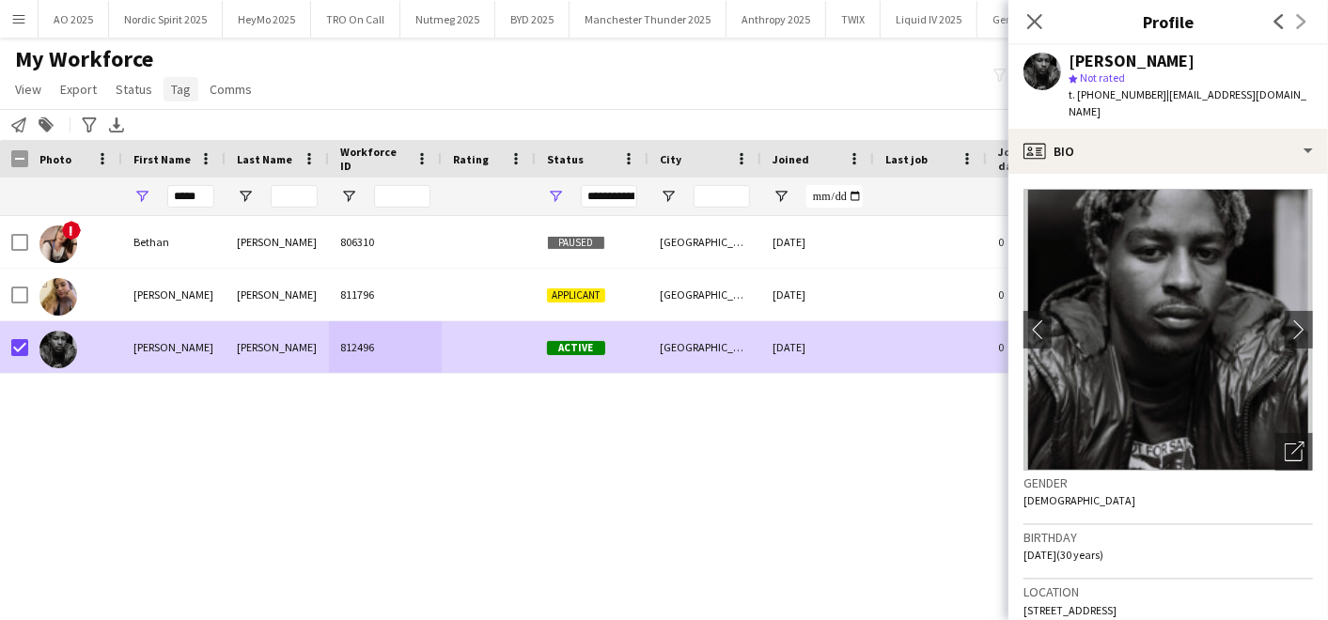
click at [185, 83] on span "Tag" at bounding box center [181, 89] width 20 height 17
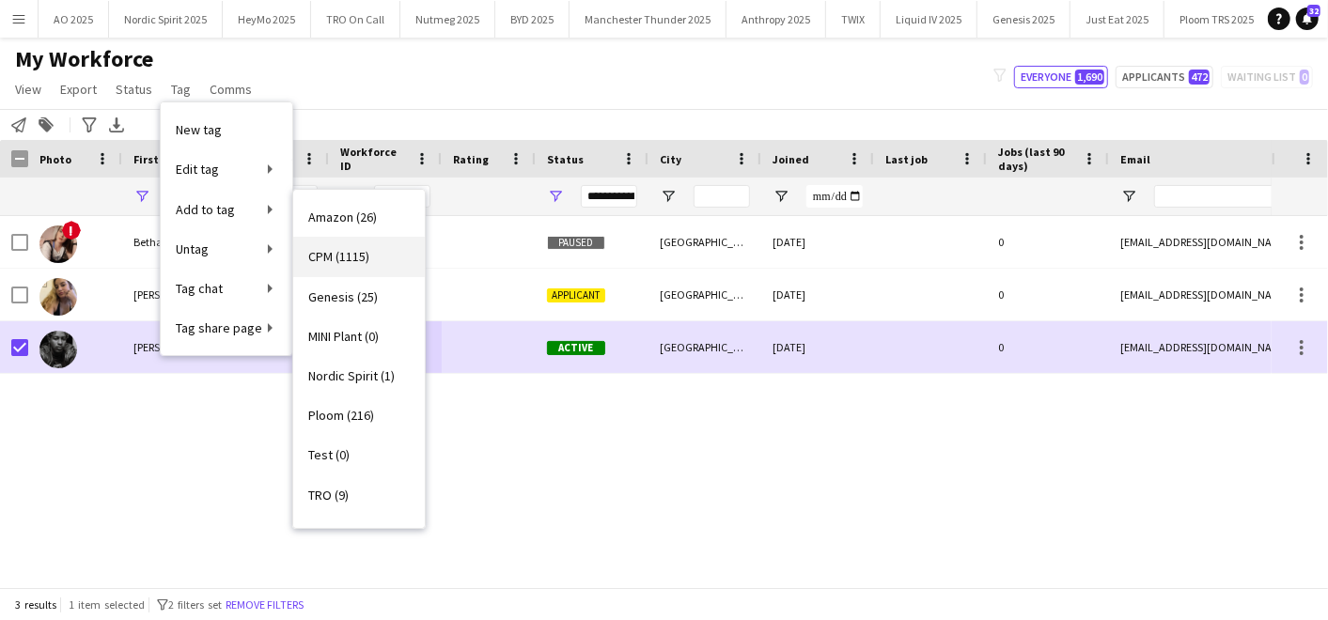
click at [324, 251] on span "CPM (1115)" at bounding box center [338, 256] width 61 height 17
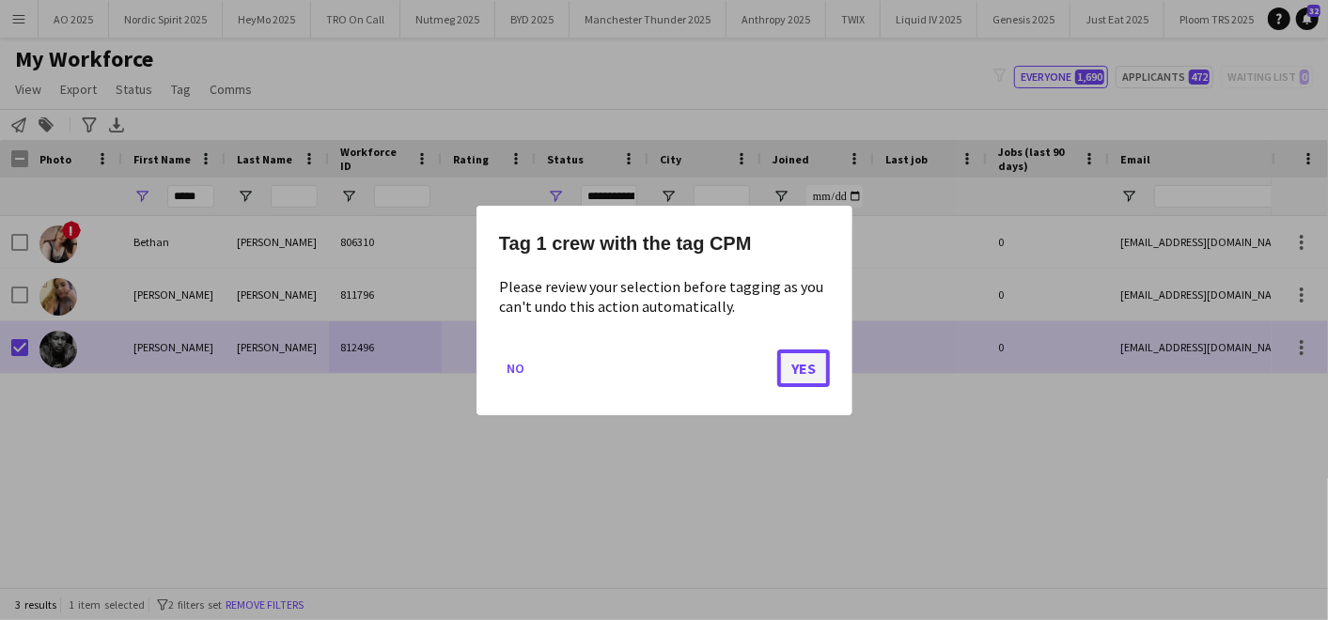
click at [786, 364] on button "Yes" at bounding box center [803, 368] width 53 height 38
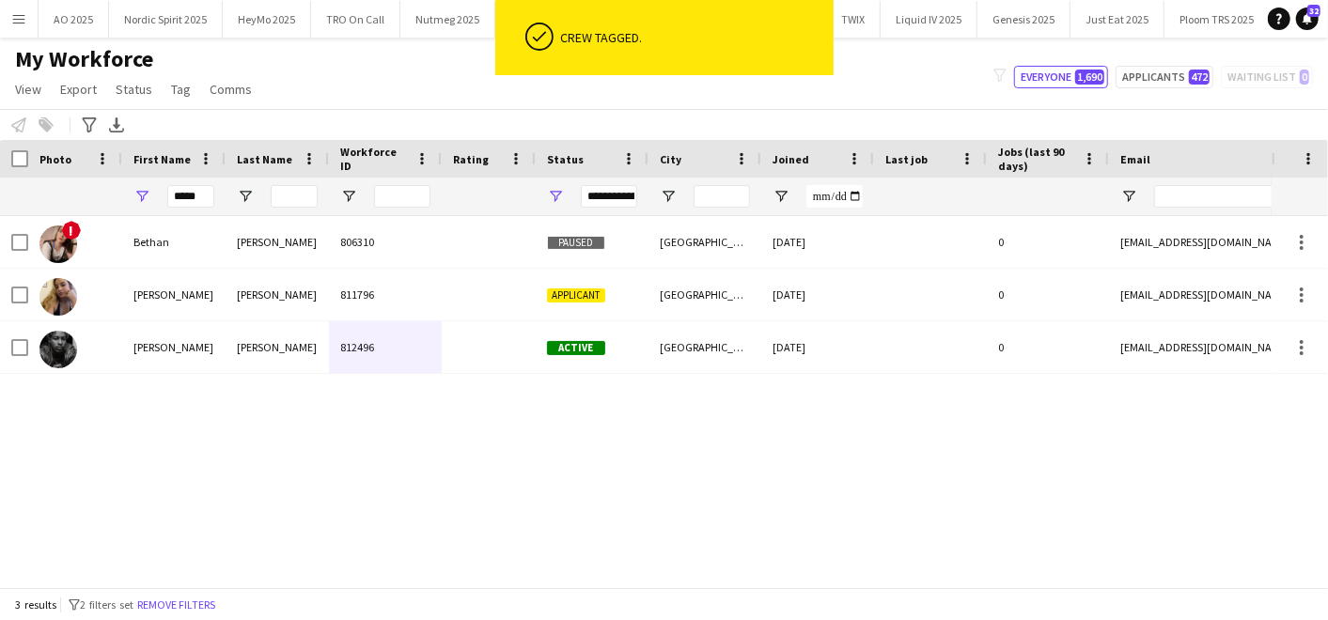
click at [749, 418] on div "! [PERSON_NAME] 806310 Paused Northwood [DATE] 0 [EMAIL_ADDRESS][DOMAIN_NAME] […" at bounding box center [635, 393] width 1271 height 355
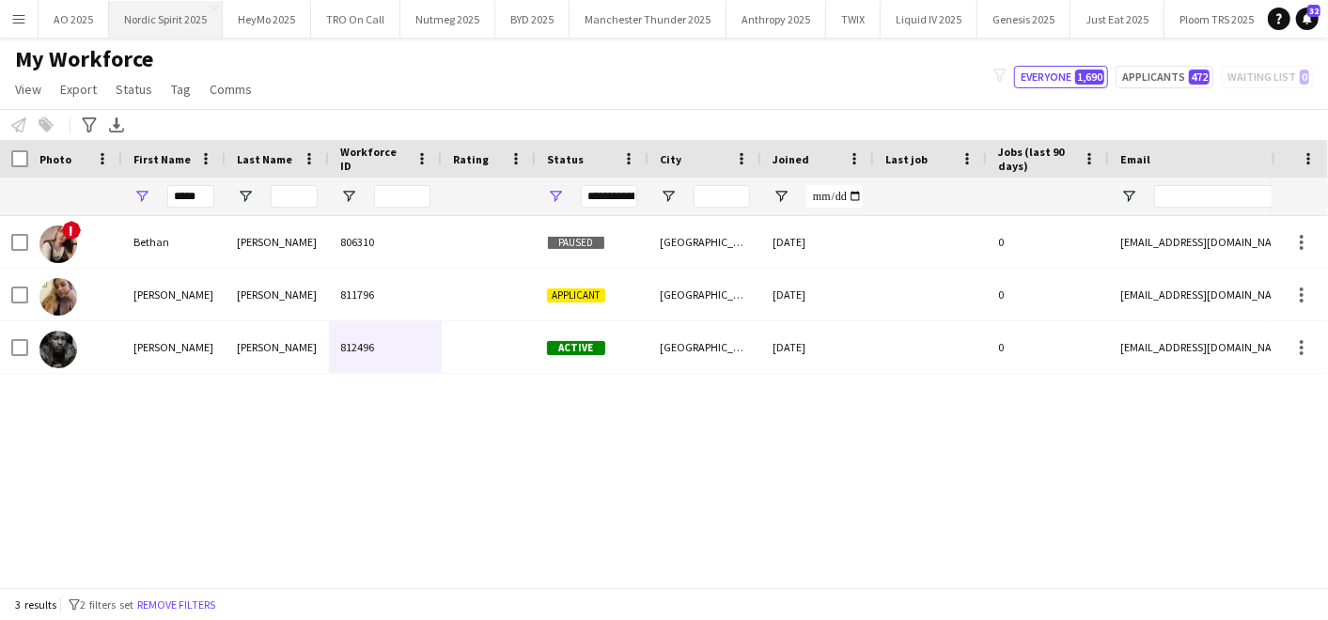
click at [174, 32] on button "Nordic Spirit 2025 Close" at bounding box center [166, 19] width 114 height 37
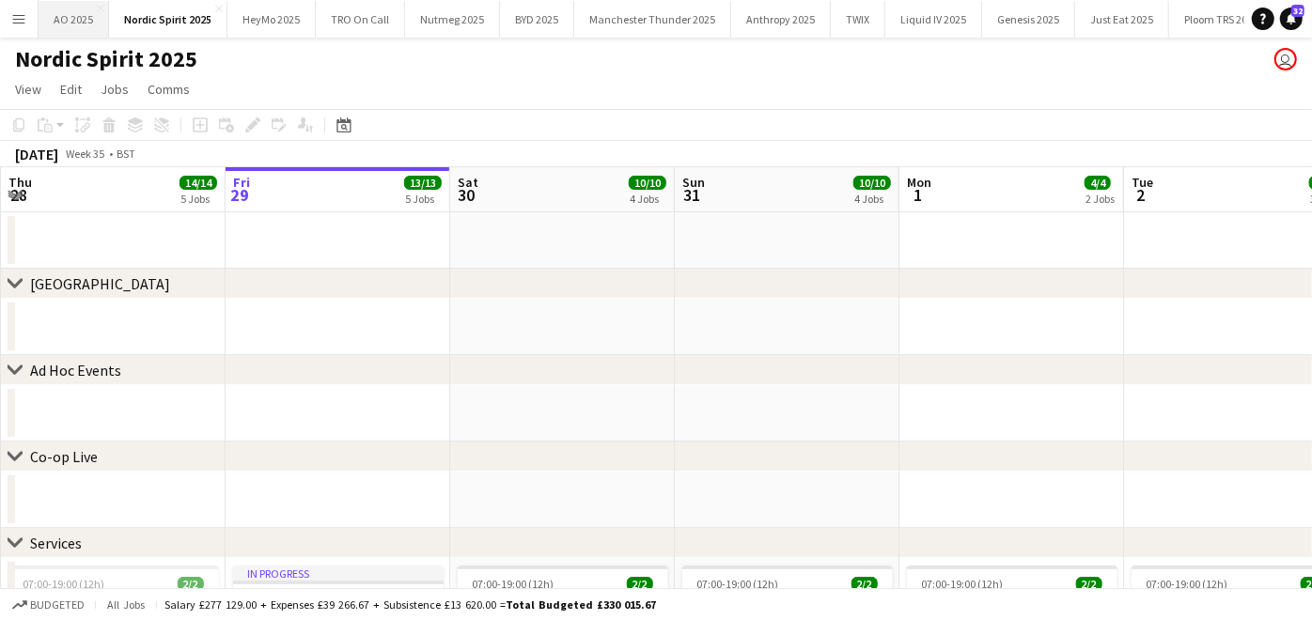
click at [93, 29] on button "AO 2025 Close" at bounding box center [74, 19] width 70 height 37
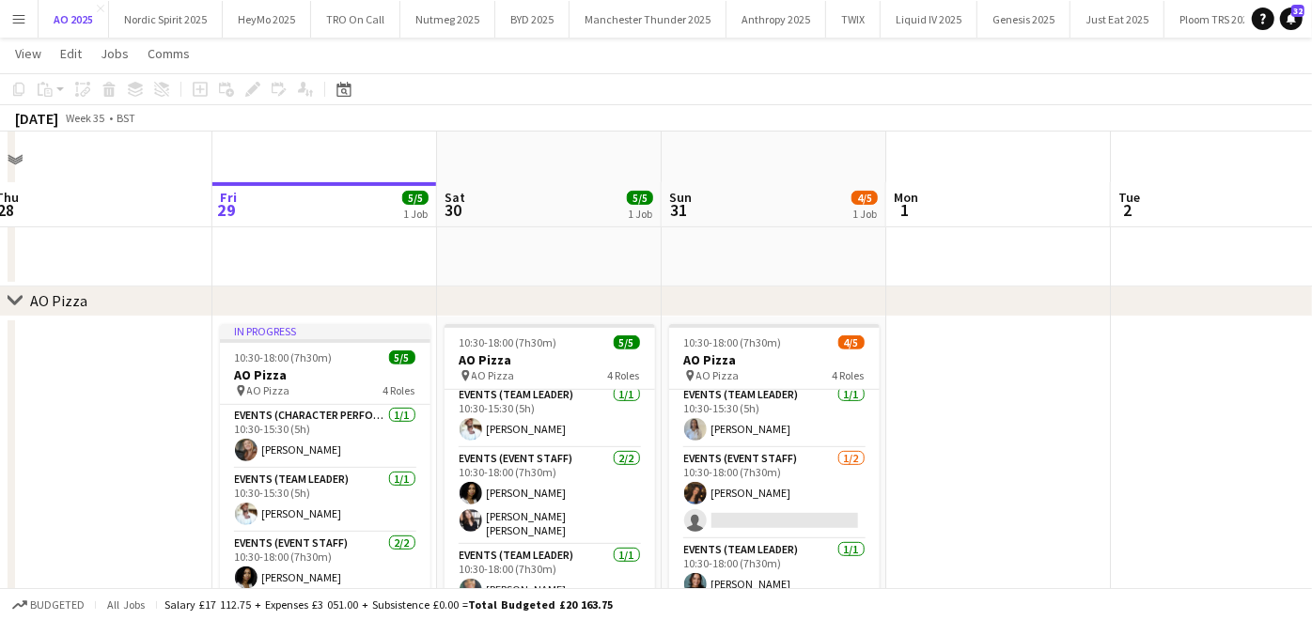
scroll to position [405, 0]
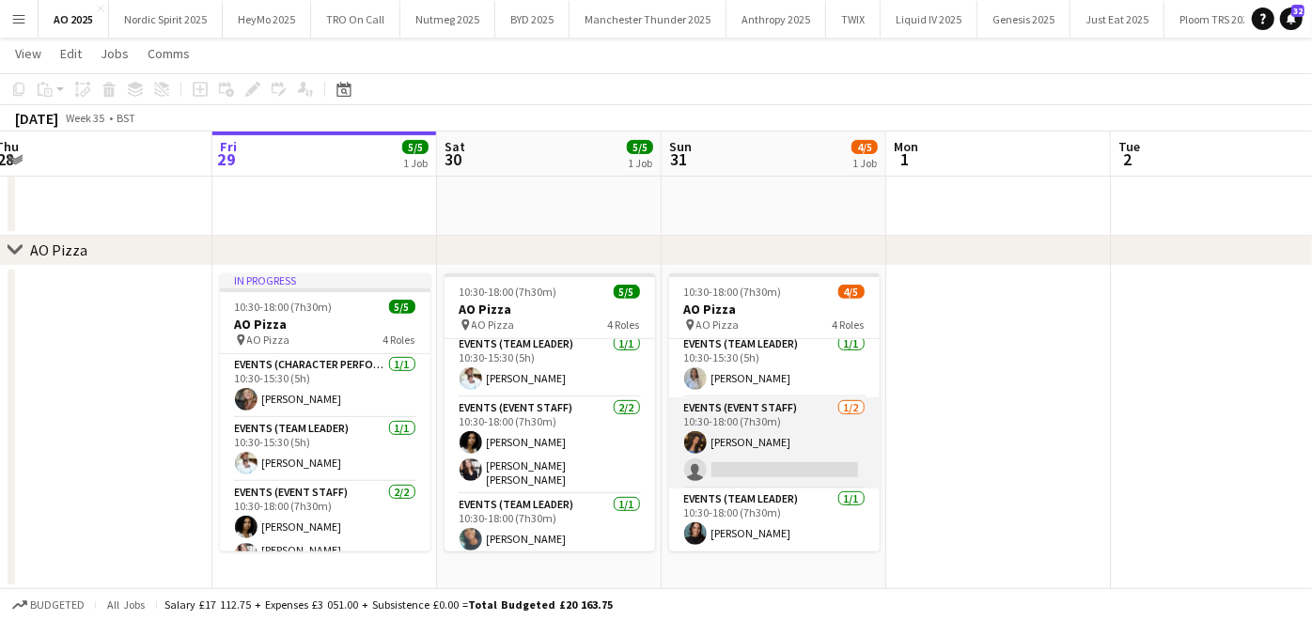
click at [740, 472] on app-card-role "Events (Event Staff) [DATE] 10:30-18:00 (7h30m) [PERSON_NAME] single-neutral-ac…" at bounding box center [774, 442] width 210 height 91
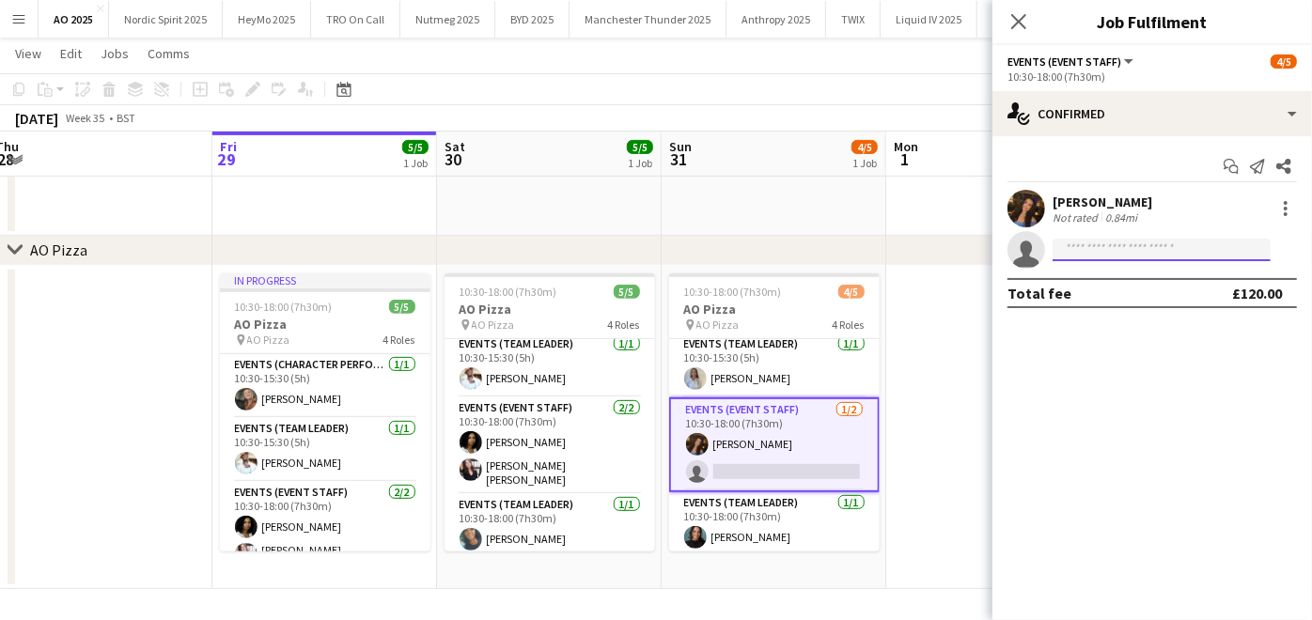
click at [1082, 252] on input at bounding box center [1161, 250] width 218 height 23
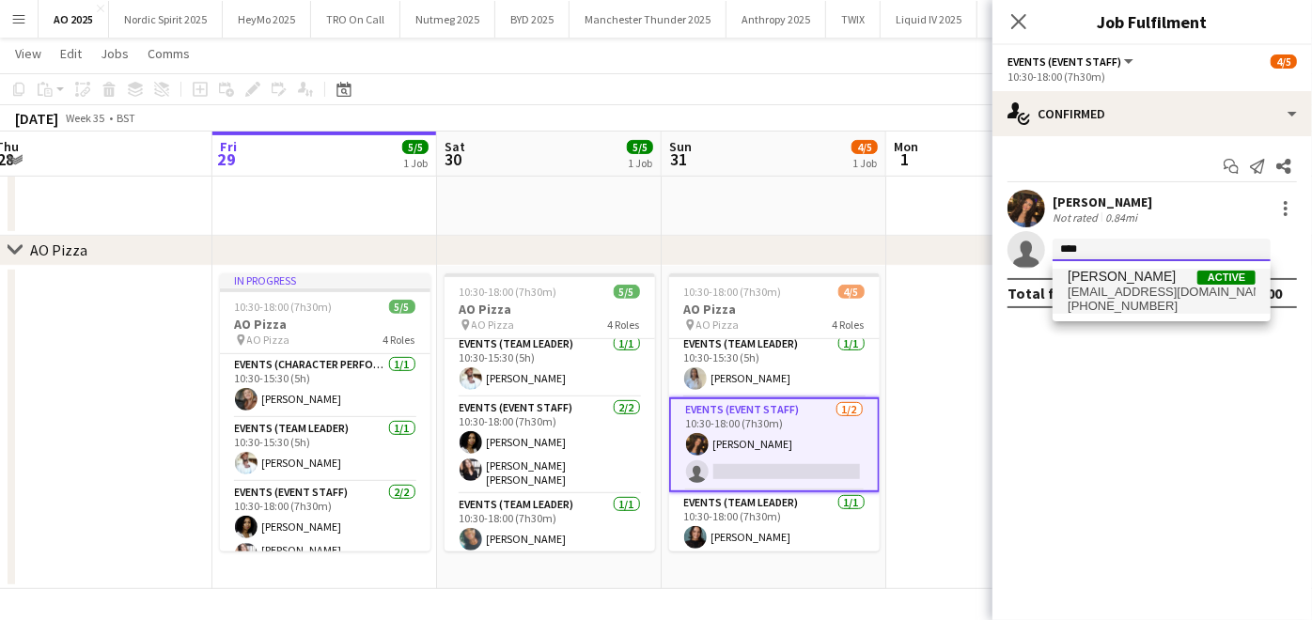
type input "****"
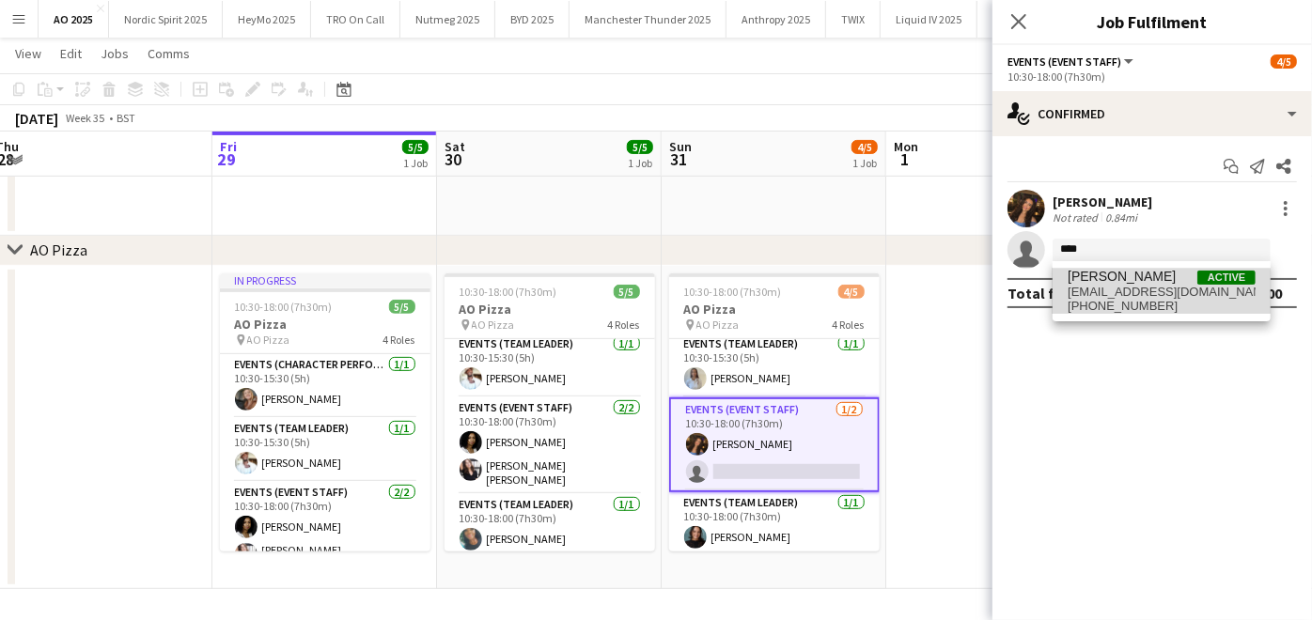
click at [1150, 299] on span "[PHONE_NUMBER]" at bounding box center [1161, 306] width 188 height 15
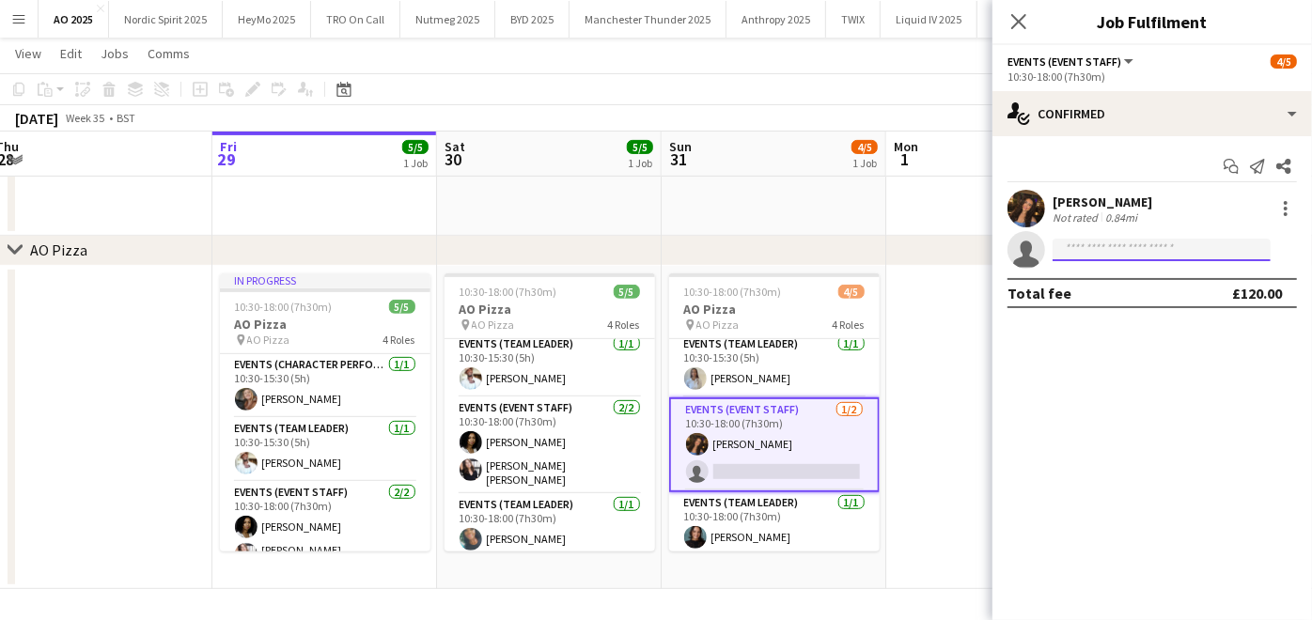
scroll to position [0, 0]
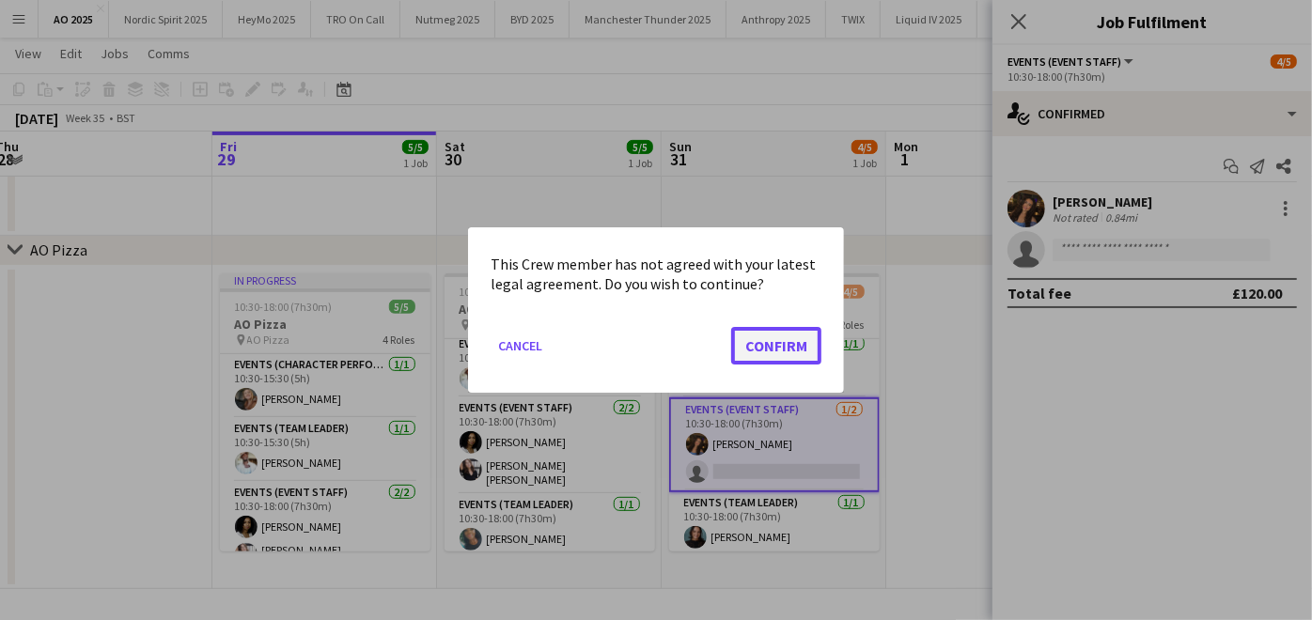
click at [789, 359] on button "Confirm" at bounding box center [776, 346] width 90 height 38
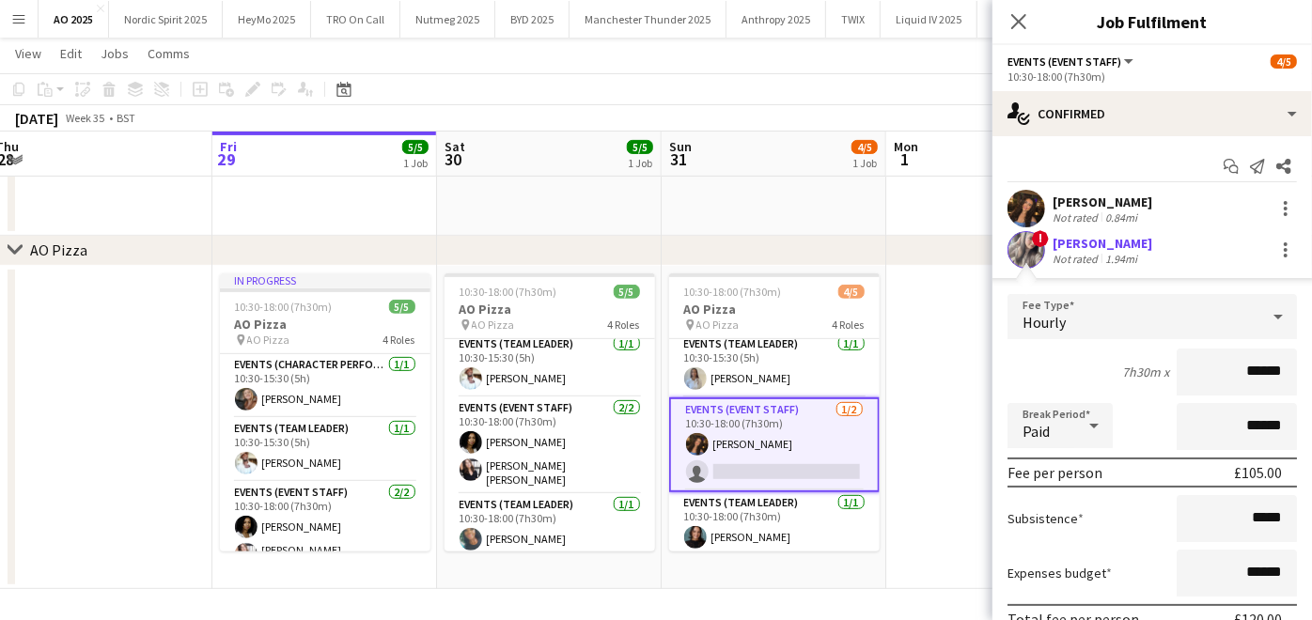
scroll to position [126, 0]
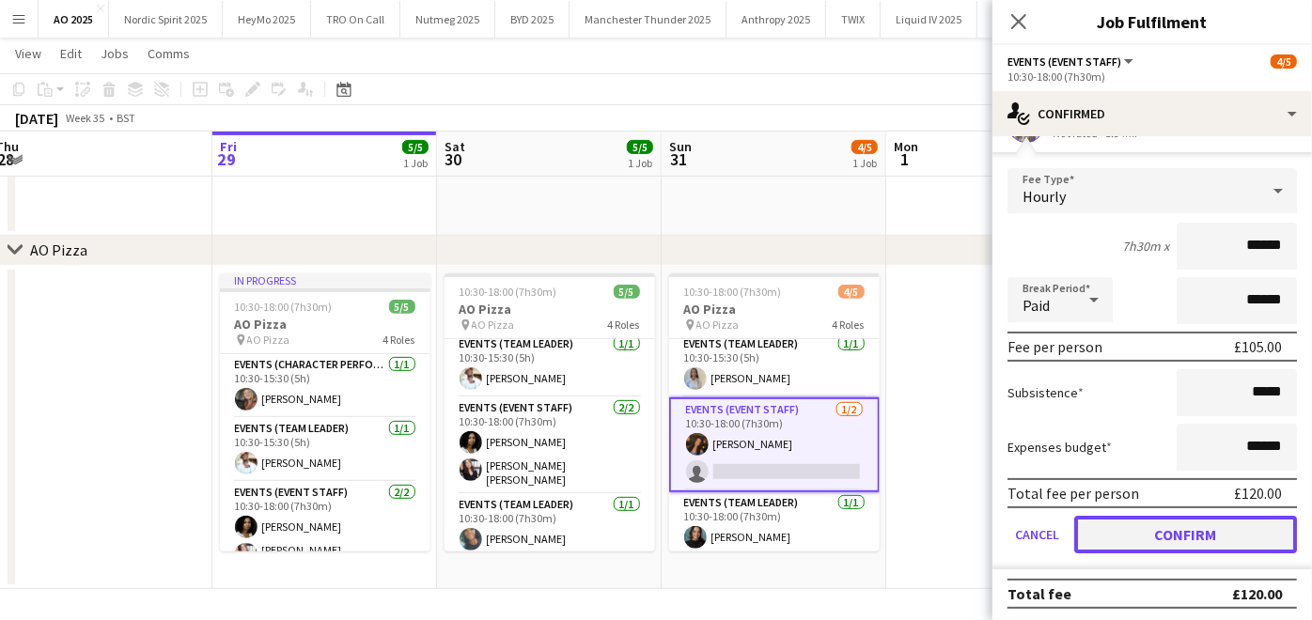
click at [1189, 517] on button "Confirm" at bounding box center [1185, 535] width 223 height 38
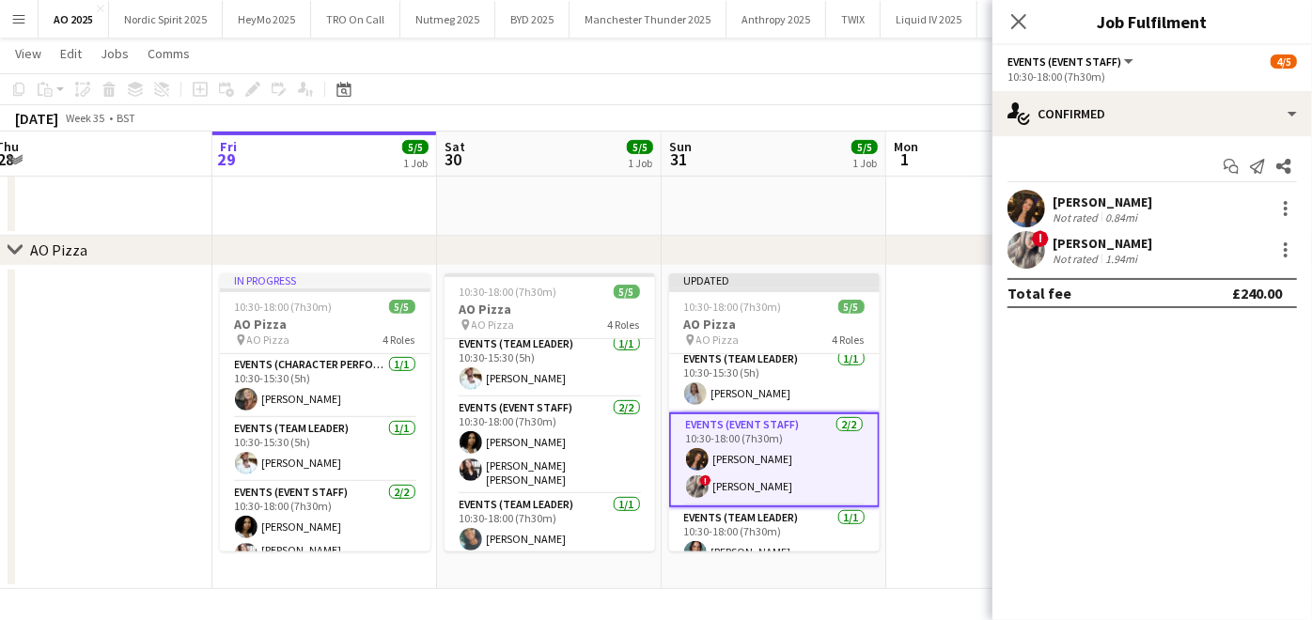
scroll to position [0, 0]
click at [920, 290] on app-date-cell at bounding box center [998, 427] width 225 height 323
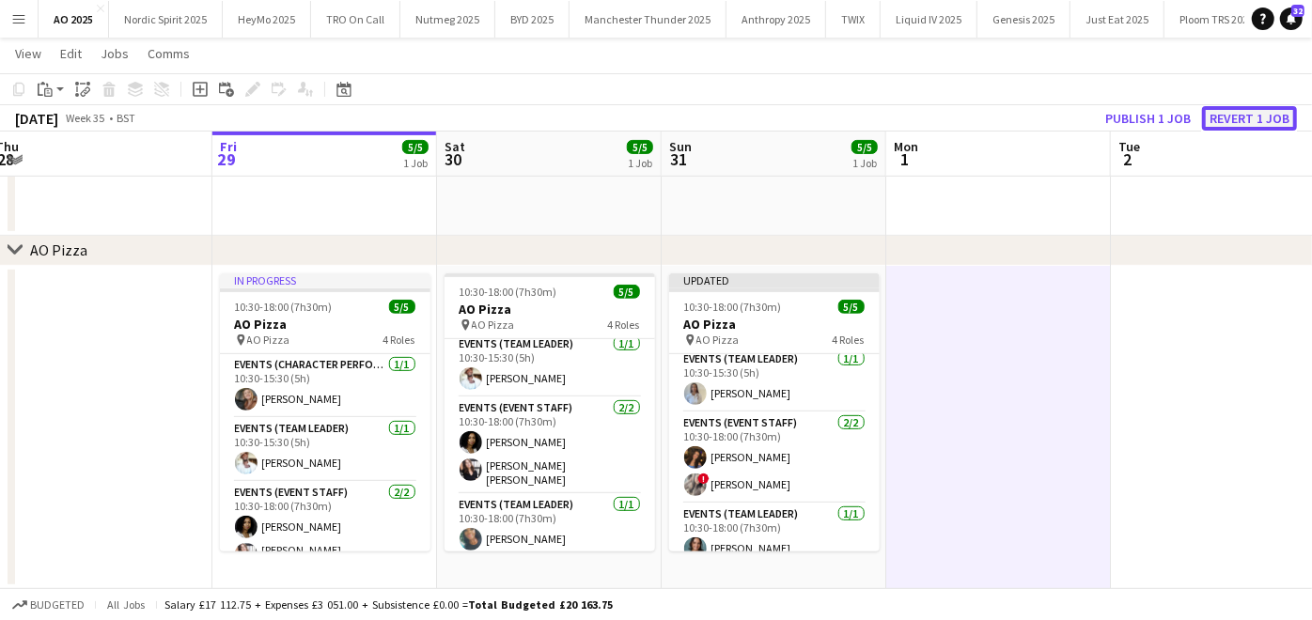
click at [1253, 117] on button "Revert 1 job" at bounding box center [1249, 118] width 95 height 24
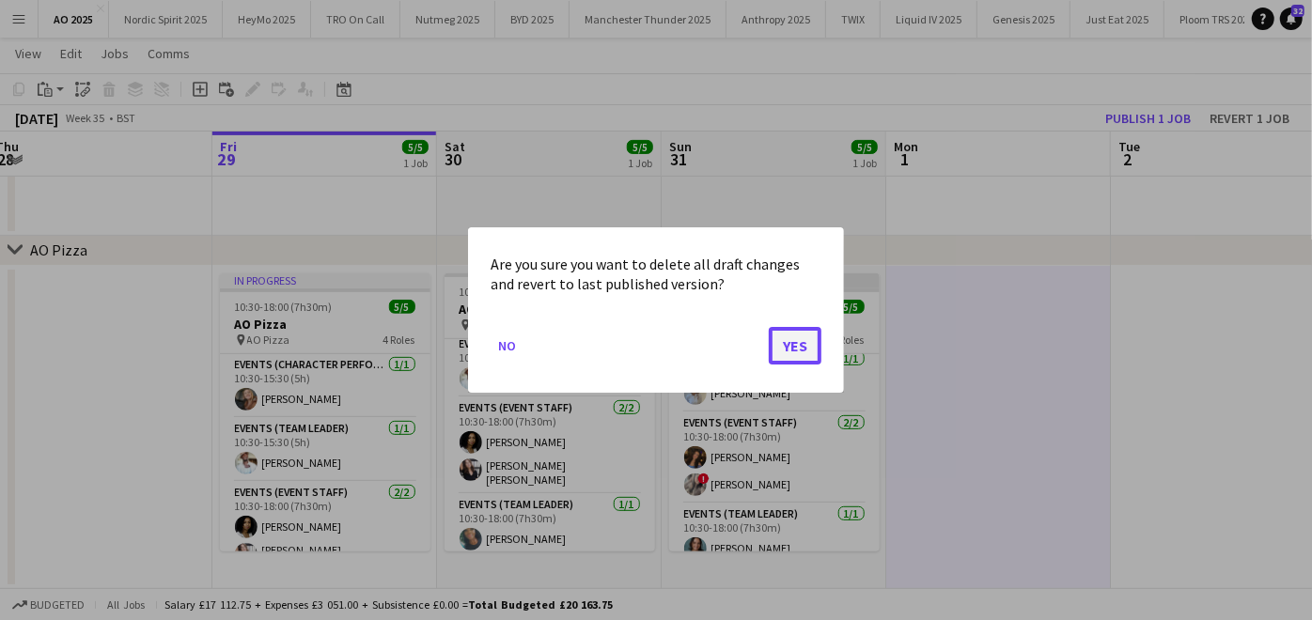
click at [803, 337] on button "Yes" at bounding box center [795, 346] width 53 height 38
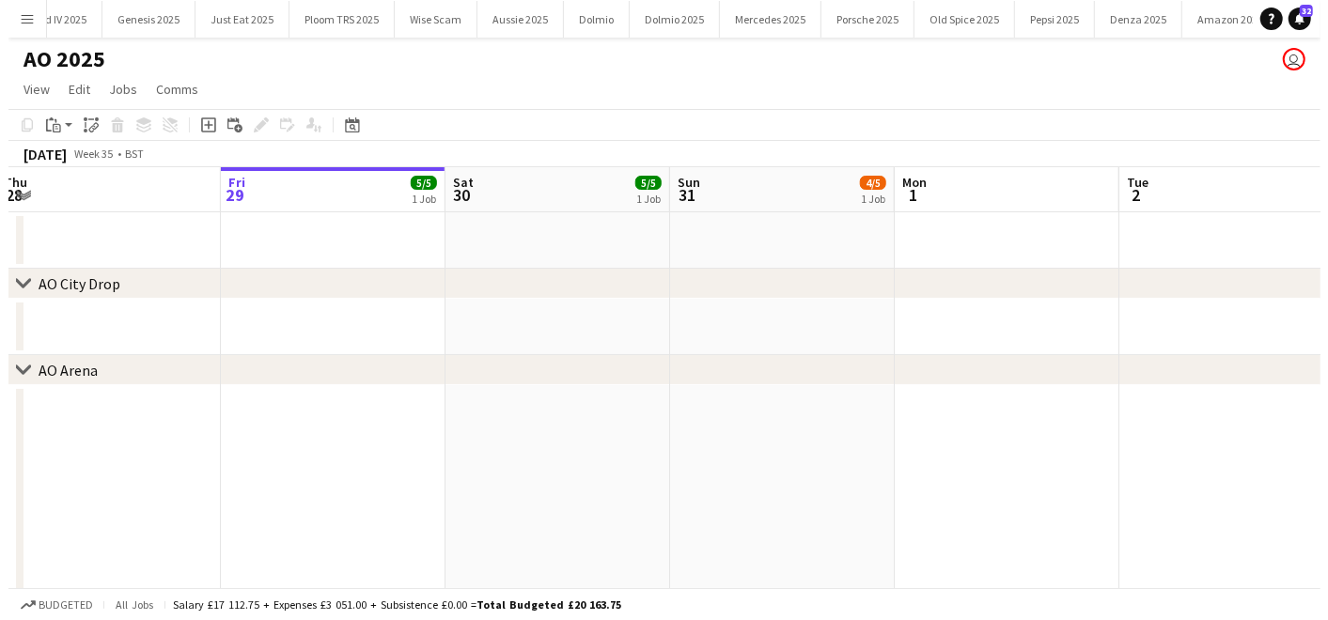
scroll to position [0, 1004]
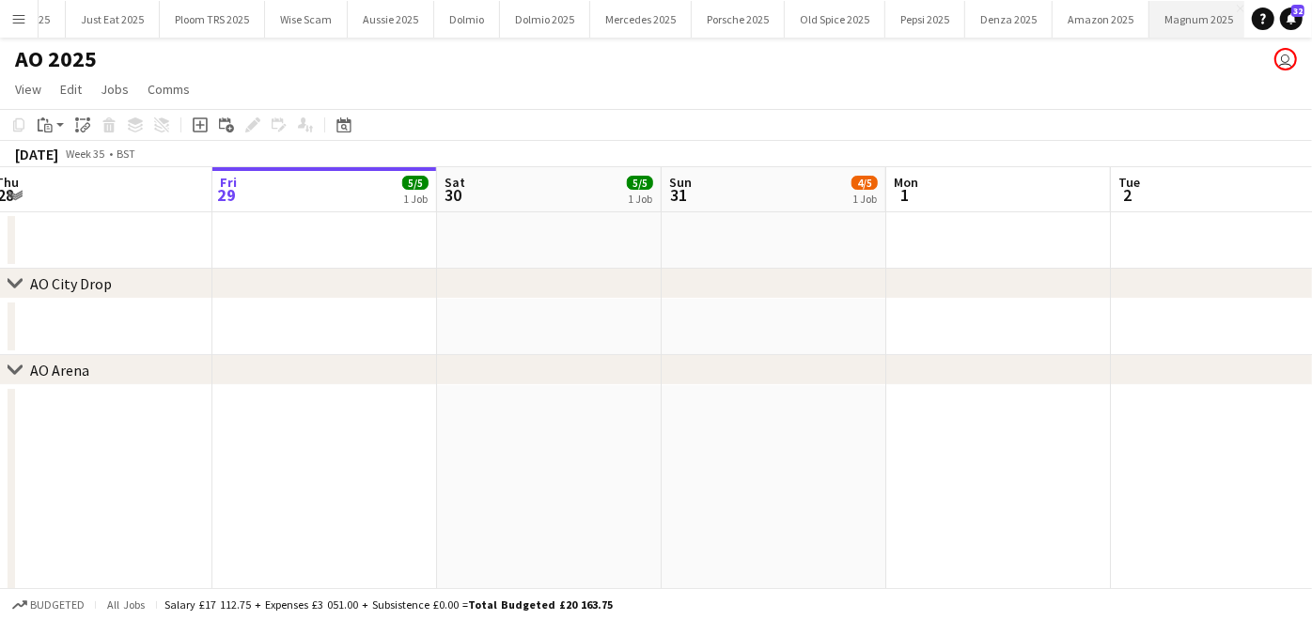
click at [1172, 19] on button "Magnum 2025 Close" at bounding box center [1199, 19] width 100 height 37
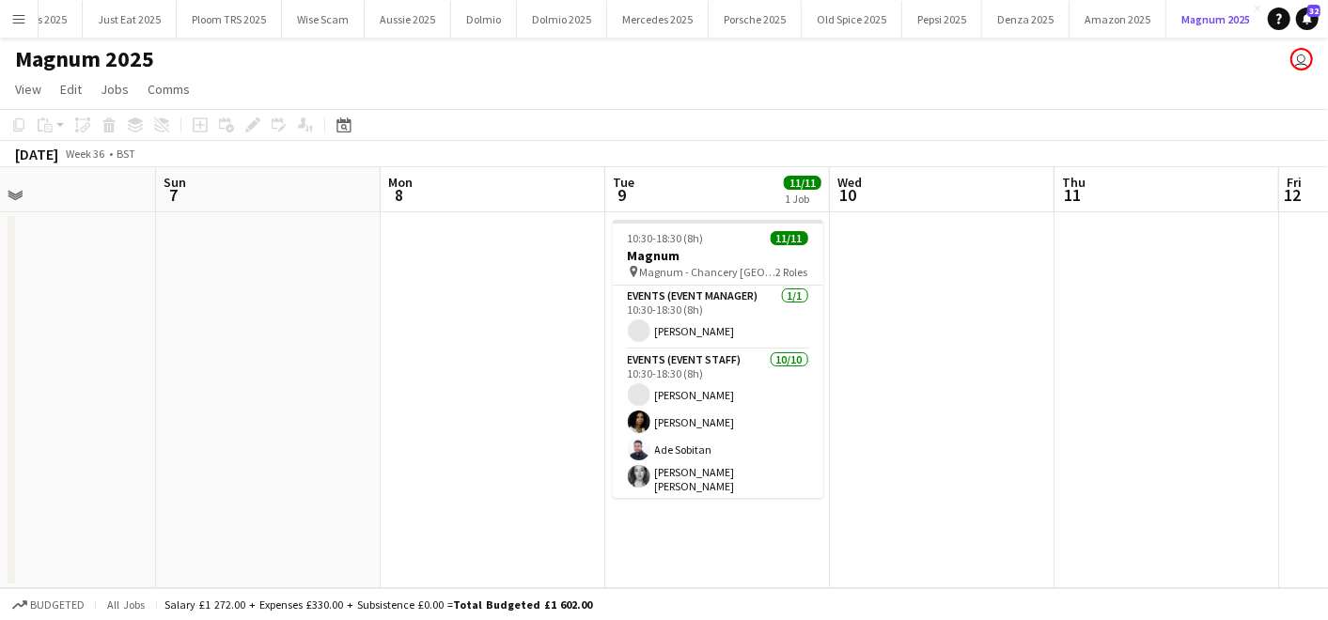
scroll to position [0, 524]
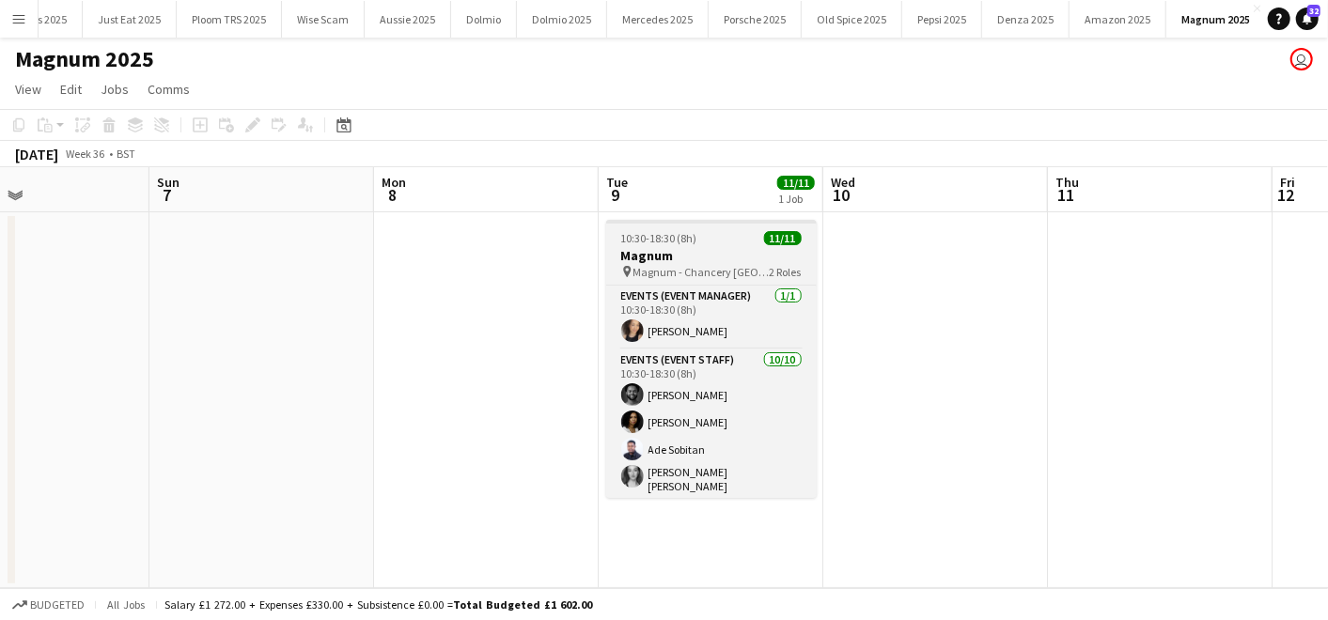
click at [631, 255] on h3 "Magnum" at bounding box center [711, 255] width 210 height 17
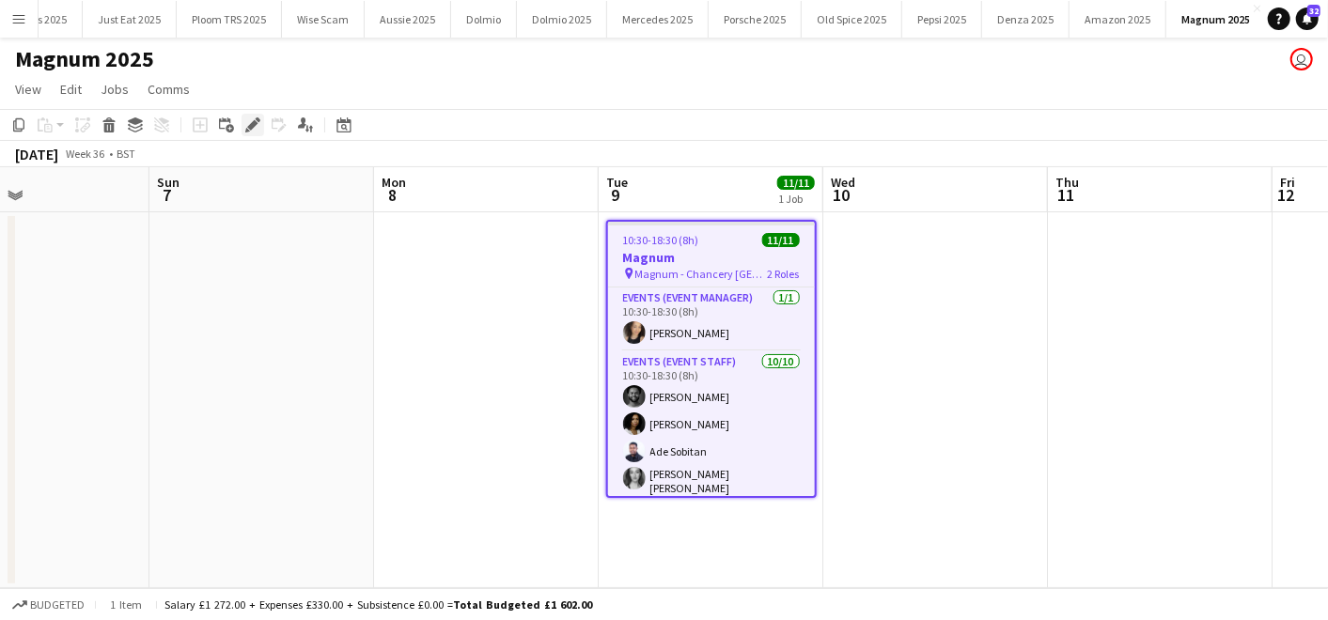
click at [255, 122] on icon at bounding box center [252, 125] width 10 height 10
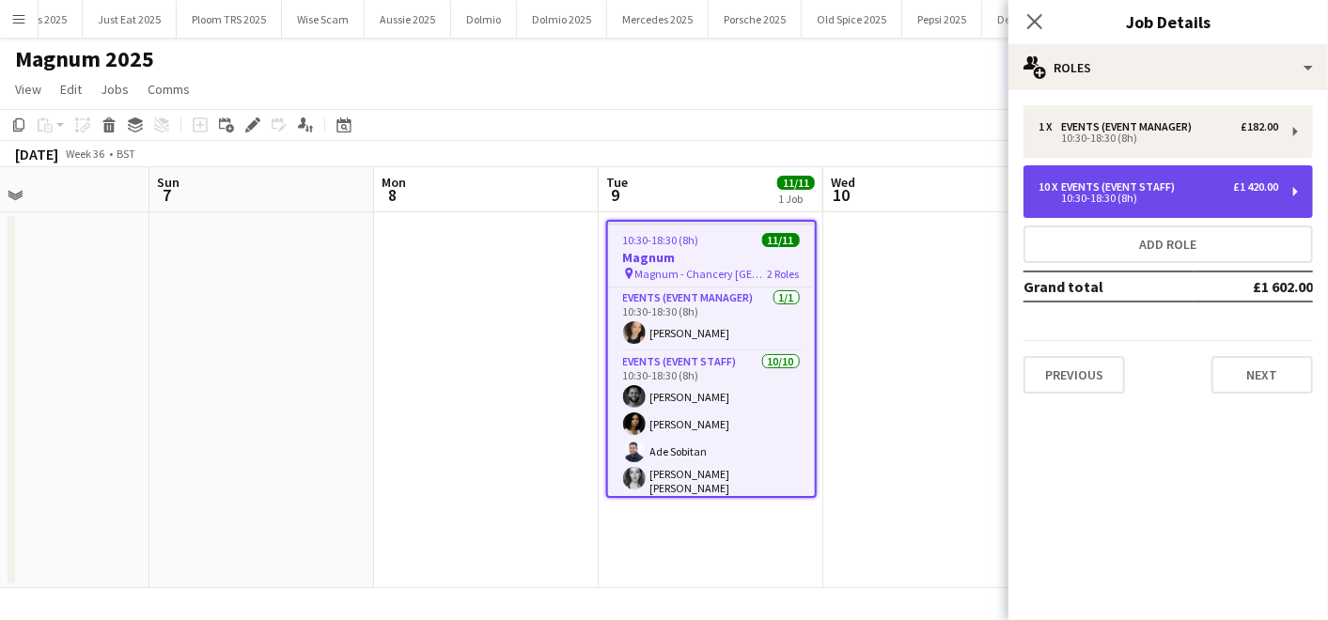
click at [1181, 204] on div "10 x Events (Event Staff) £1 420.00 10:30-18:30 (8h)" at bounding box center [1167, 191] width 289 height 53
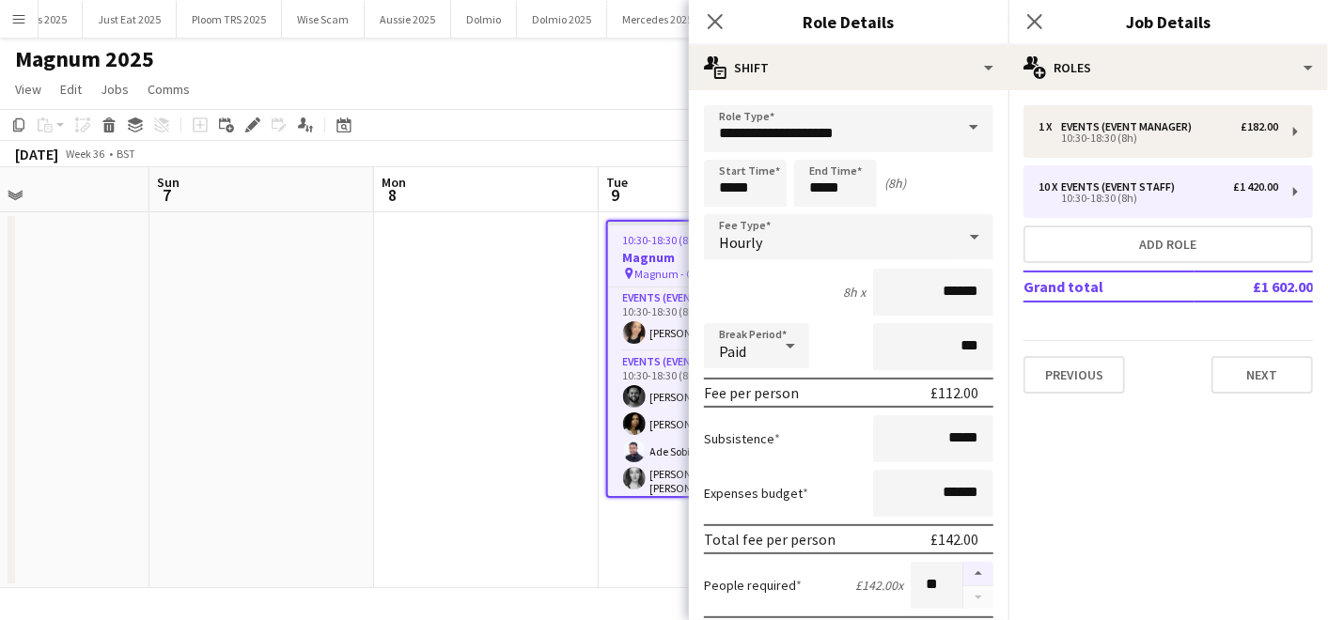
click at [963, 565] on button "button" at bounding box center [978, 574] width 30 height 24
type input "**"
click at [535, 466] on app-date-cell at bounding box center [486, 400] width 225 height 376
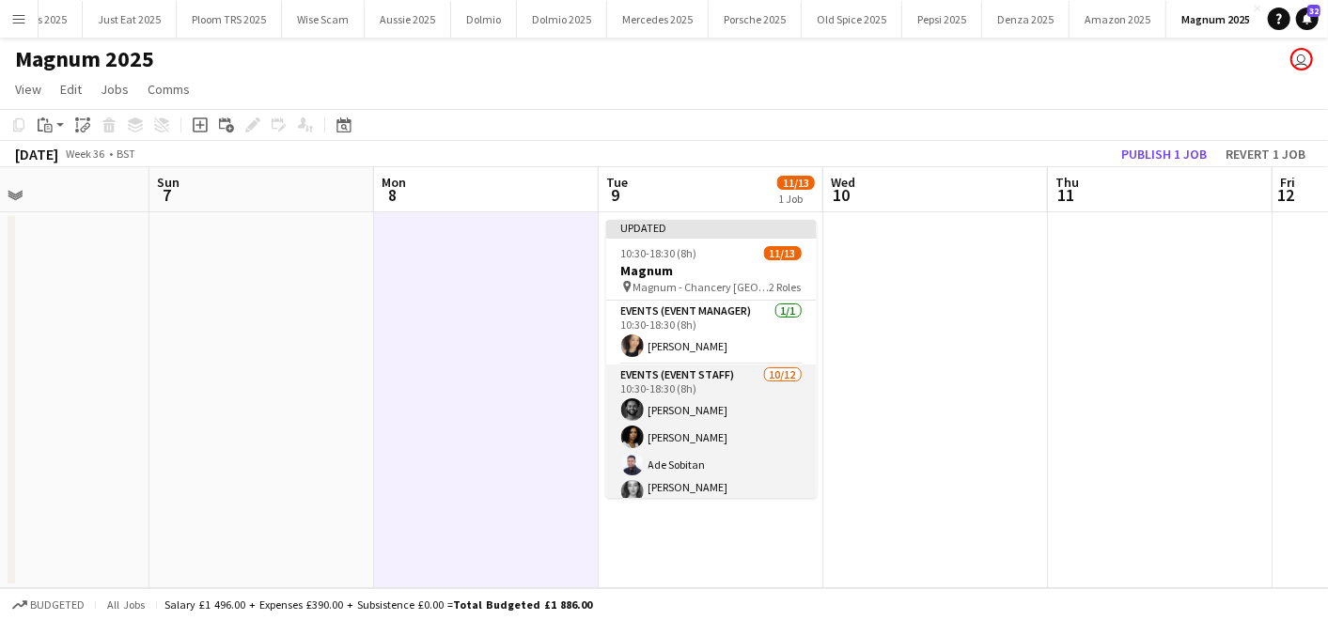
scroll to position [229, 0]
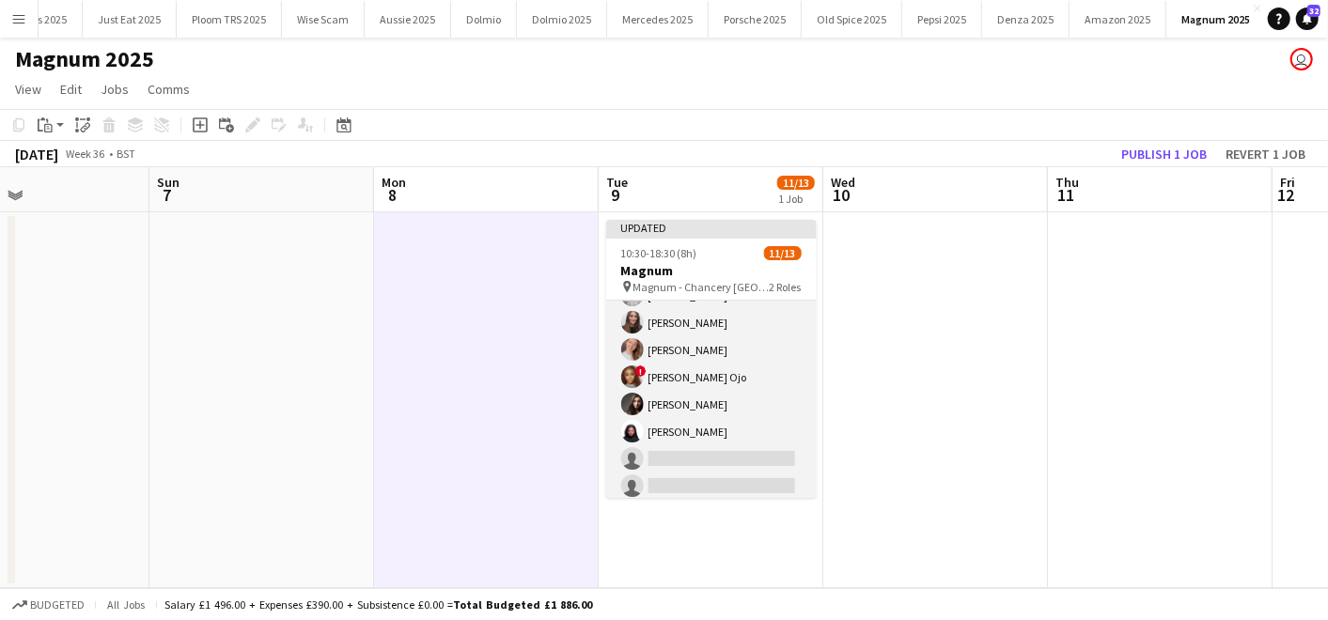
click at [678, 457] on app-card-role "Events (Event Staff) [DATE] 10:30-18:30 (8h) [PERSON_NAME] [PERSON_NAME] [PERSO…" at bounding box center [711, 319] width 210 height 369
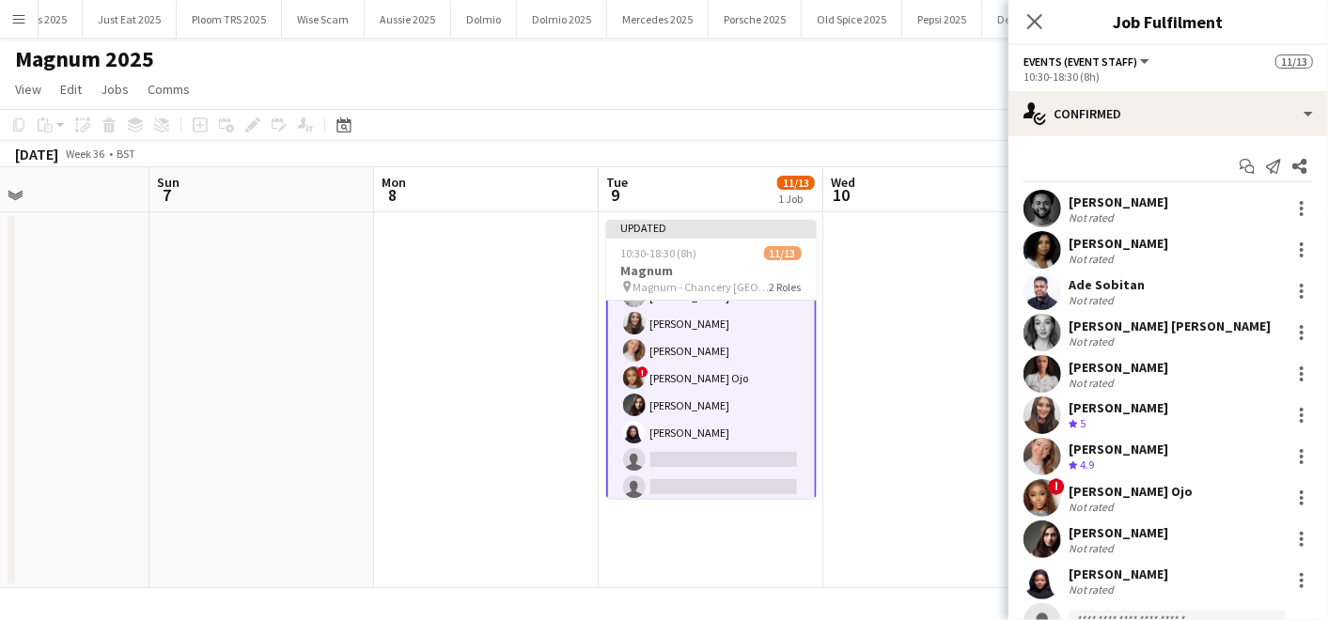
scroll to position [116, 0]
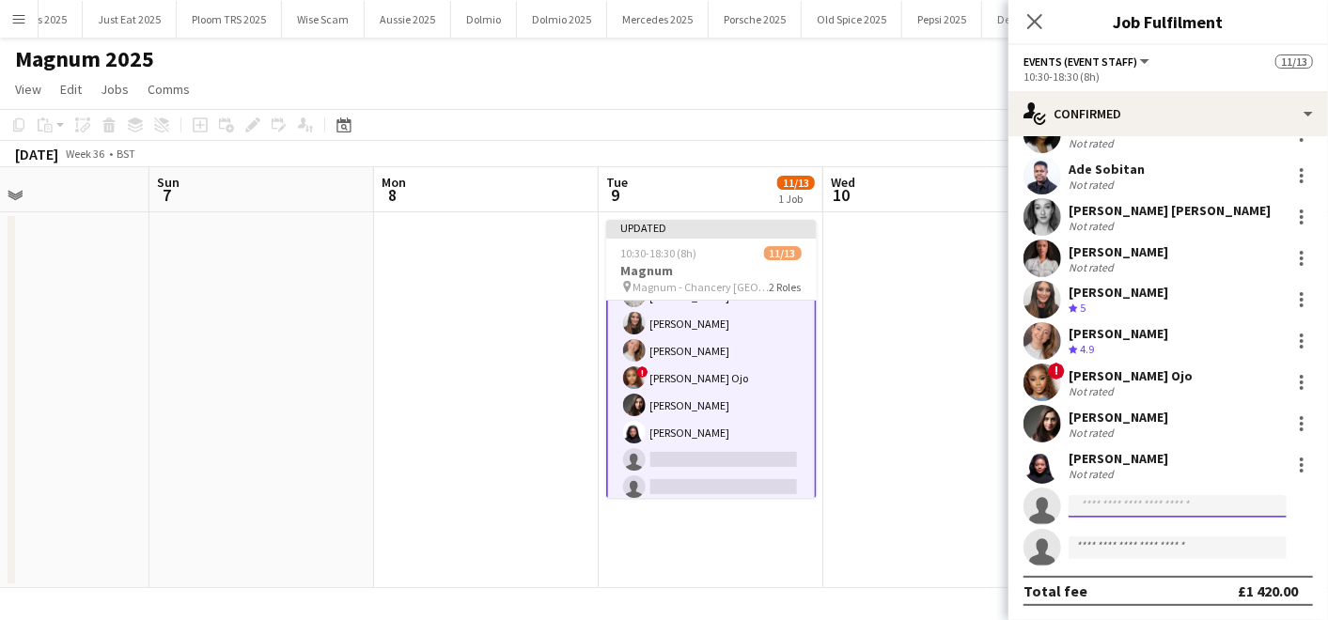
click at [1100, 499] on input at bounding box center [1177, 506] width 218 height 23
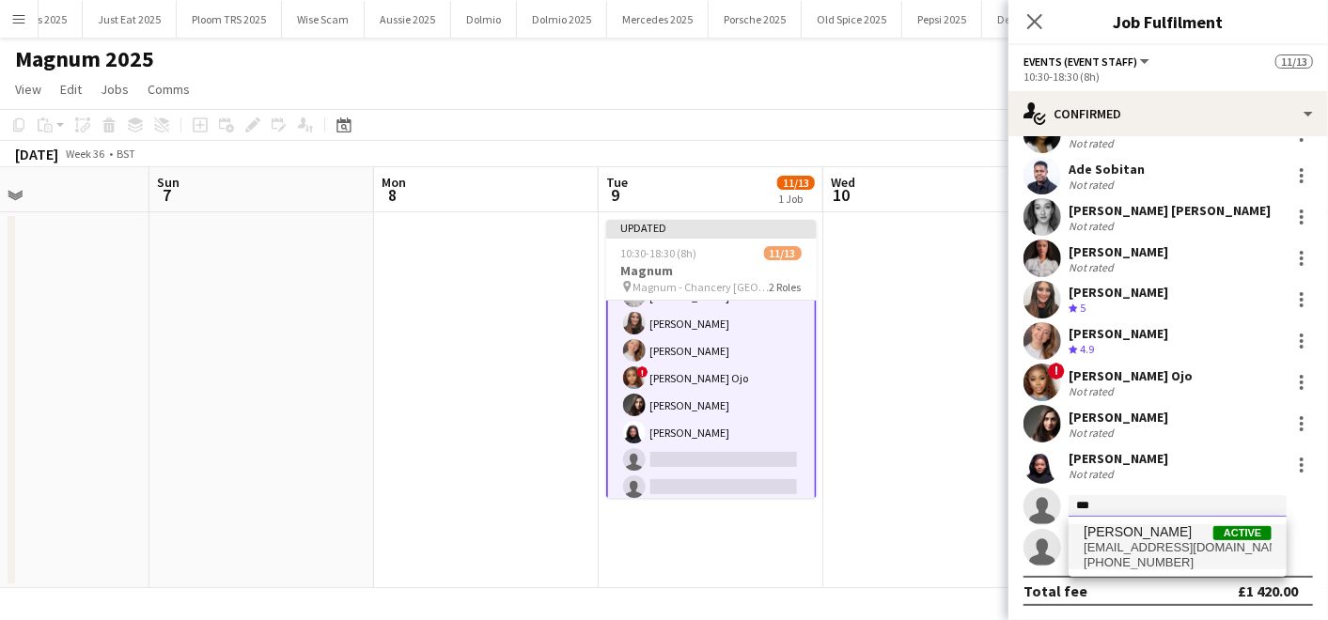
type input "***"
click at [1099, 547] on span "[EMAIL_ADDRESS][DOMAIN_NAME]" at bounding box center [1177, 547] width 188 height 15
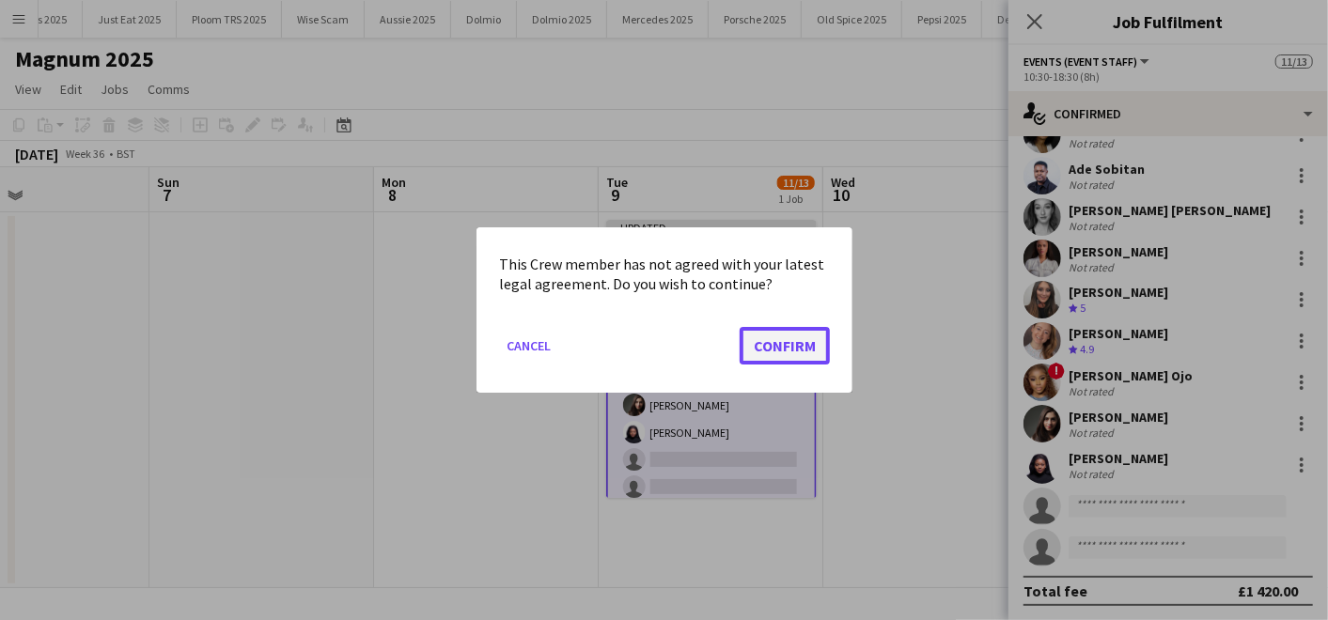
click at [762, 352] on button "Confirm" at bounding box center [785, 346] width 90 height 38
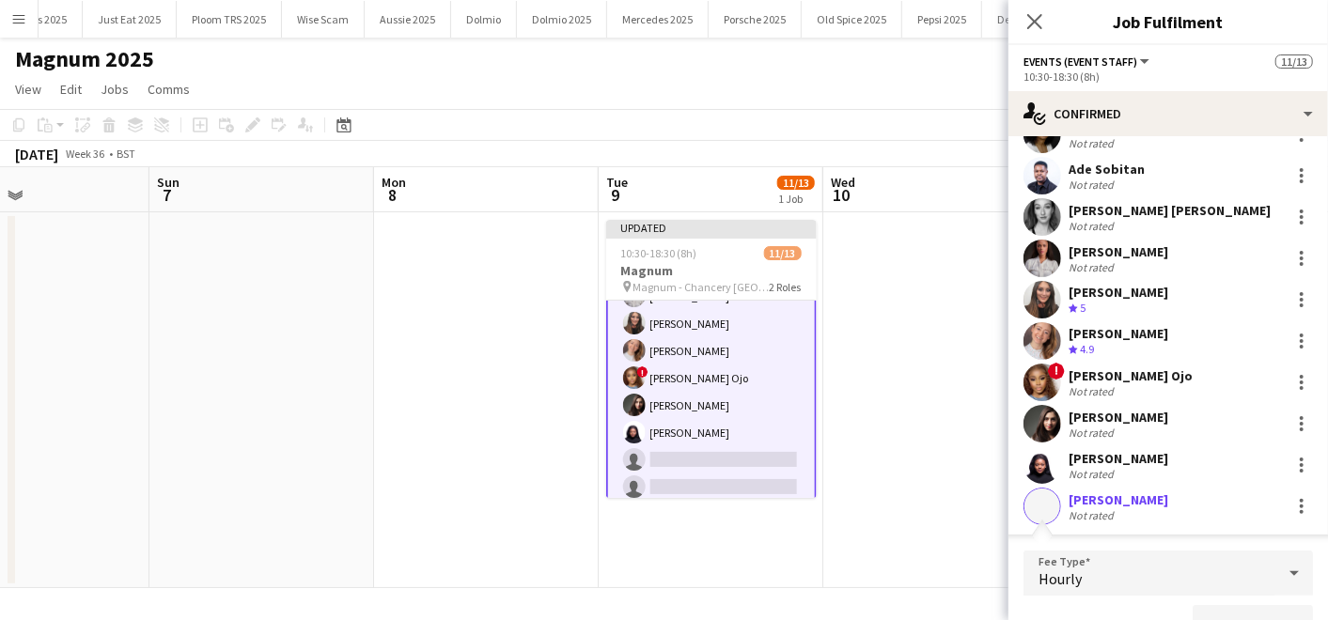
scroll to position [139, 0]
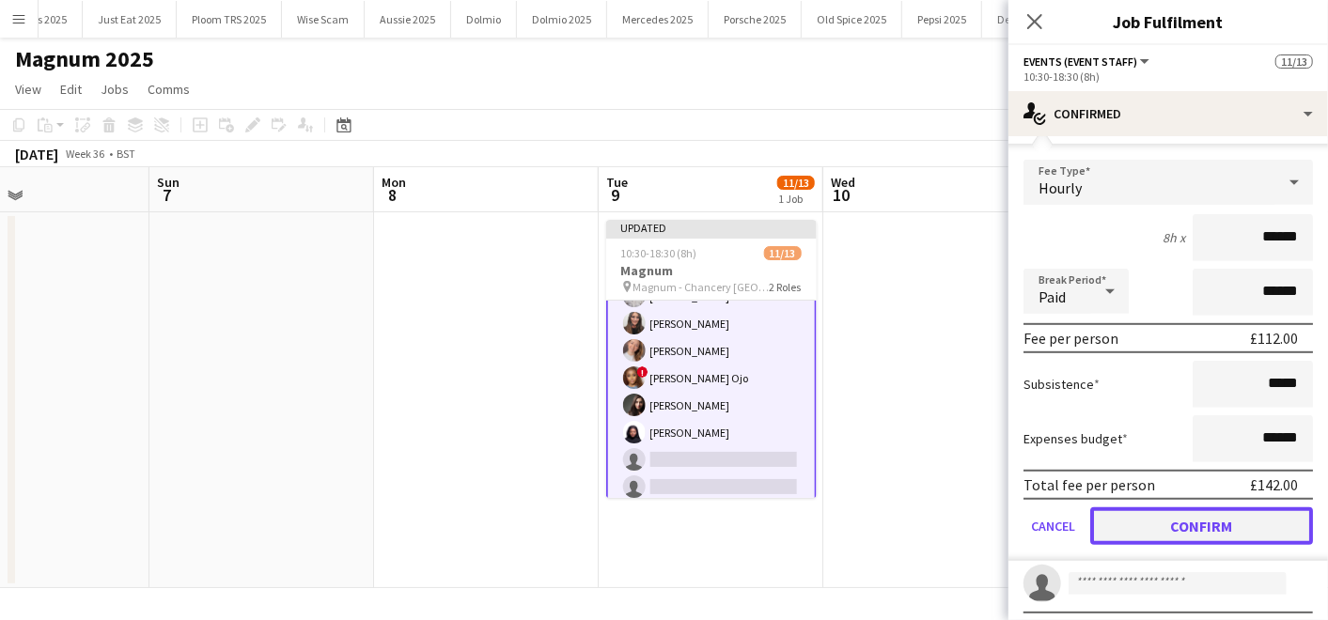
click at [1129, 529] on button "Confirm" at bounding box center [1201, 526] width 223 height 38
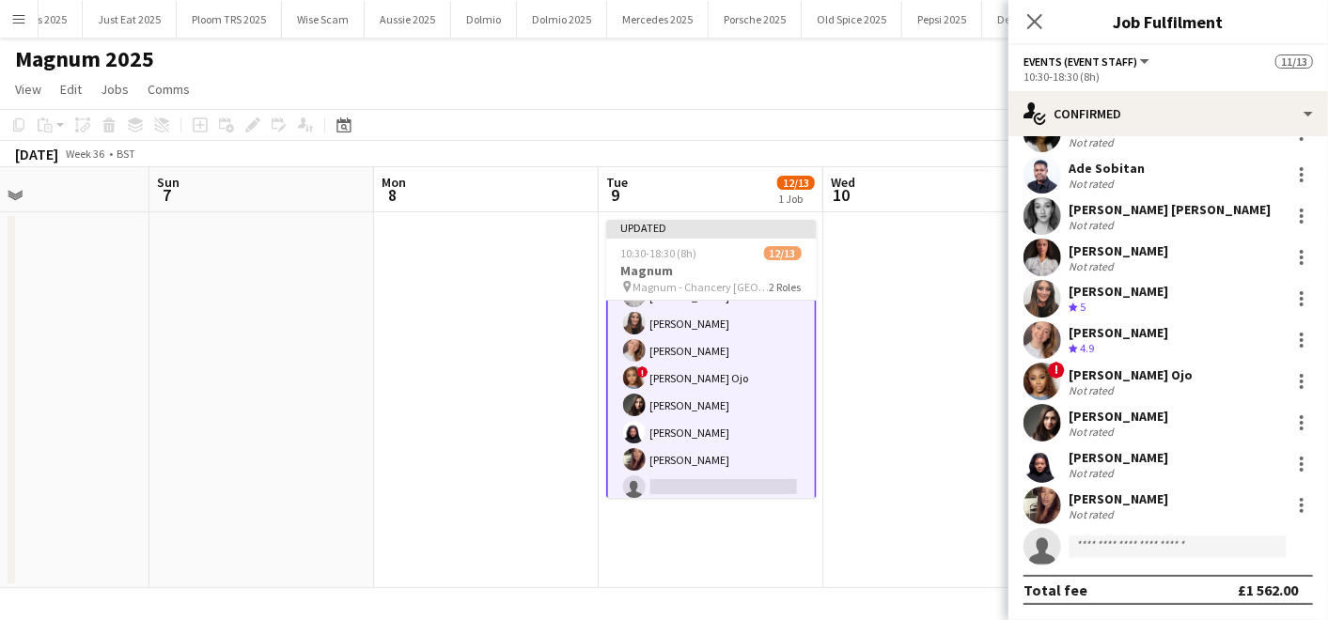
scroll to position [116, 0]
click at [1106, 541] on input at bounding box center [1177, 548] width 218 height 23
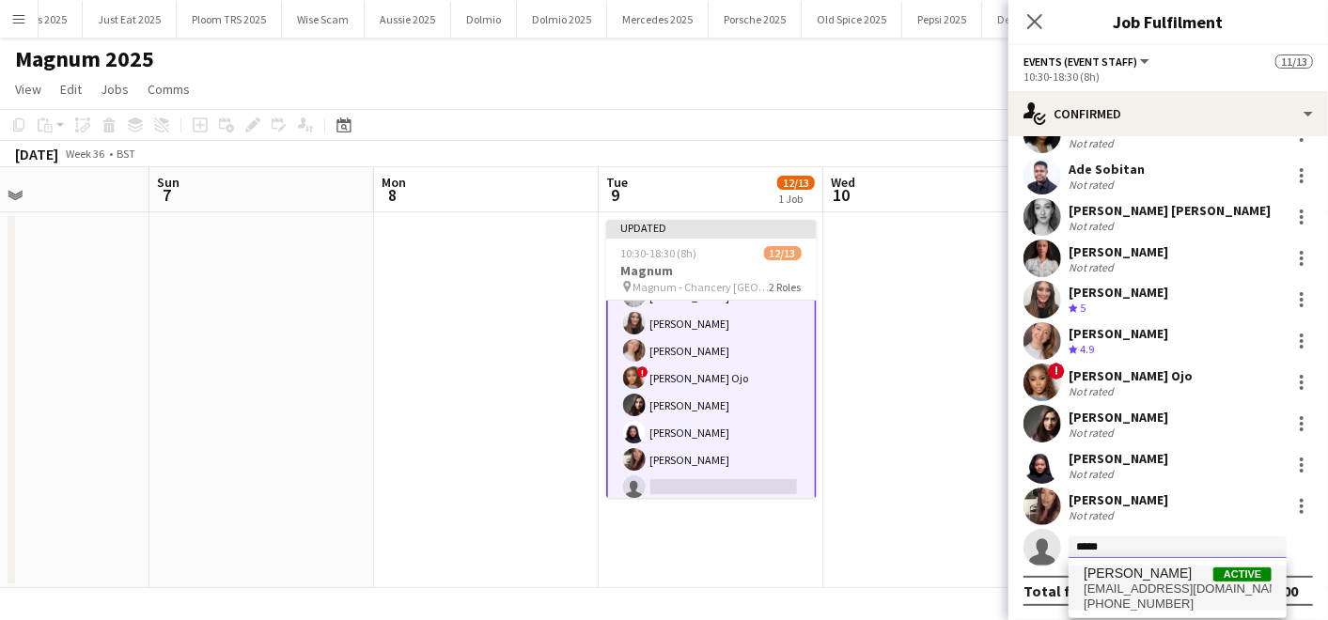
type input "*****"
click at [1122, 593] on span "[EMAIL_ADDRESS][DOMAIN_NAME]" at bounding box center [1177, 589] width 188 height 15
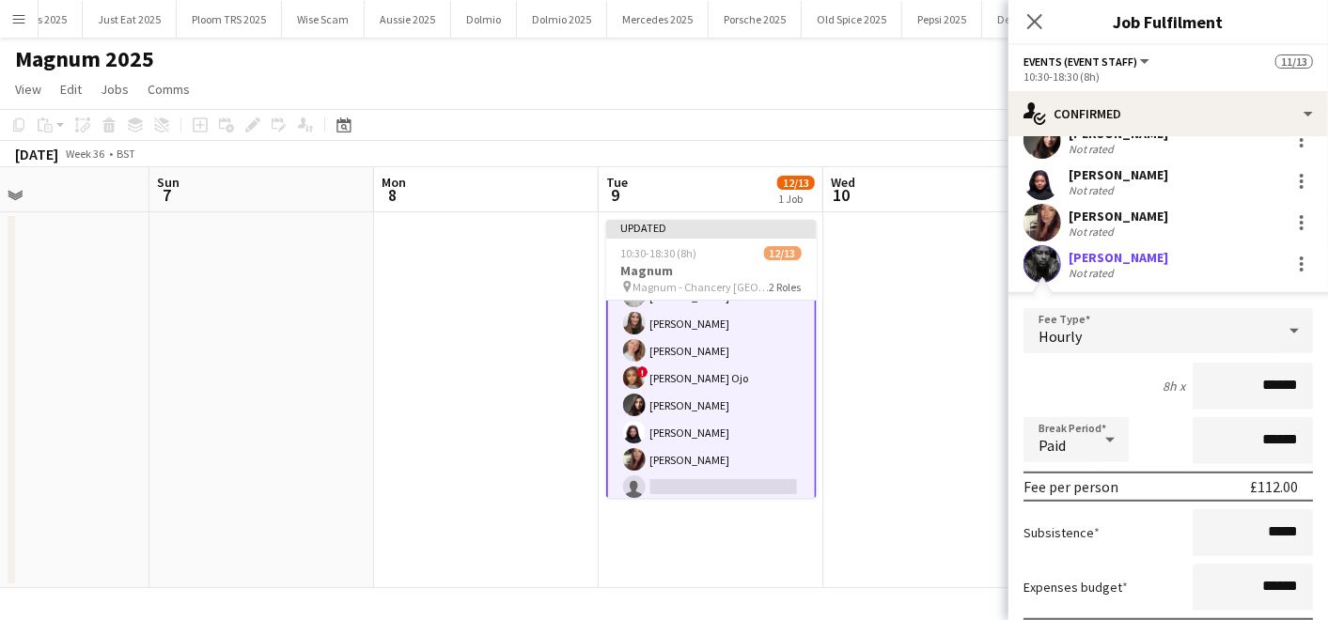
scroll to position [539, 0]
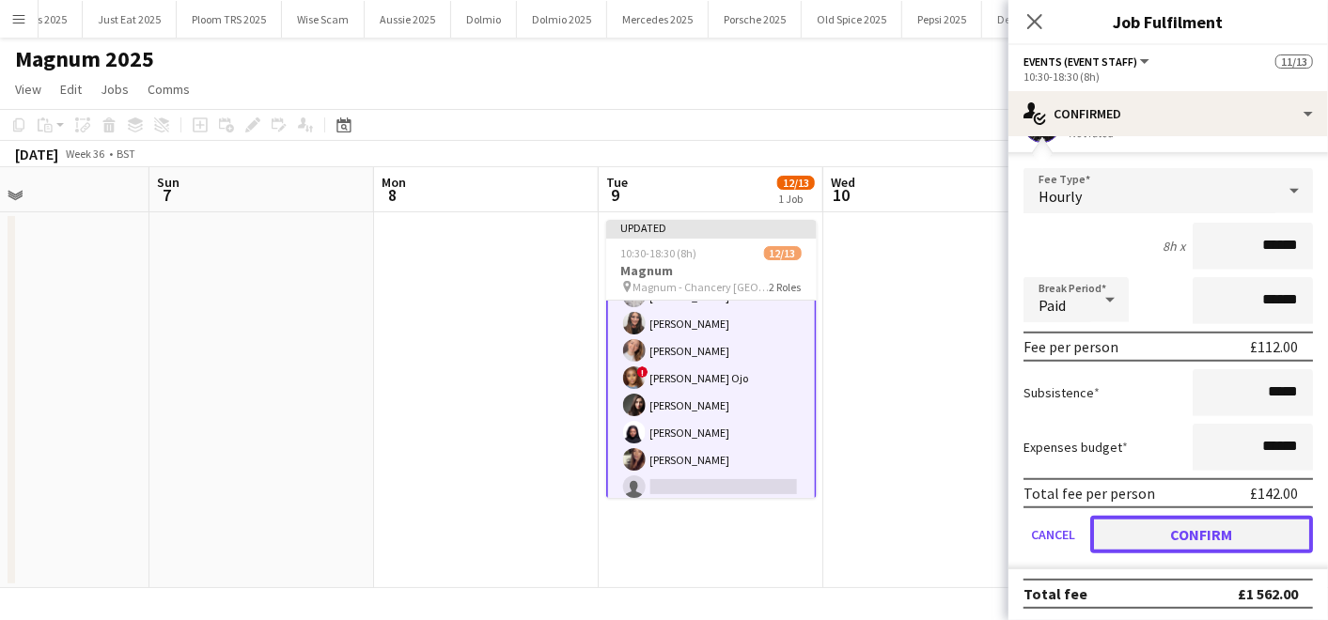
click at [1134, 524] on button "Confirm" at bounding box center [1201, 535] width 223 height 38
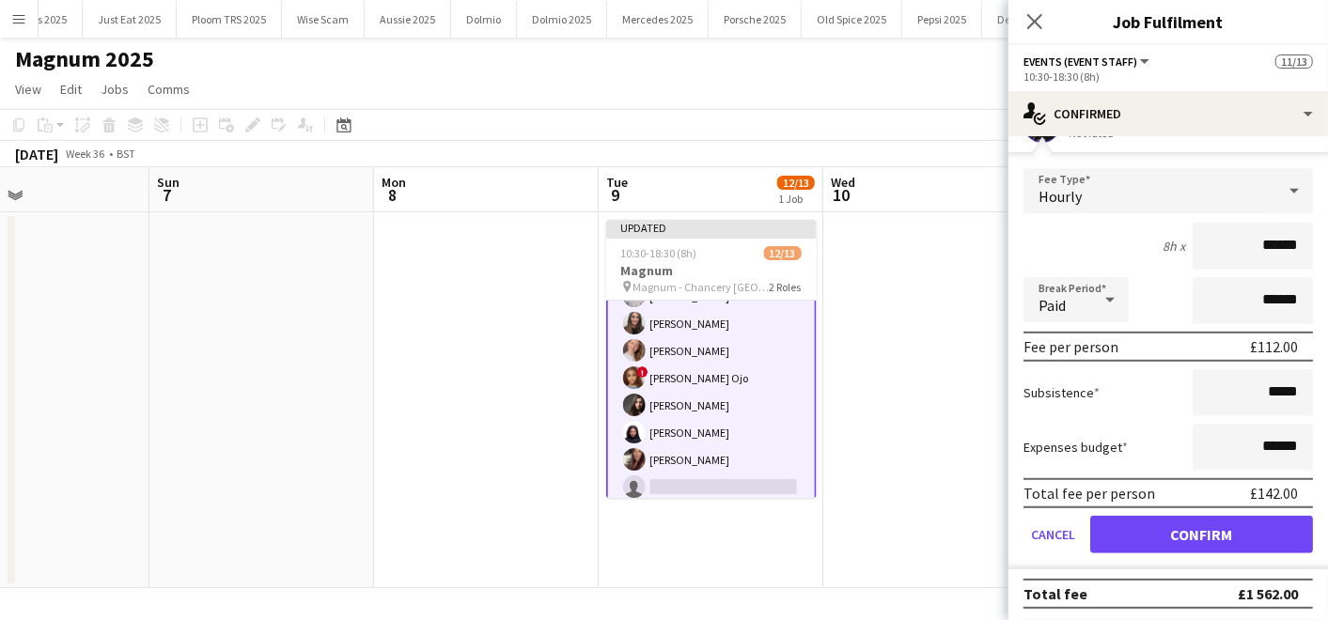
scroll to position [116, 0]
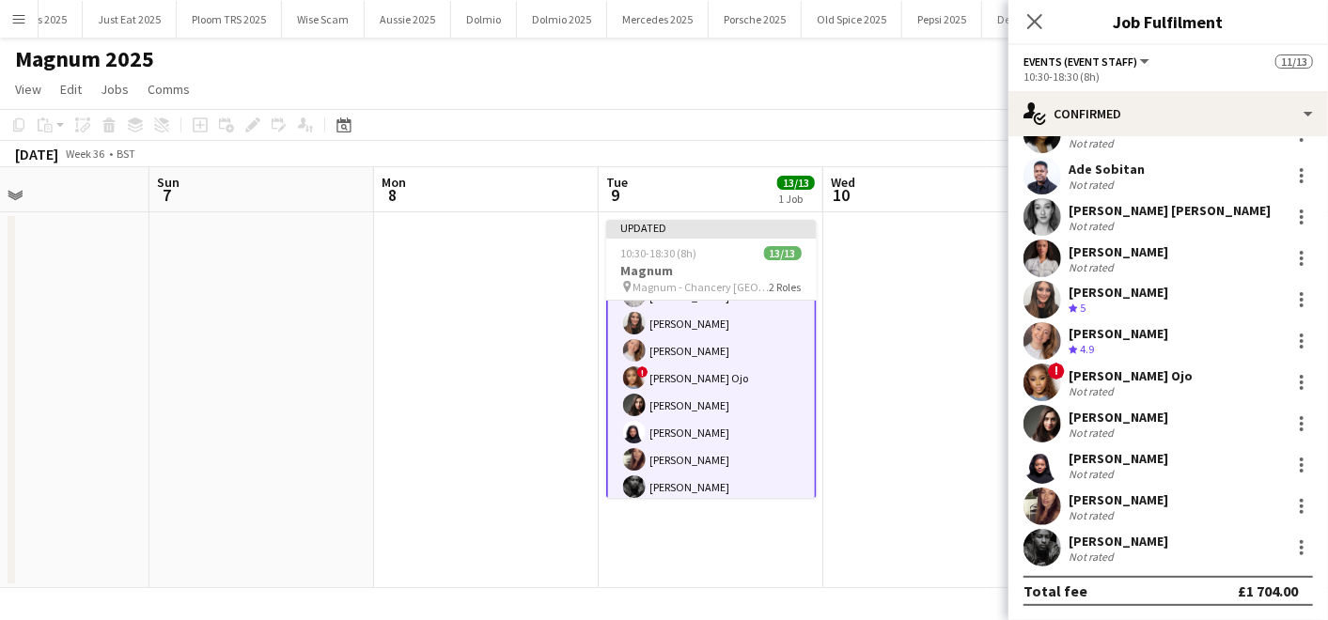
click at [937, 445] on app-date-cell at bounding box center [935, 400] width 225 height 376
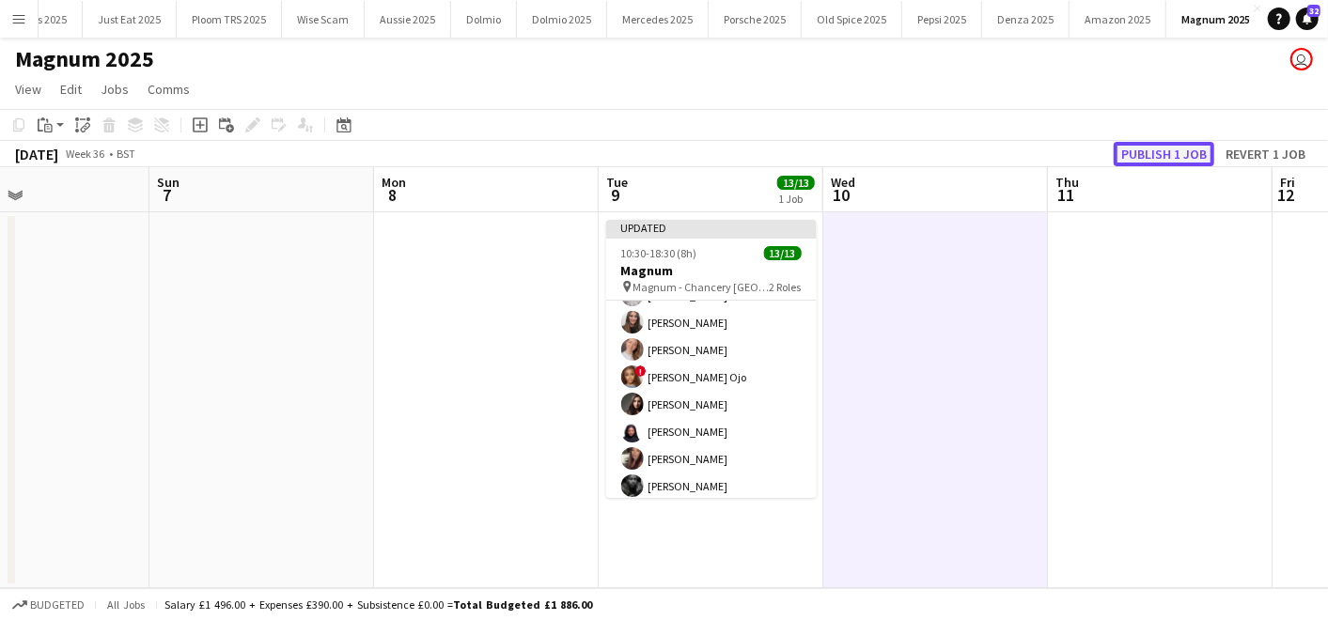
click at [1138, 158] on button "Publish 1 job" at bounding box center [1163, 154] width 101 height 24
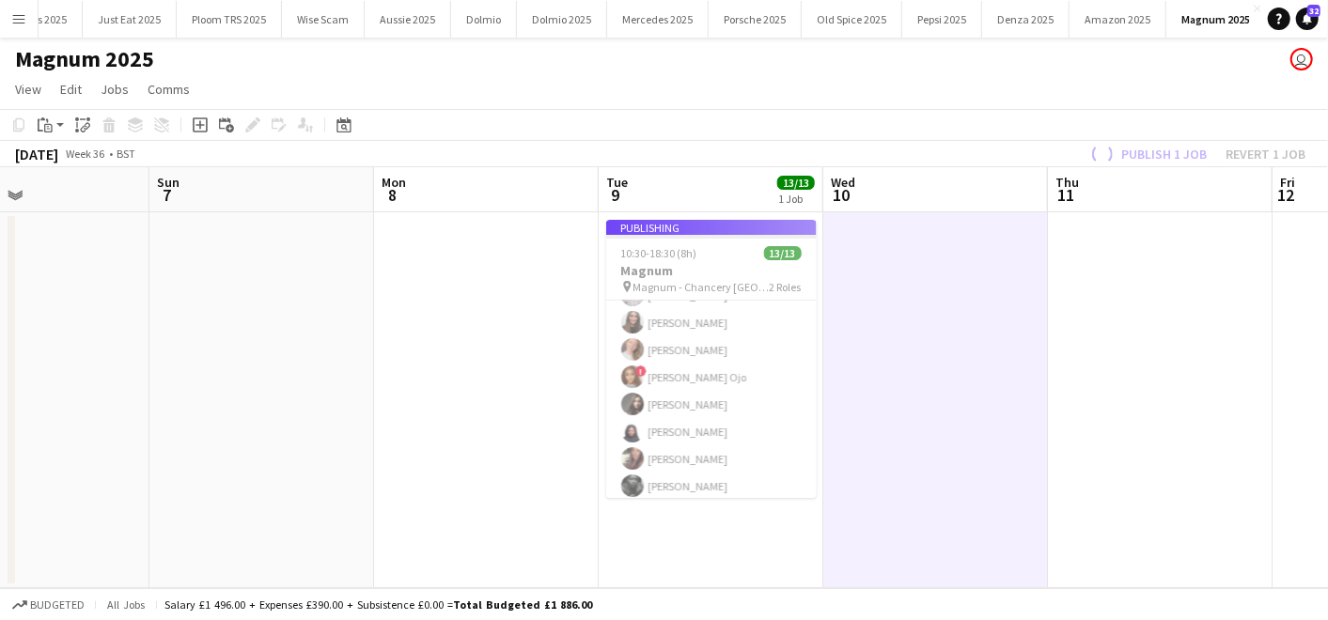
scroll to position [214, 0]
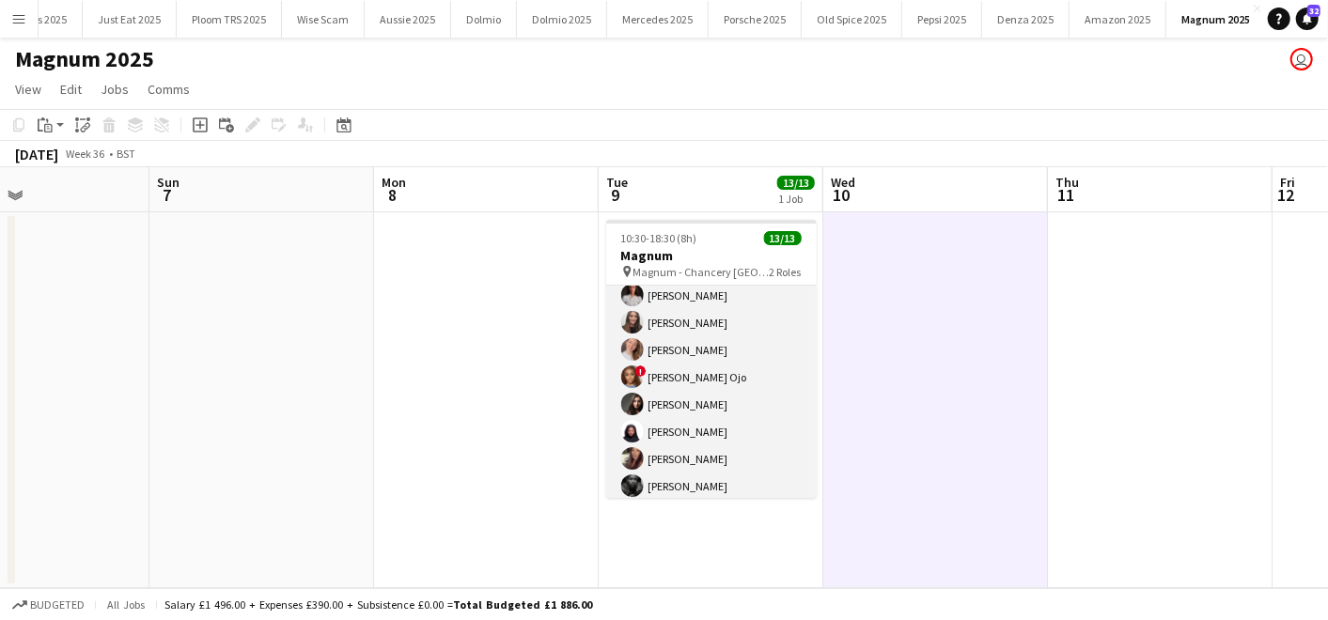
click at [670, 475] on app-card-role "Events (Event Staff) [DATE] 10:30-18:30 (8h) [PERSON_NAME] [PERSON_NAME] [PERSO…" at bounding box center [711, 319] width 210 height 369
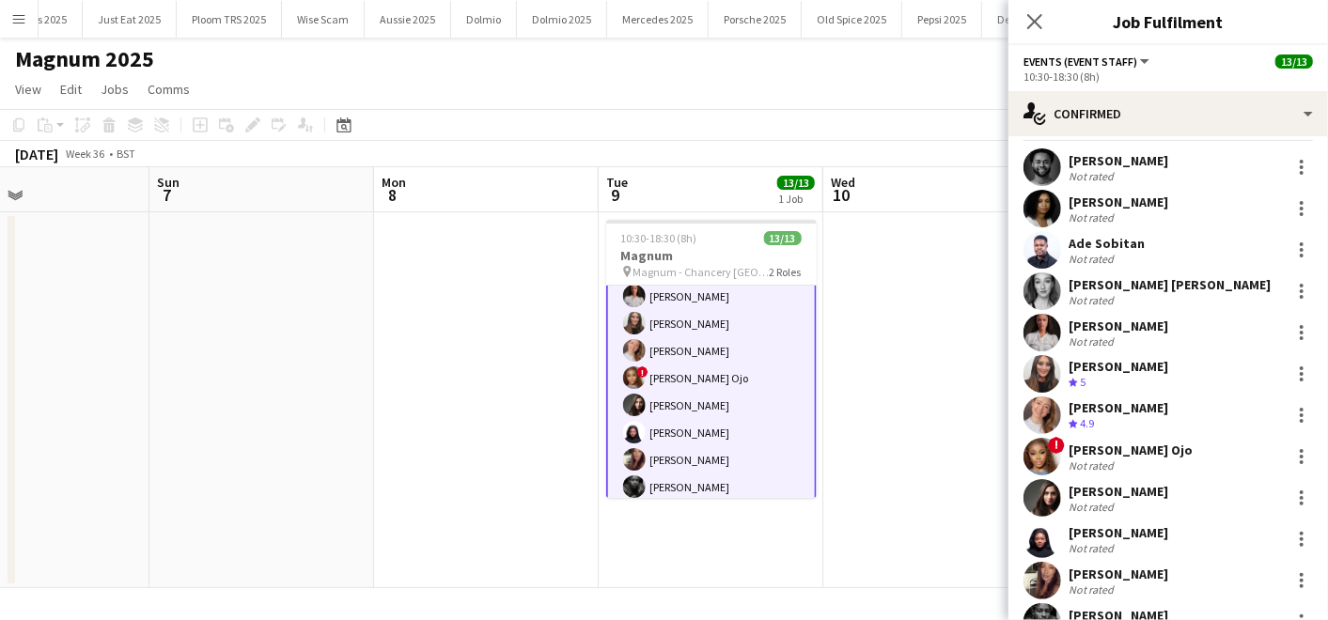
scroll to position [116, 0]
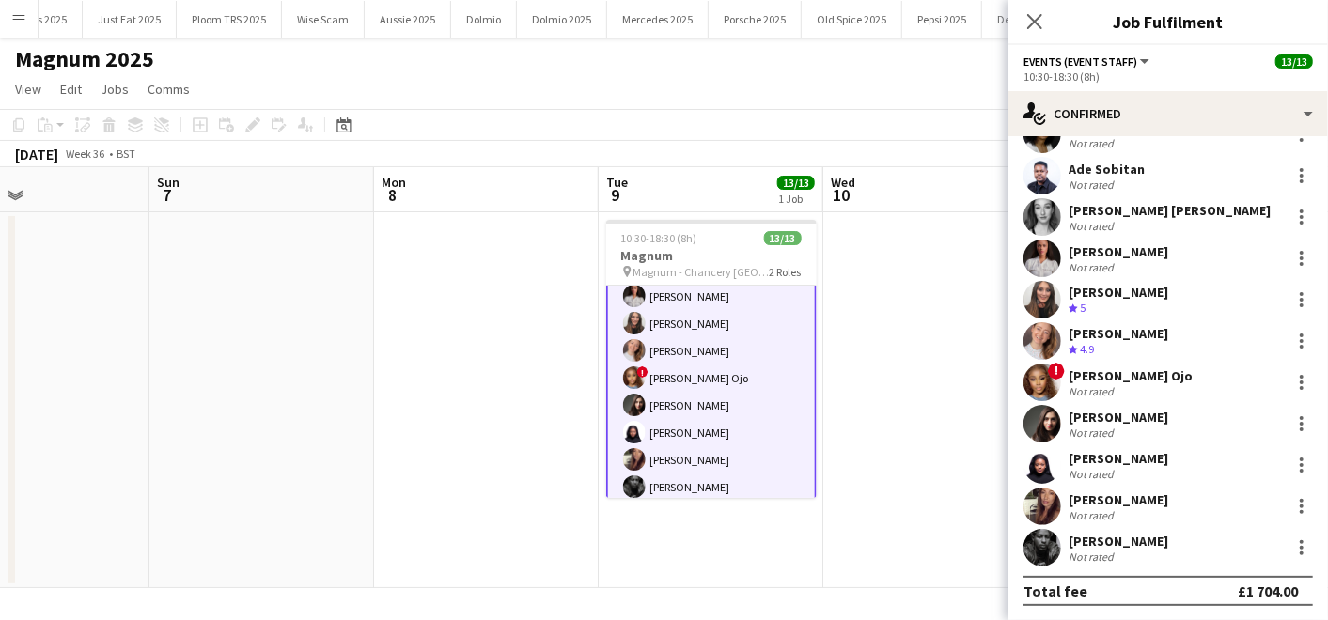
click at [1093, 537] on div "[PERSON_NAME]" at bounding box center [1118, 541] width 100 height 17
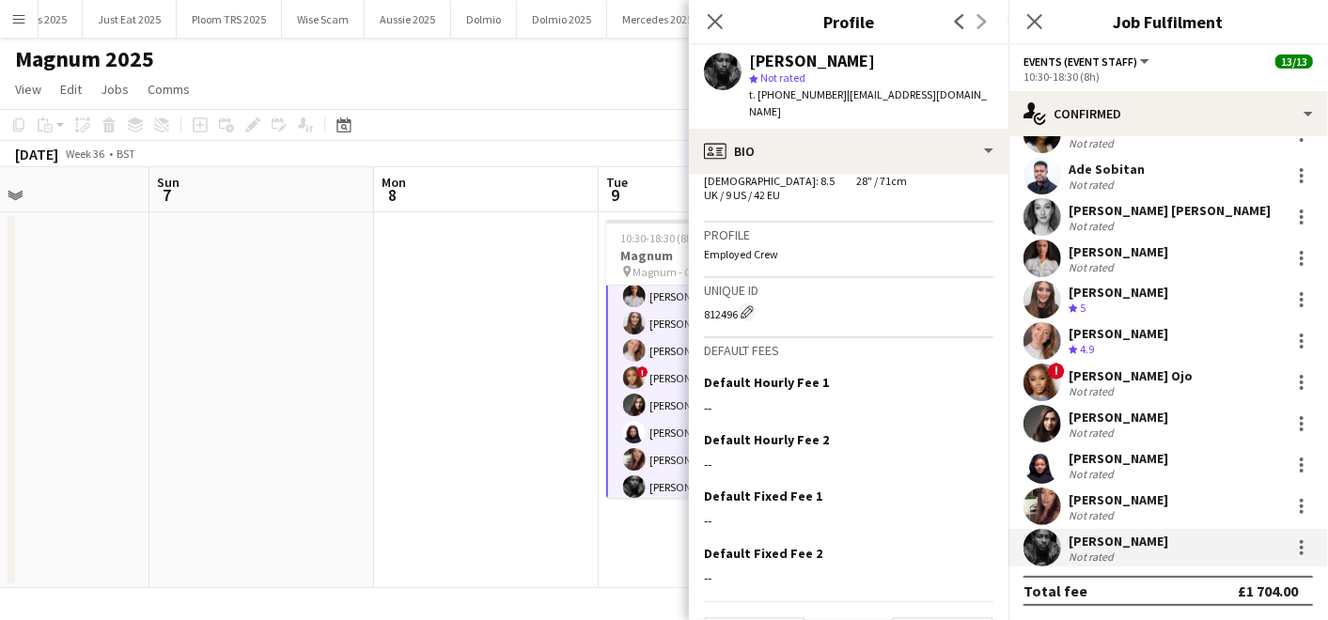
click at [1087, 535] on div "[PERSON_NAME]" at bounding box center [1118, 541] width 100 height 17
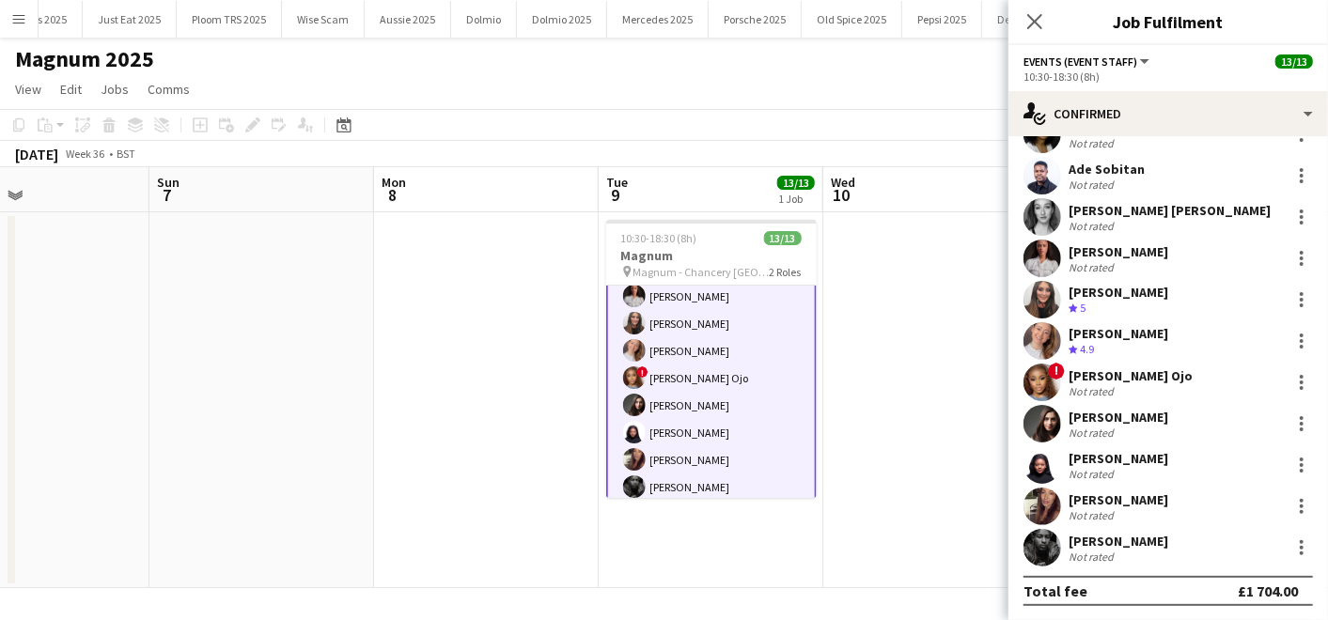
scroll to position [217, 0]
click at [674, 472] on app-card-role "Events (Event Staff) [DATE] 10:30-18:30 (8h) [PERSON_NAME] [PERSON_NAME] [PERSO…" at bounding box center [711, 318] width 210 height 373
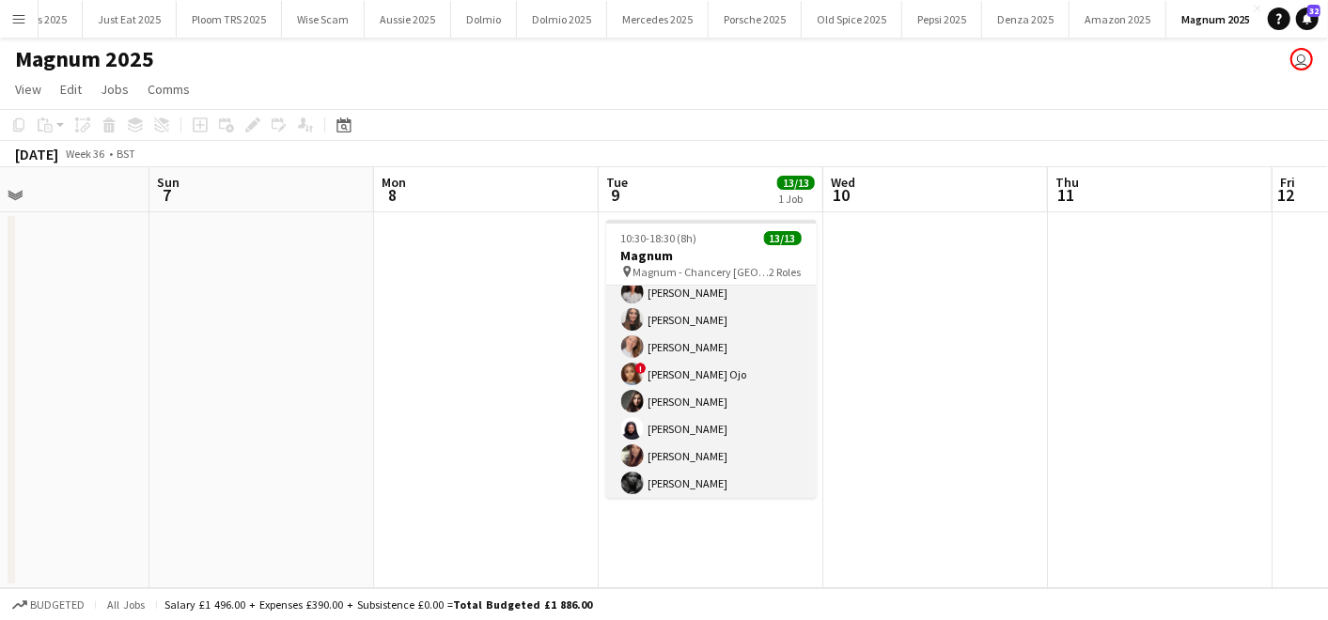
scroll to position [214, 0]
click at [674, 472] on app-card-role "Events (Event Staff) [DATE] 10:30-18:30 (8h) [PERSON_NAME] [PERSON_NAME] [PERSO…" at bounding box center [711, 319] width 210 height 369
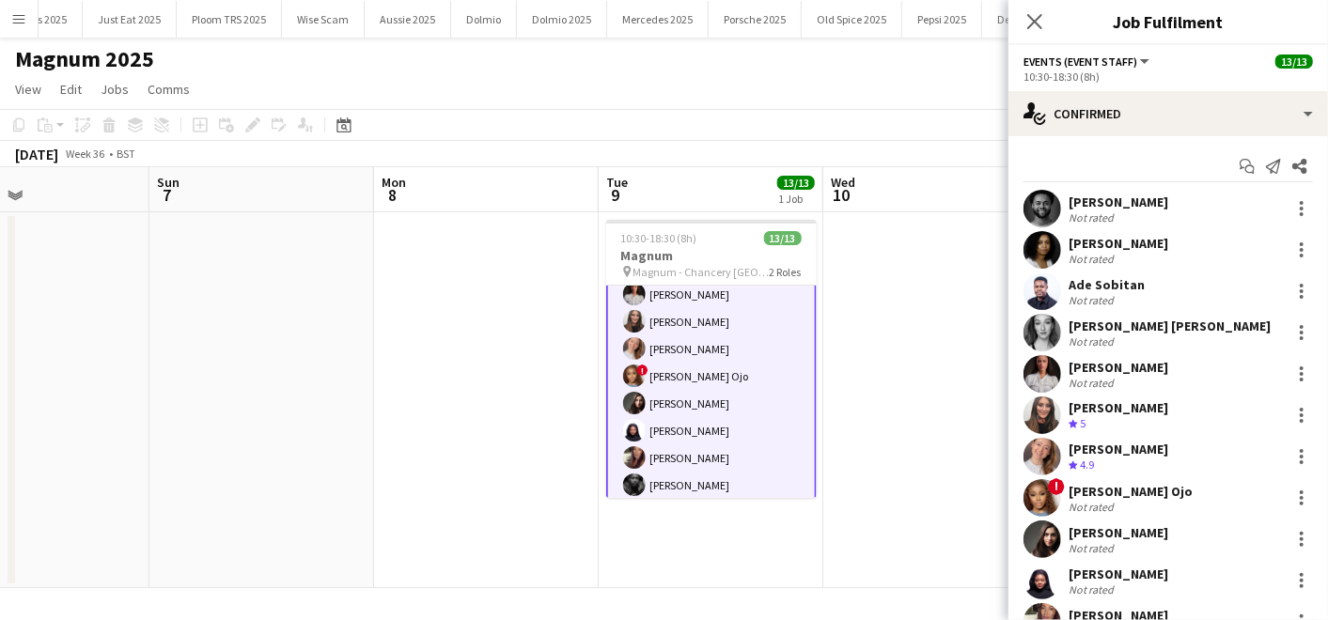
scroll to position [116, 0]
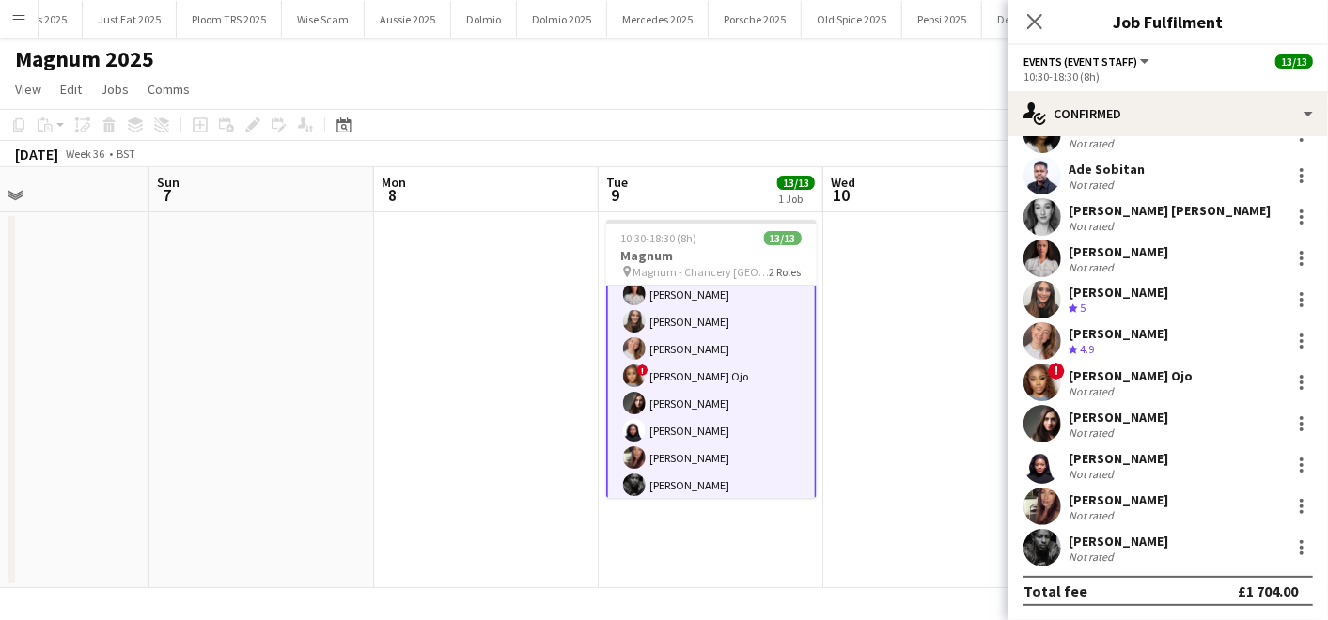
click at [1093, 537] on div "[PERSON_NAME]" at bounding box center [1118, 541] width 100 height 17
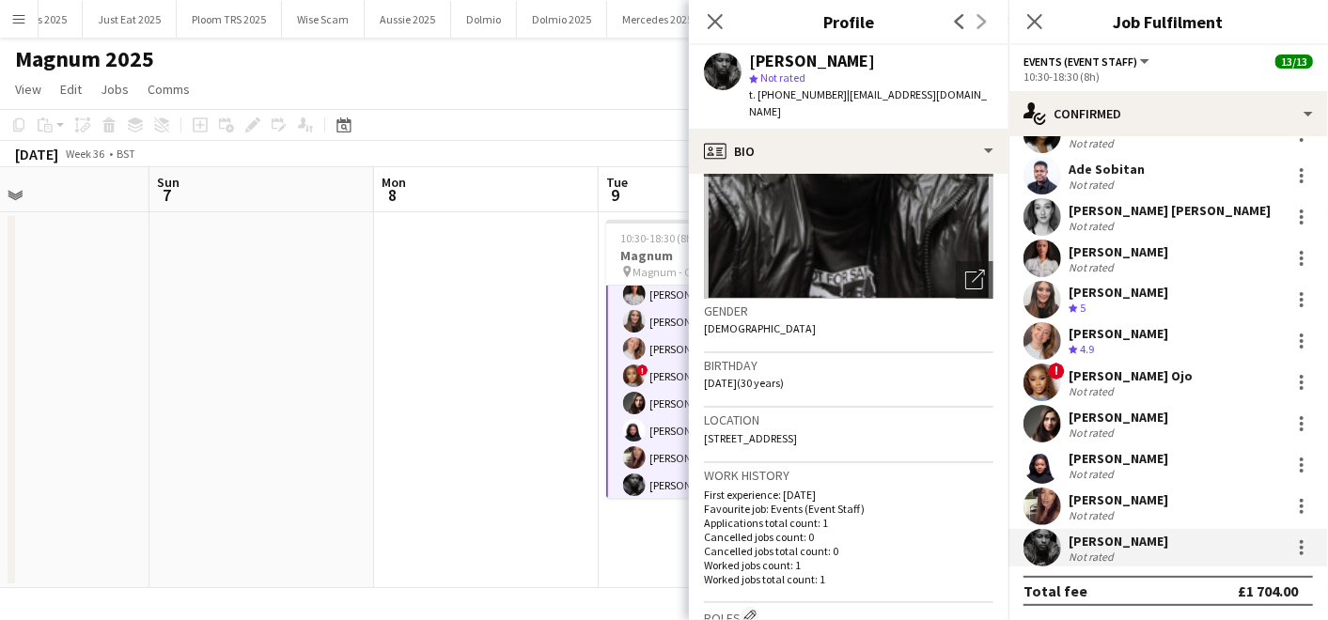
scroll to position [173, 0]
drag, startPoint x: 842, startPoint y: 94, endPoint x: 941, endPoint y: 88, distance: 98.8
click at [941, 88] on div "[PERSON_NAME] star Not rated t. [PHONE_NUMBER] | [EMAIL_ADDRESS][DOMAIN_NAME]" at bounding box center [848, 87] width 319 height 84
copy span "[EMAIL_ADDRESS][DOMAIN_NAME]"
click at [941, 88] on div "[PERSON_NAME] star Not rated t. [PHONE_NUMBER] | [EMAIL_ADDRESS][DOMAIN_NAME]" at bounding box center [848, 87] width 319 height 84
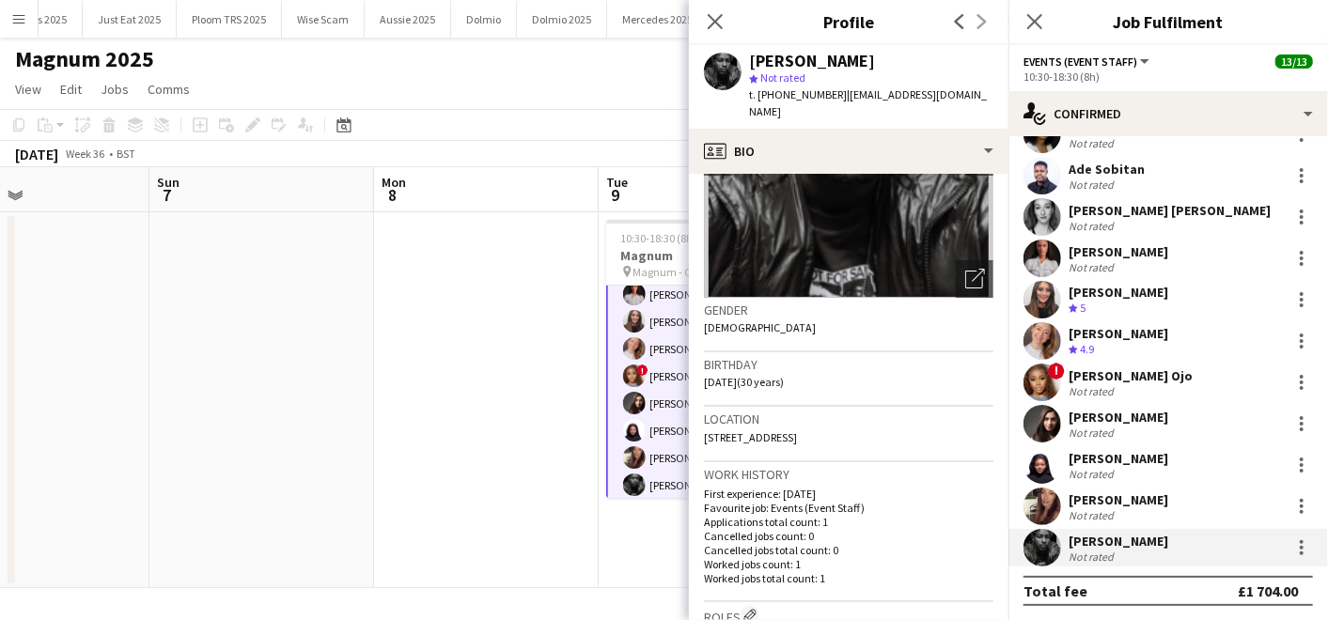
drag, startPoint x: 774, startPoint y: 91, endPoint x: 831, endPoint y: 94, distance: 56.4
click at [831, 94] on span "t. [PHONE_NUMBER]" at bounding box center [798, 94] width 98 height 14
copy span "7534636558"
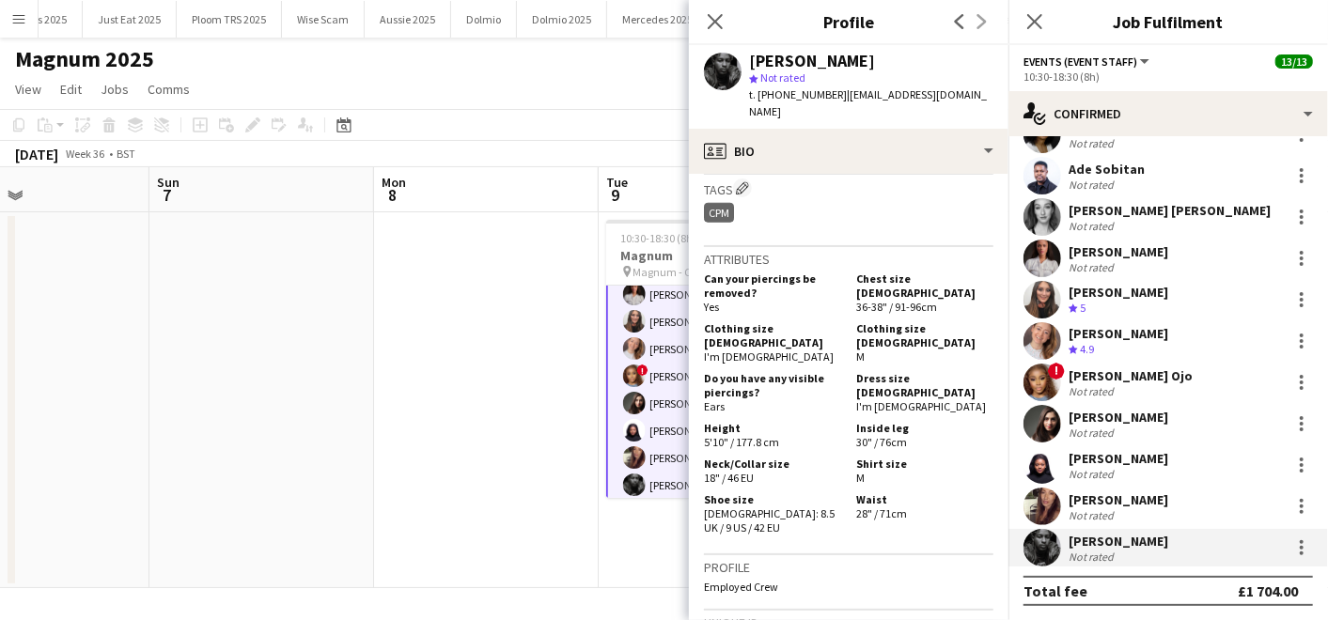
scroll to position [1016, 0]
click at [544, 491] on app-date-cell at bounding box center [486, 400] width 225 height 376
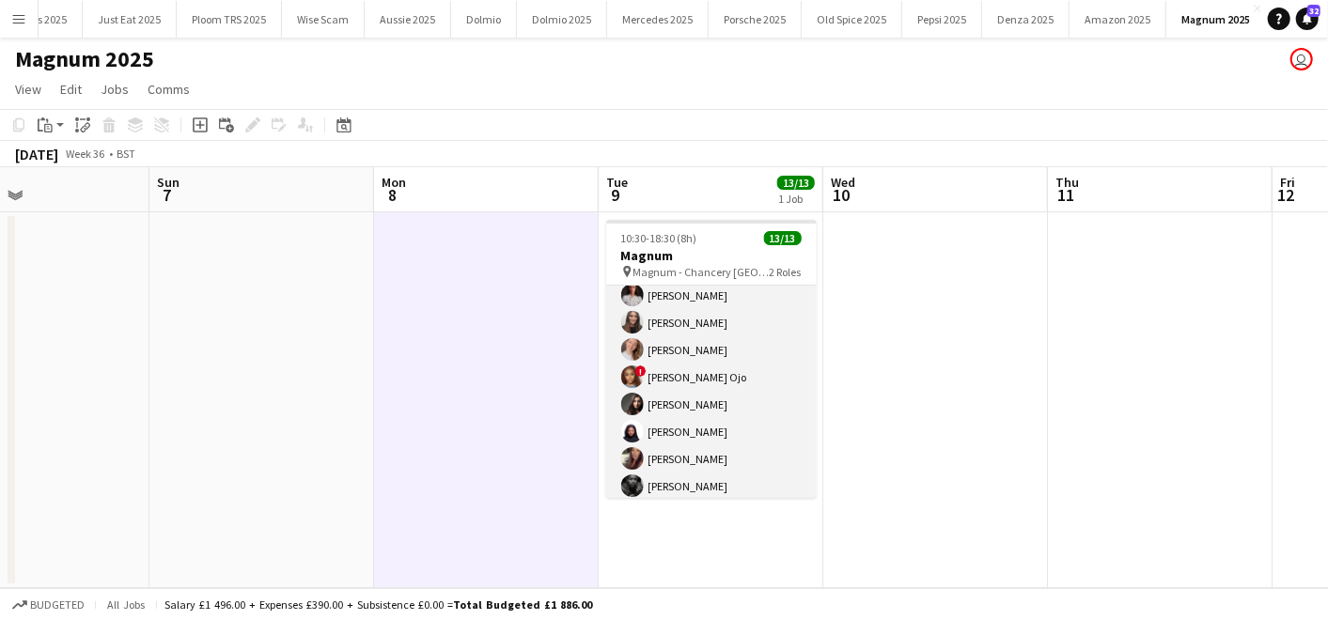
click at [662, 447] on app-card-role "Events (Event Staff) [DATE] 10:30-18:30 (8h) [PERSON_NAME] [PERSON_NAME] [PERSO…" at bounding box center [711, 319] width 210 height 369
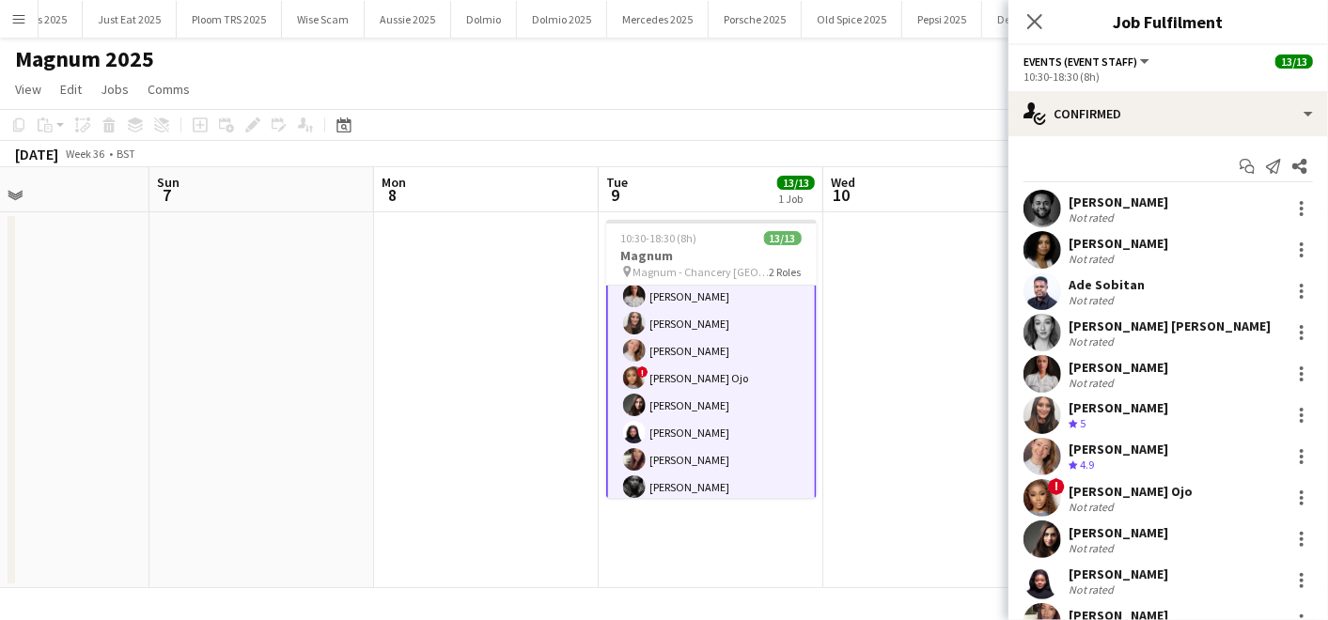
scroll to position [116, 0]
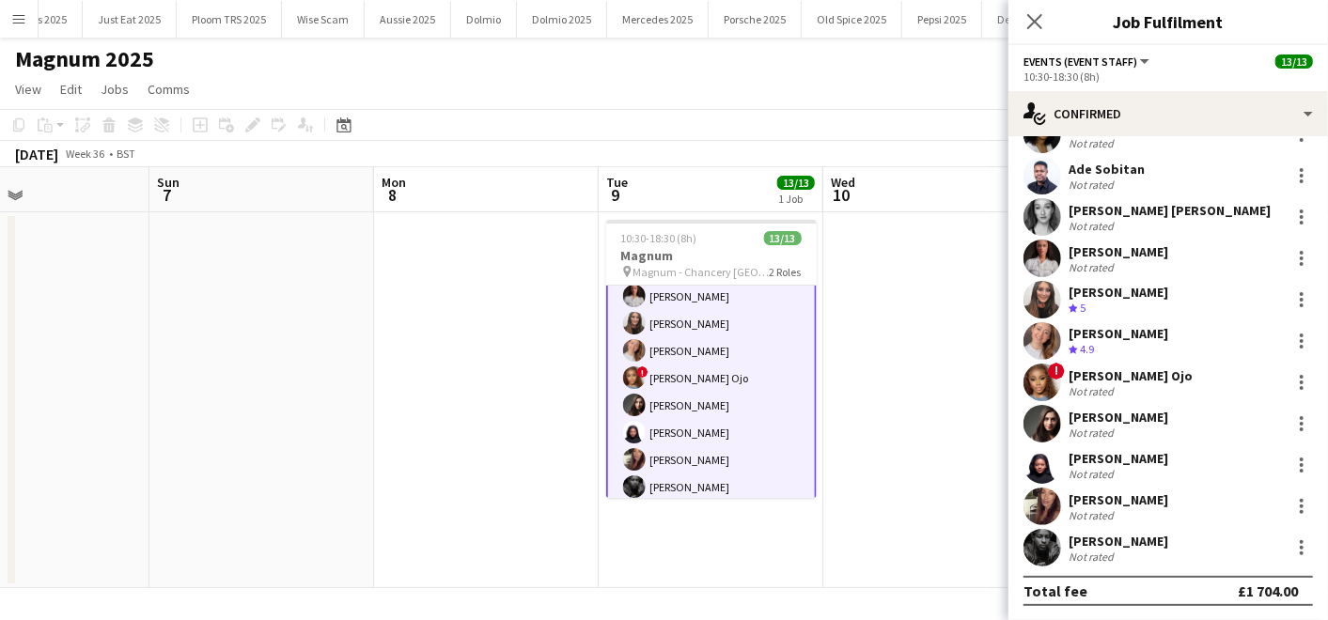
click at [1087, 502] on div "[PERSON_NAME]" at bounding box center [1118, 499] width 100 height 17
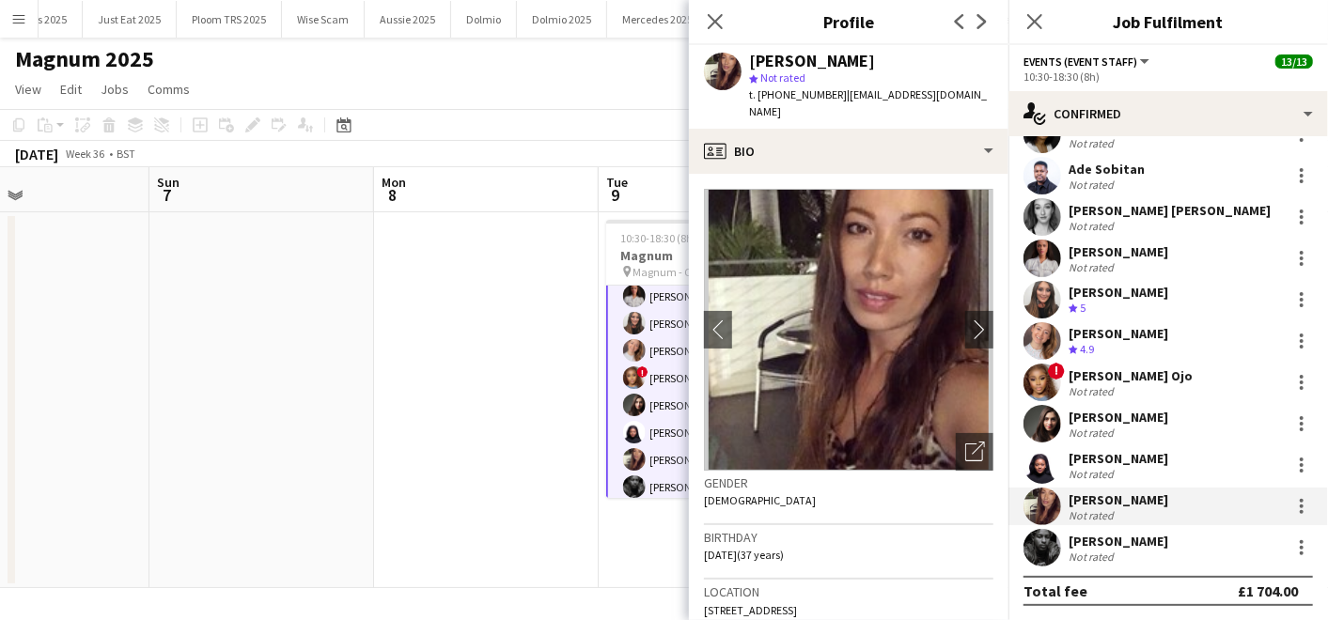
drag, startPoint x: 848, startPoint y: 96, endPoint x: 969, endPoint y: 99, distance: 121.2
click at [969, 99] on div "[PERSON_NAME] star Not rated t. [PHONE_NUMBER] | [PERSON_NAME][EMAIL_ADDRESS][D…" at bounding box center [848, 87] width 319 height 84
copy span "[EMAIL_ADDRESS][DOMAIN_NAME]"
drag, startPoint x: 776, startPoint y: 93, endPoint x: 832, endPoint y: 94, distance: 55.4
click at [832, 94] on span "t. [PHONE_NUMBER]" at bounding box center [798, 94] width 98 height 14
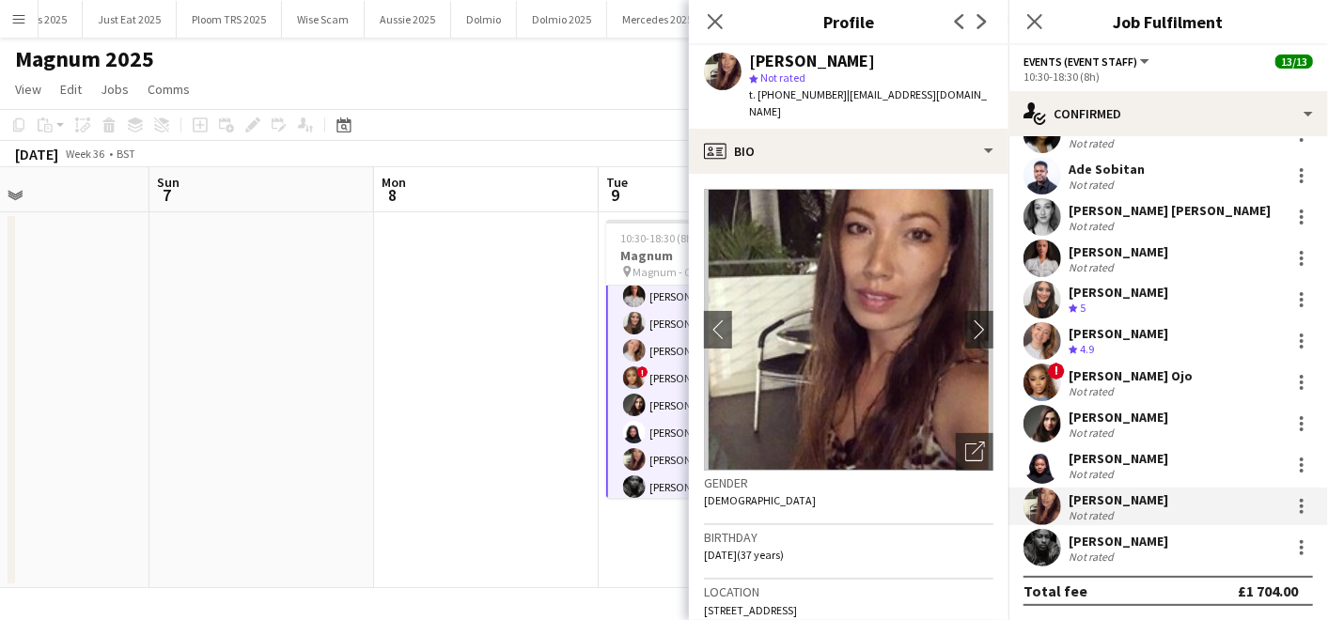
copy span "7838661261"
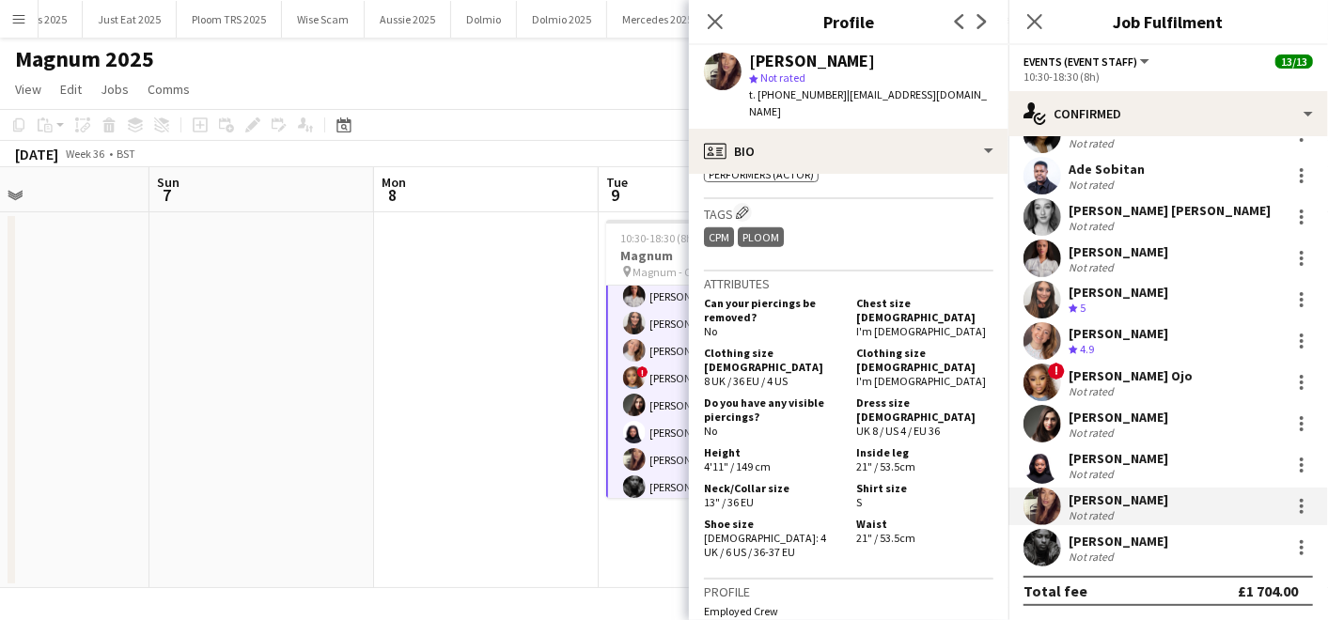
scroll to position [770, 0]
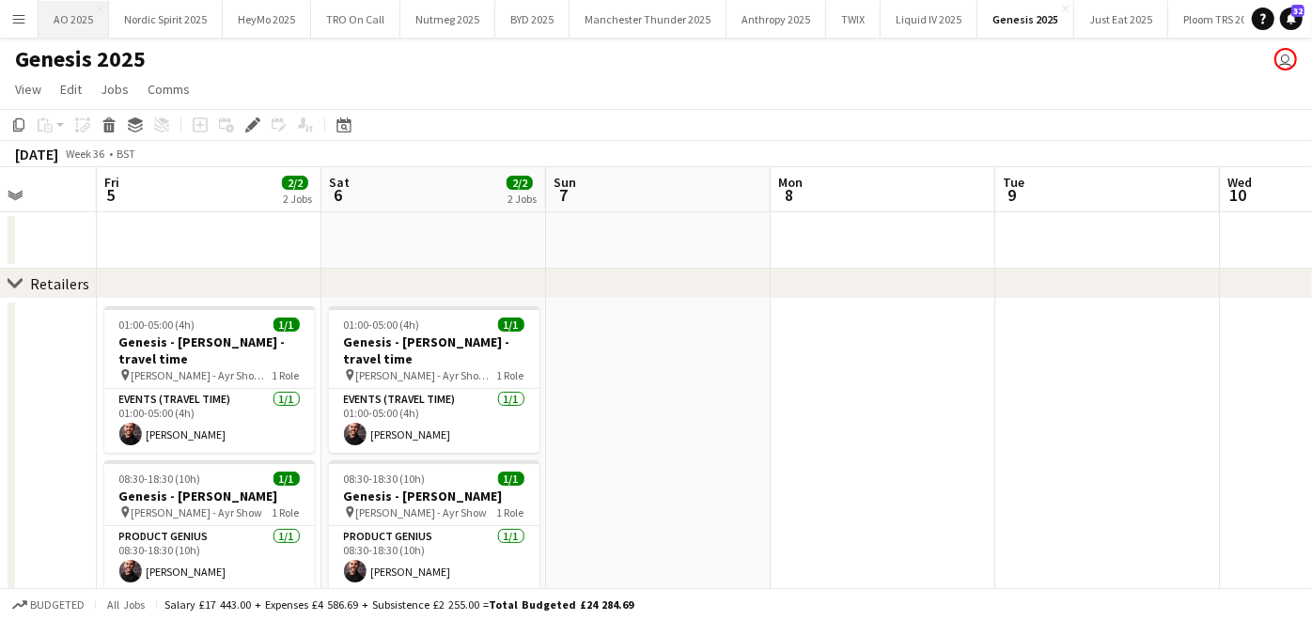
click at [58, 12] on button "AO 2025 Close" at bounding box center [74, 19] width 70 height 37
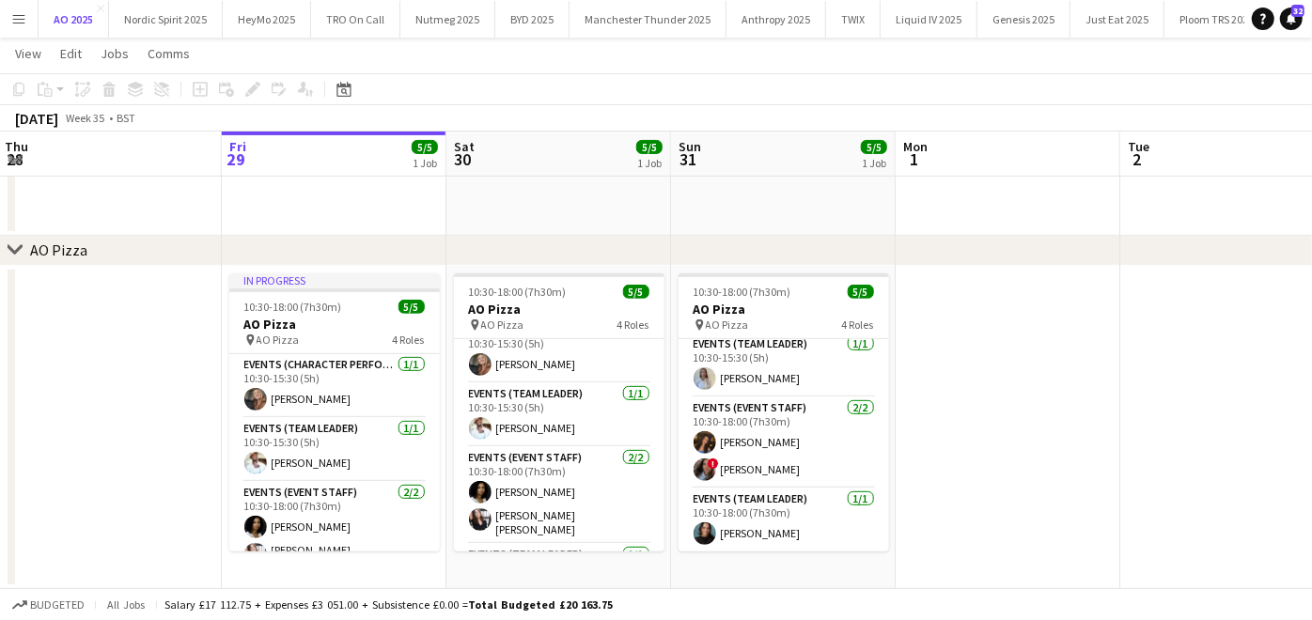
scroll to position [0, 451]
